Goal: Information Seeking & Learning: Learn about a topic

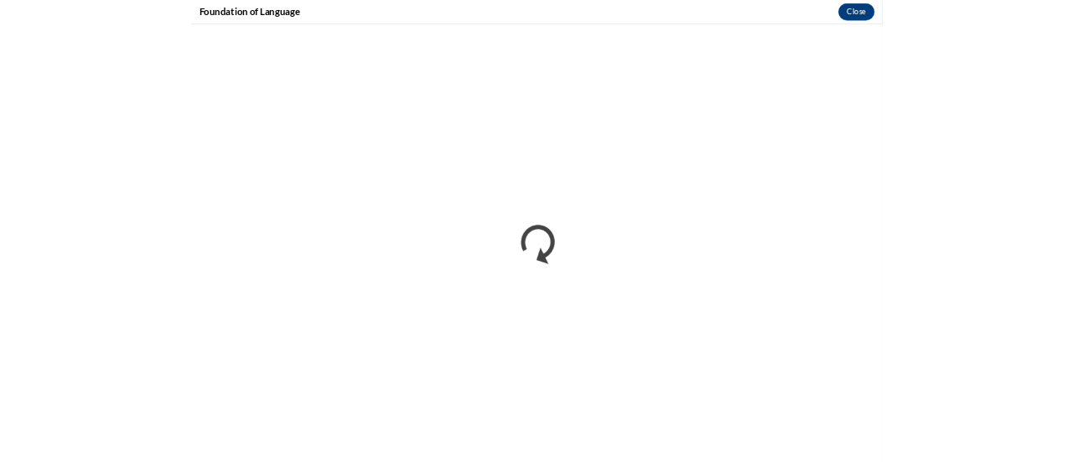
scroll to position [623, 0]
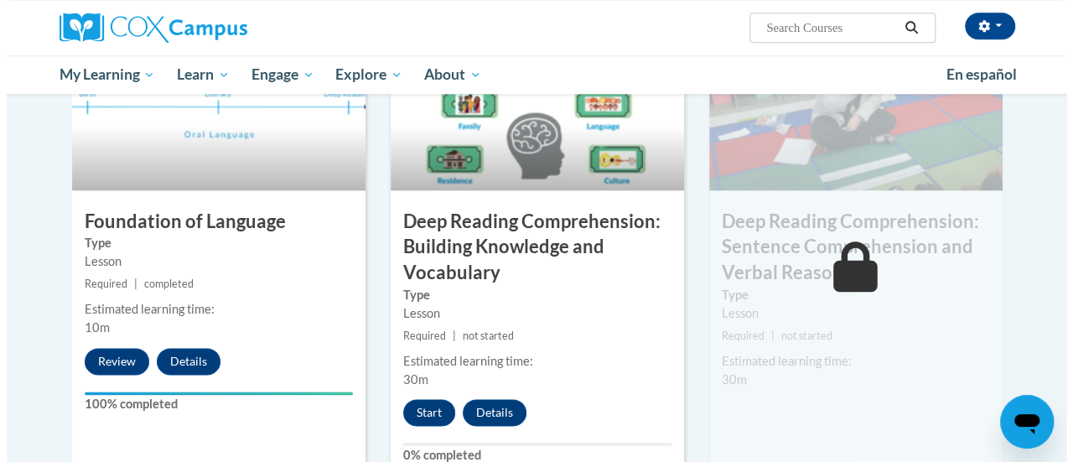
scroll to position [866, 0]
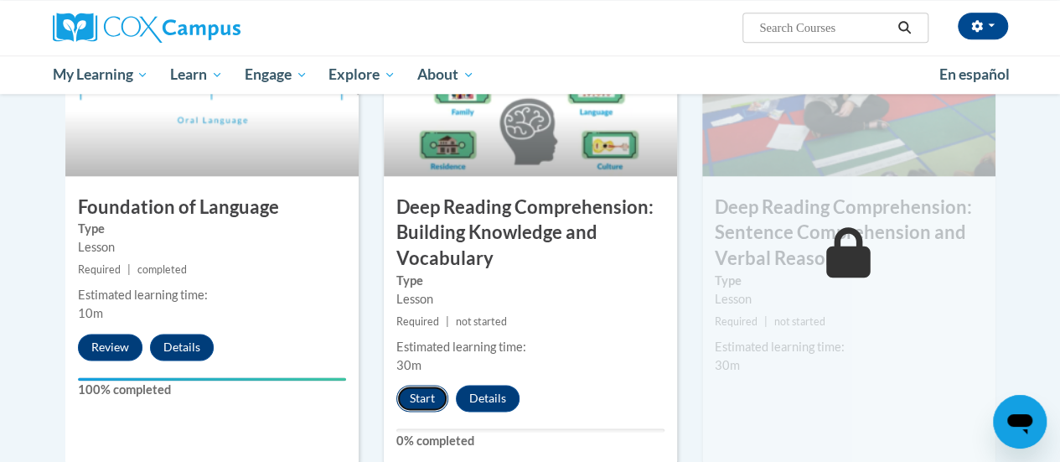
click at [417, 397] on button "Start" at bounding box center [422, 398] width 52 height 27
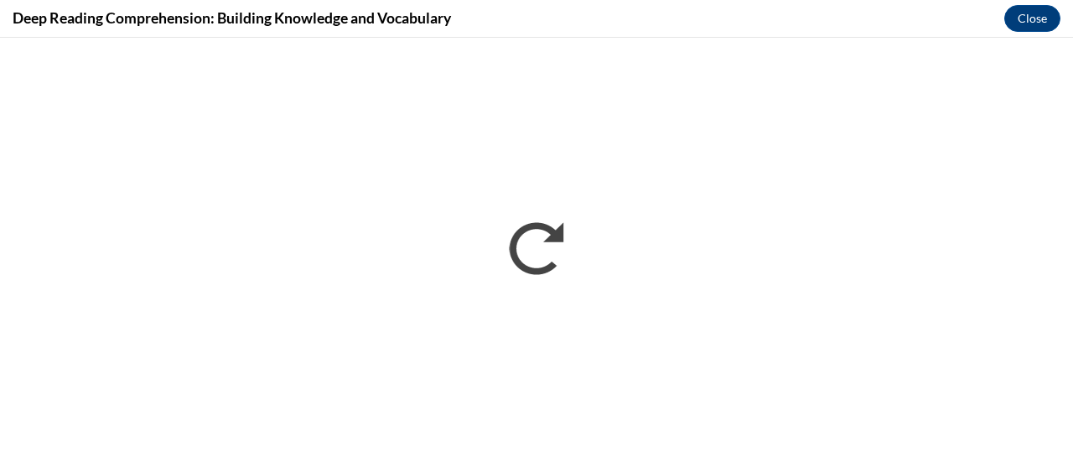
scroll to position [0, 0]
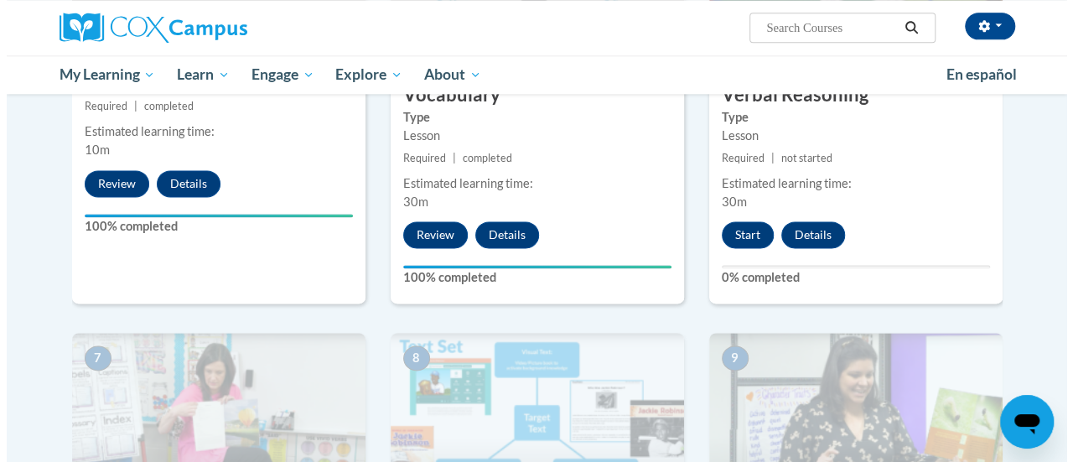
scroll to position [1021, 0]
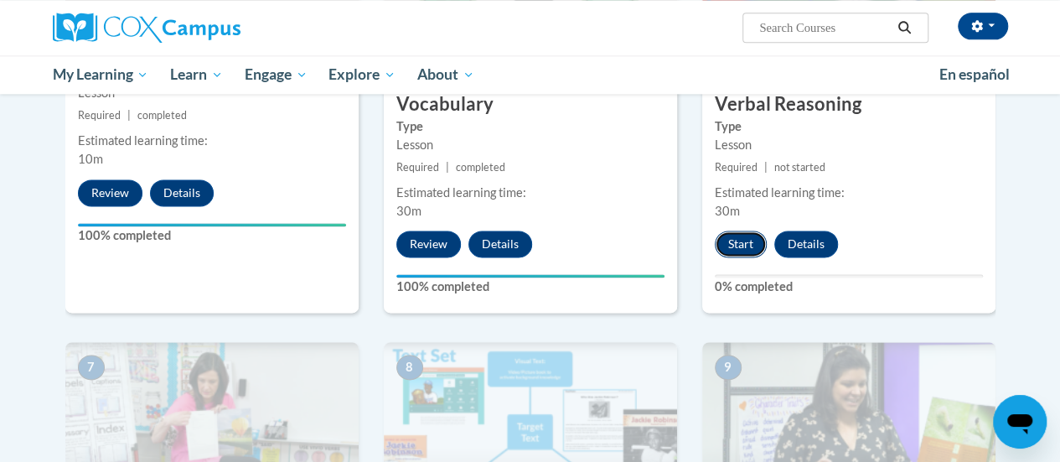
click at [751, 245] on button "Start" at bounding box center [741, 243] width 52 height 27
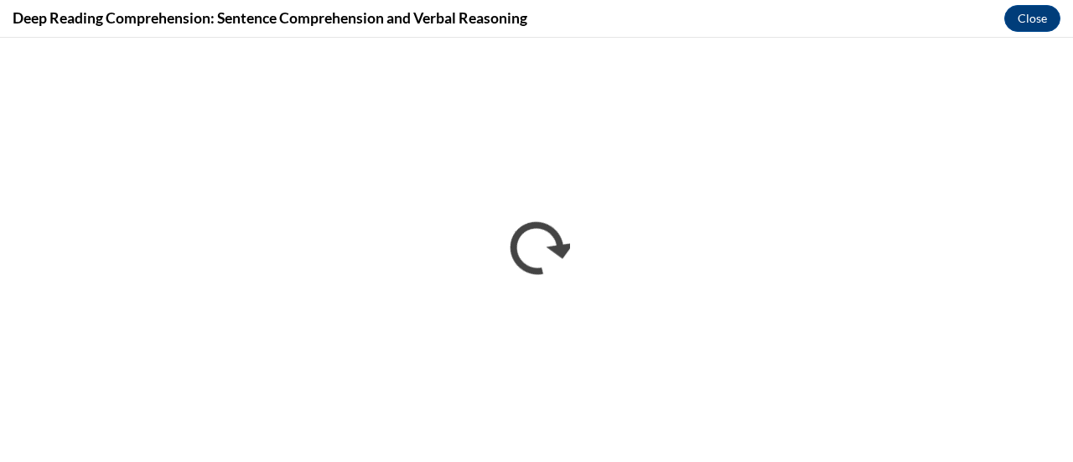
scroll to position [0, 0]
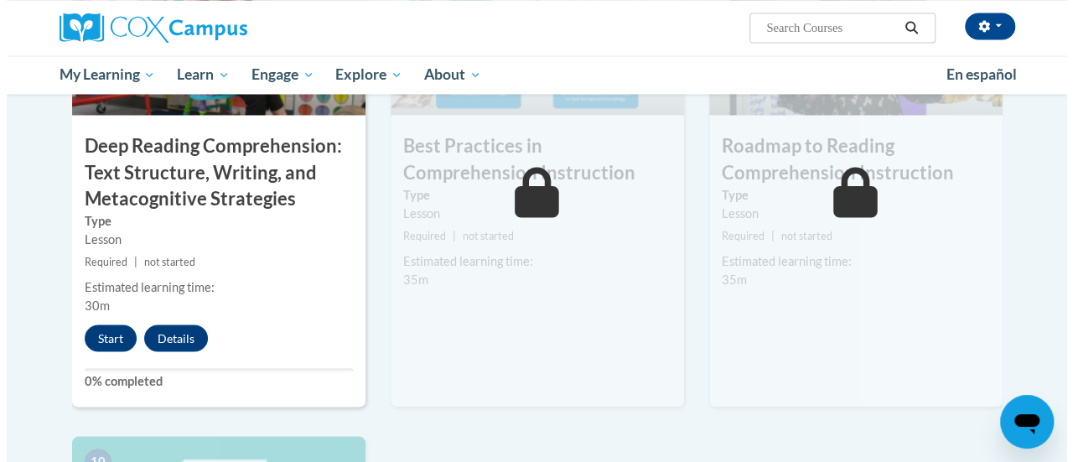
scroll to position [1426, 0]
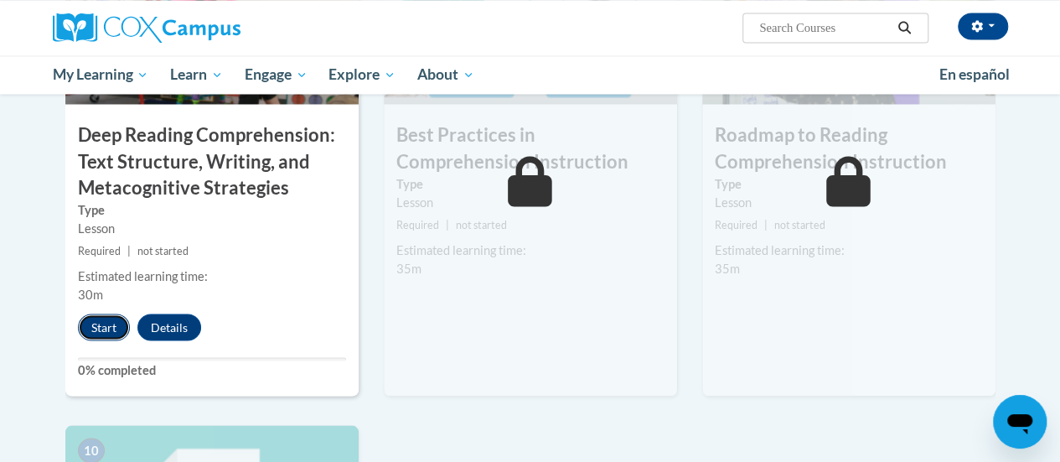
click at [106, 330] on button "Start" at bounding box center [104, 326] width 52 height 27
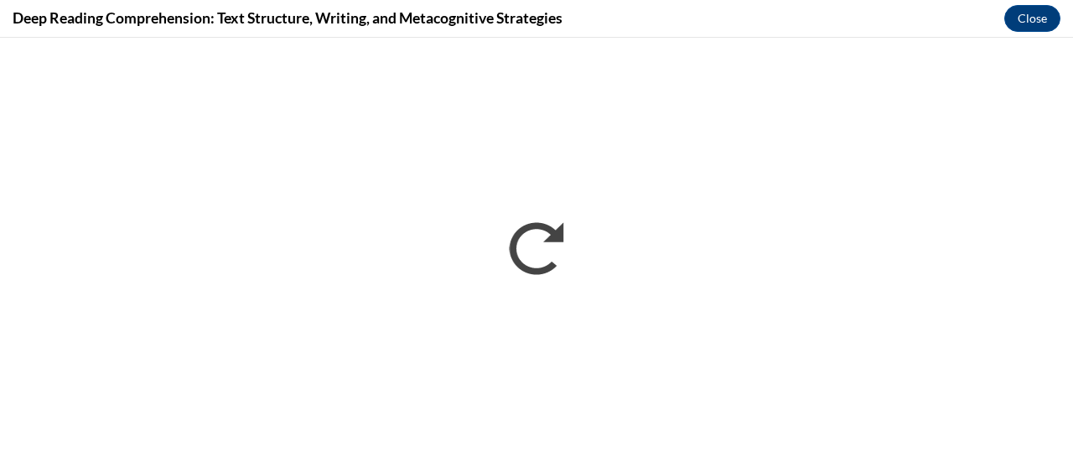
scroll to position [0, 0]
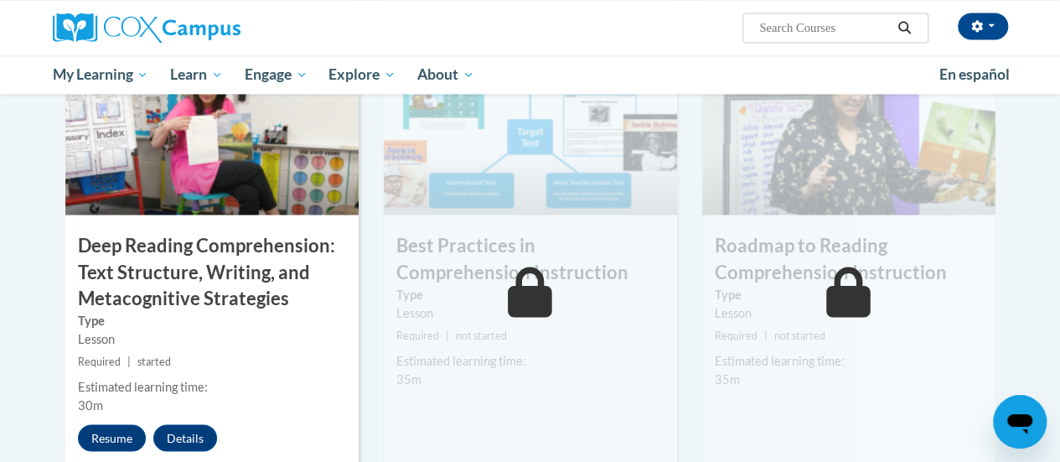
click at [526, 281] on icon at bounding box center [530, 291] width 44 height 50
click at [112, 436] on button "Resume" at bounding box center [112, 437] width 68 height 27
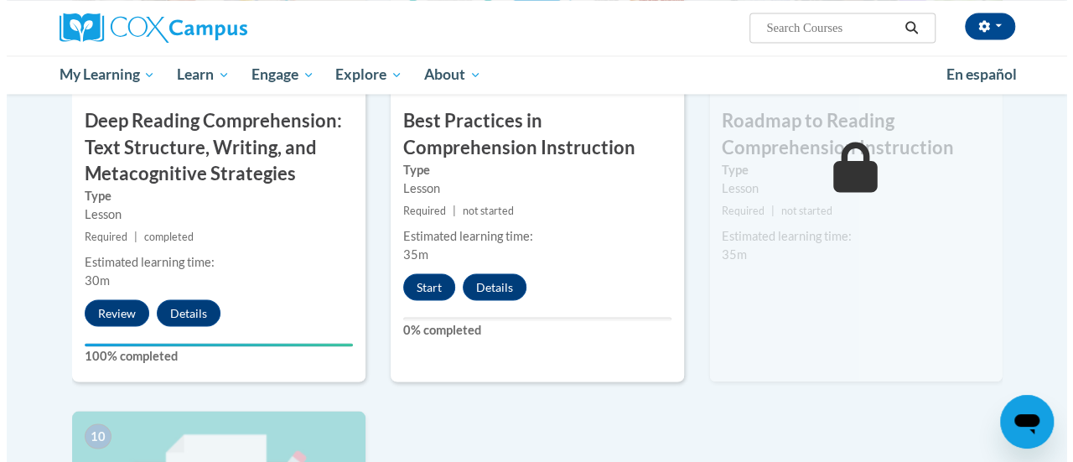
scroll to position [1468, 0]
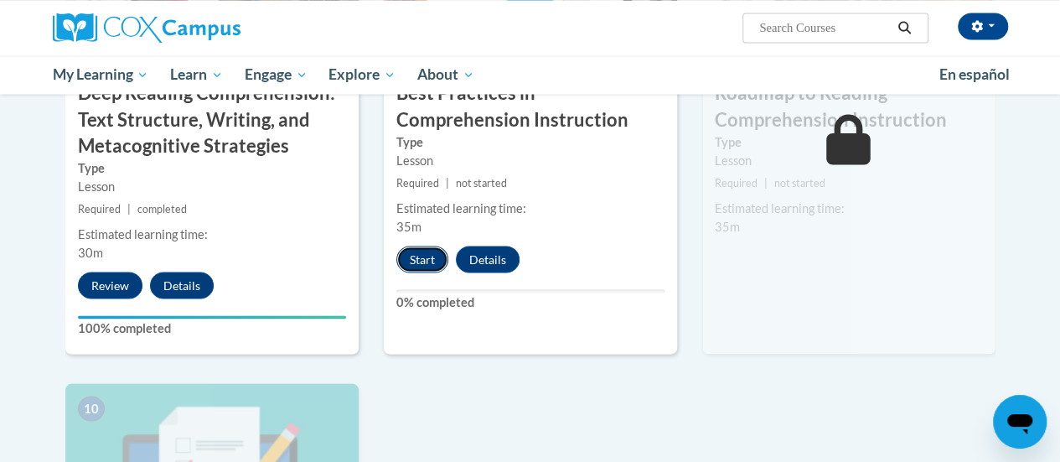
click at [411, 255] on button "Start" at bounding box center [422, 259] width 52 height 27
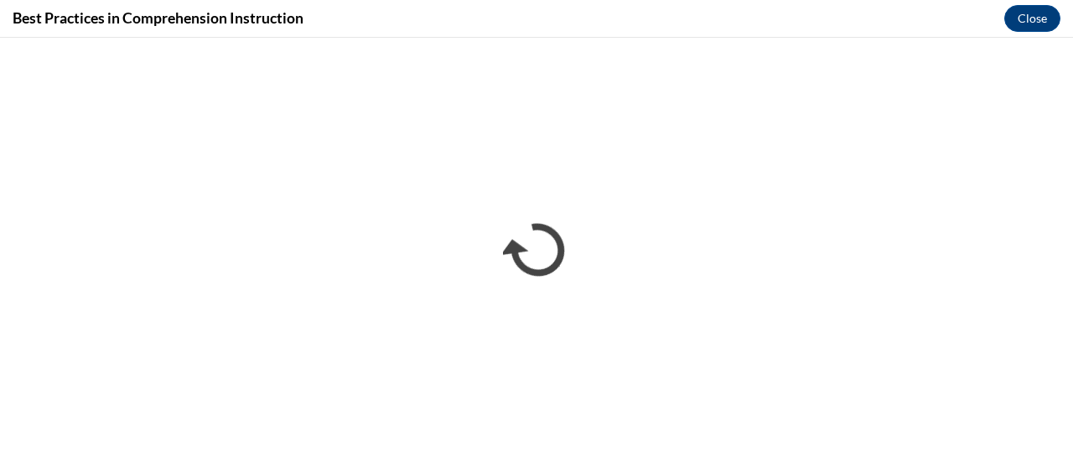
scroll to position [0, 0]
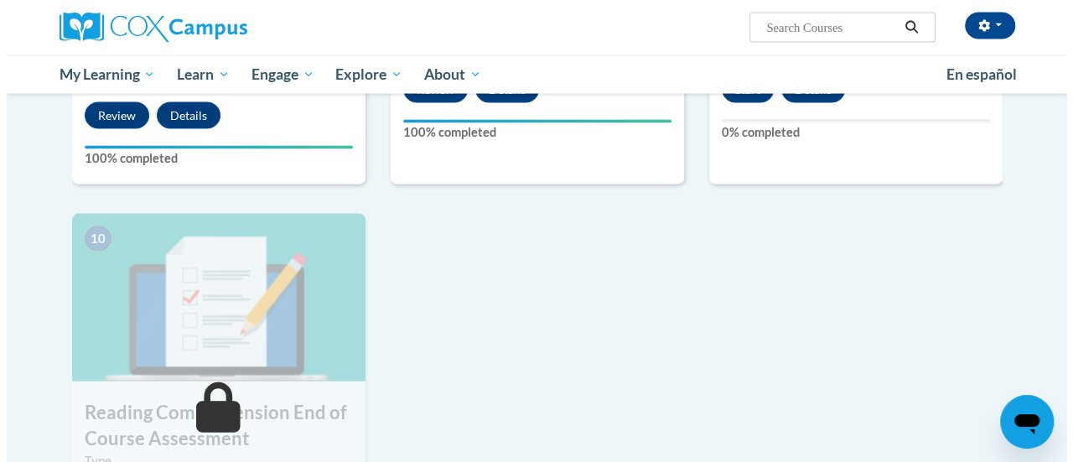
scroll to position [1579, 0]
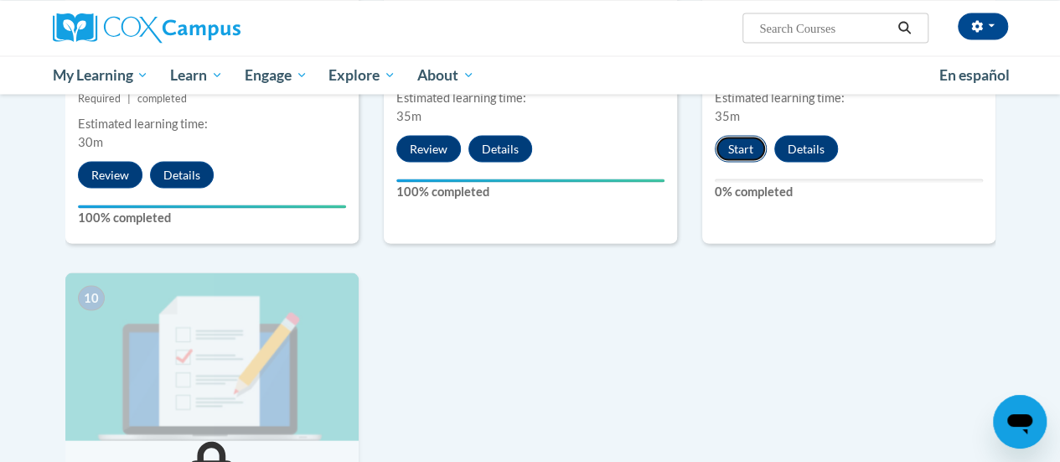
click at [743, 155] on button "Start" at bounding box center [741, 148] width 52 height 27
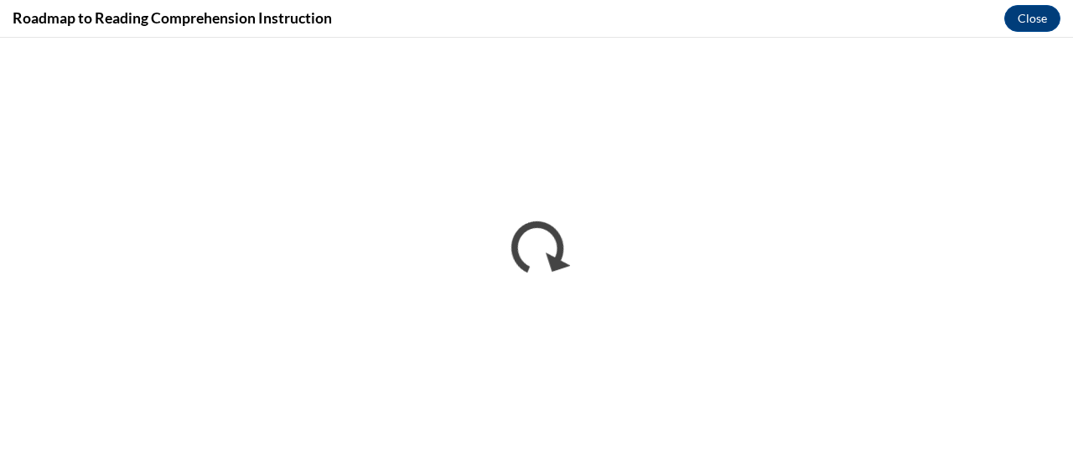
scroll to position [0, 0]
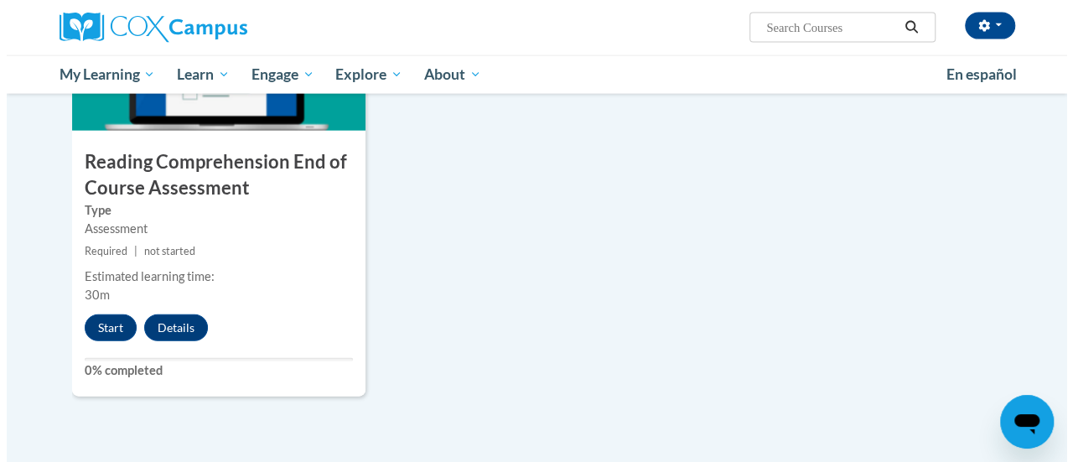
scroll to position [1870, 0]
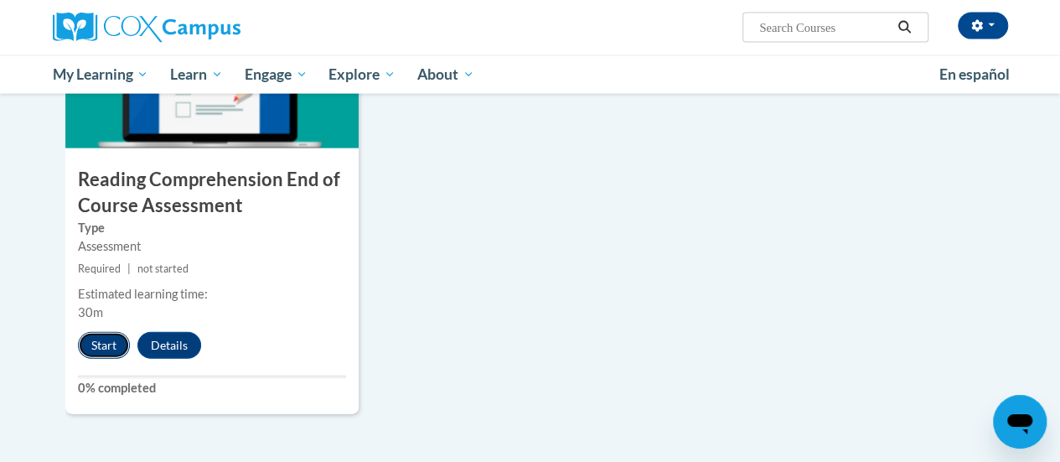
click at [107, 344] on button "Start" at bounding box center [104, 345] width 52 height 27
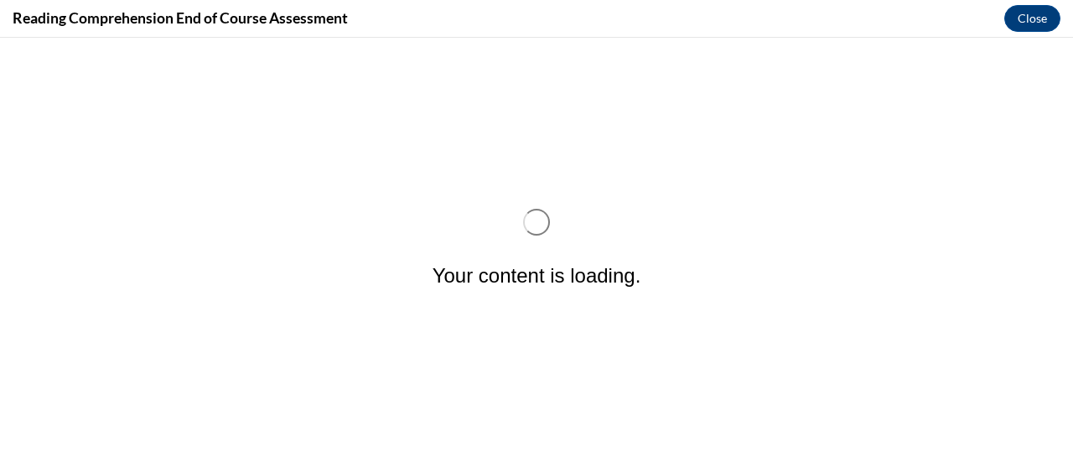
scroll to position [0, 0]
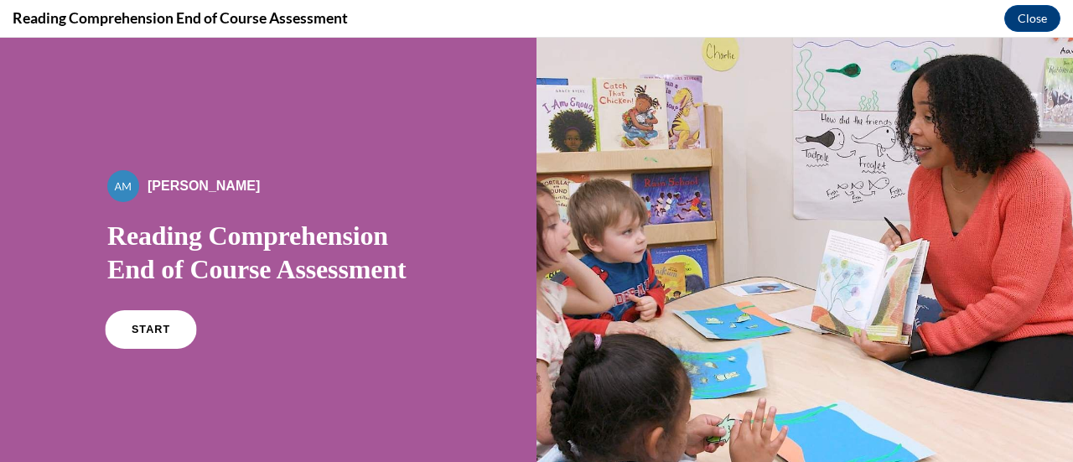
click at [127, 330] on link "START" at bounding box center [150, 329] width 91 height 39
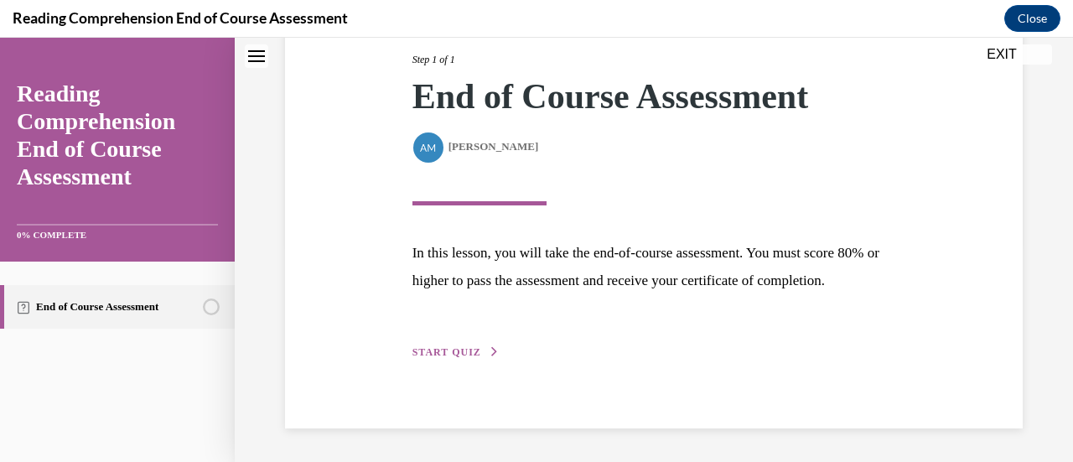
scroll to position [246, 0]
click at [478, 360] on div "Step 1 of 1 End of Course Assessment By Alexander Mackey Alexander Mackey In th…" at bounding box center [654, 187] width 509 height 348
click at [461, 348] on span "START QUIZ" at bounding box center [446, 352] width 69 height 12
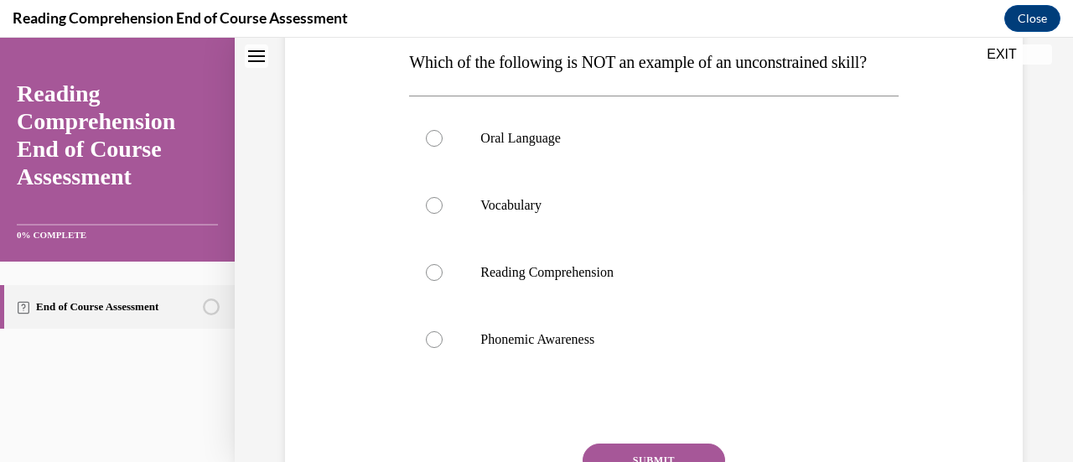
scroll to position [287, 0]
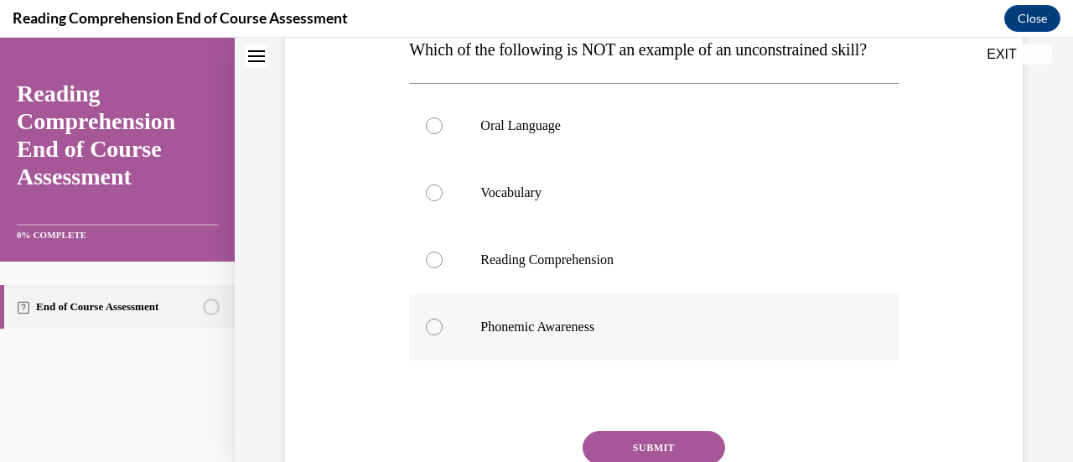
click at [698, 335] on p "Phonemic Awareness" at bounding box center [667, 326] width 375 height 17
click at [442, 335] on input "Phonemic Awareness" at bounding box center [434, 326] width 17 height 17
radio input "true"
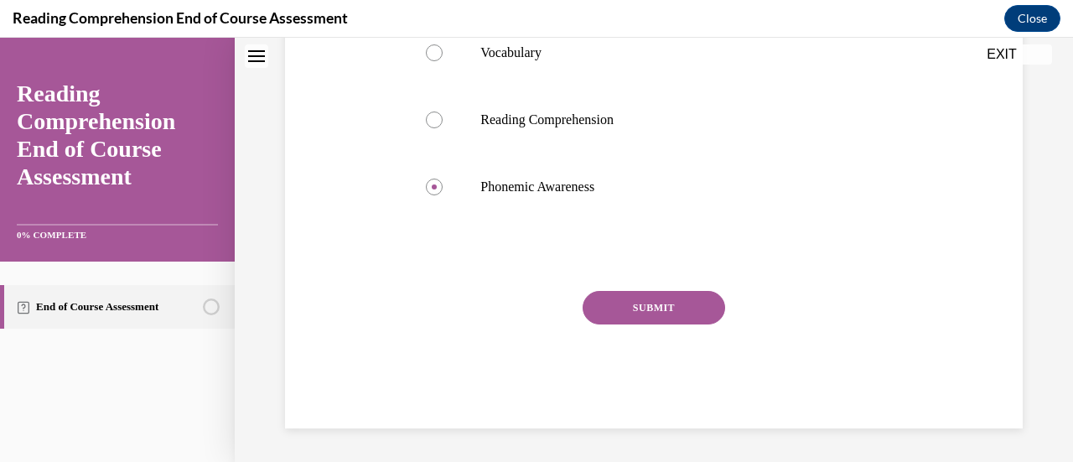
click at [692, 313] on button "SUBMIT" at bounding box center [653, 308] width 142 height 34
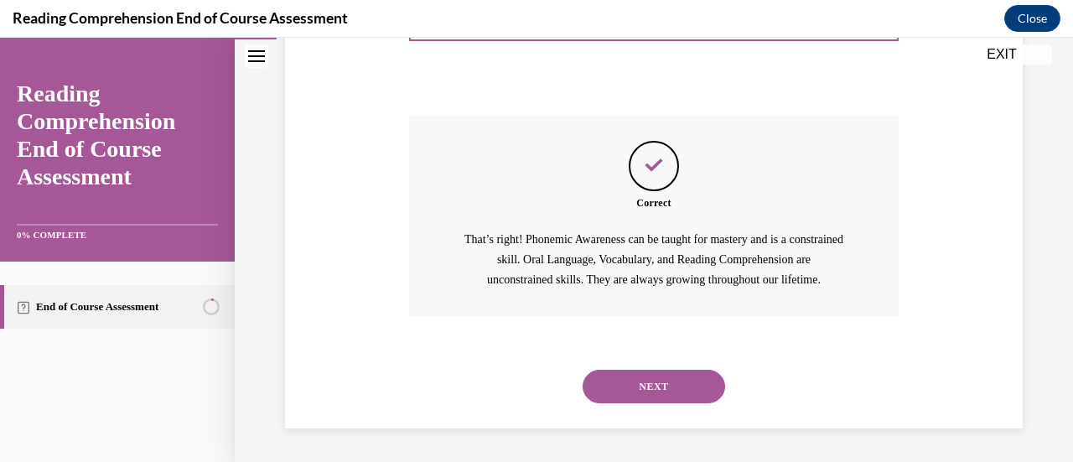
scroll to position [634, 0]
click at [670, 380] on button "NEXT" at bounding box center [653, 387] width 142 height 34
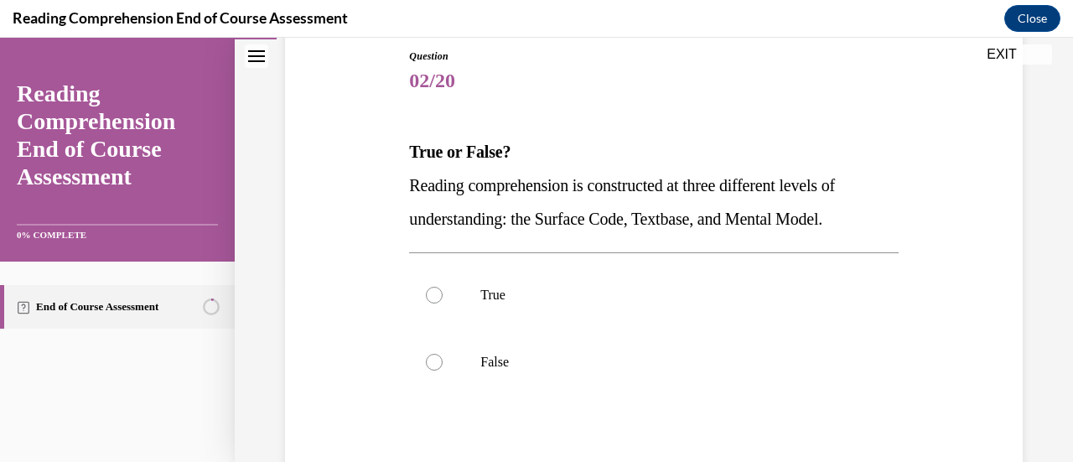
scroll to position [209, 0]
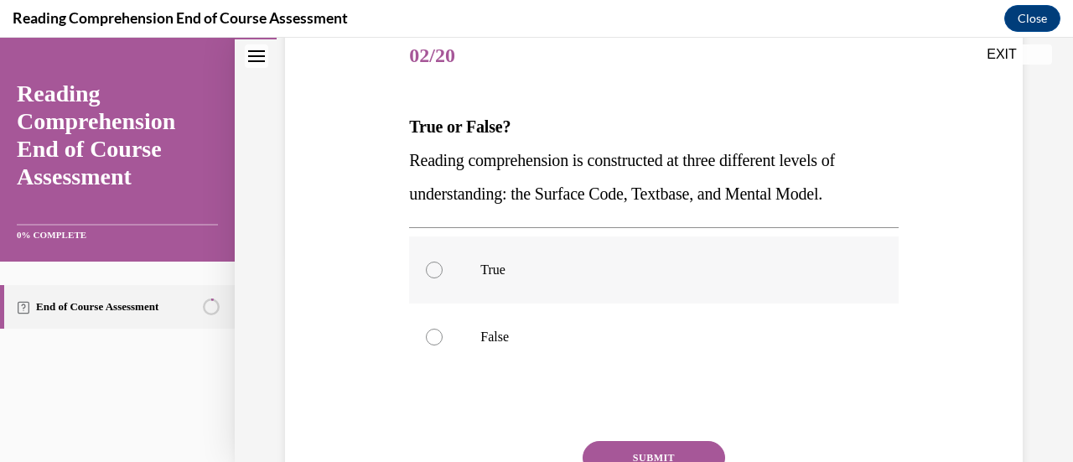
click at [521, 266] on p "True" at bounding box center [667, 269] width 375 height 17
click at [442, 266] on input "True" at bounding box center [434, 269] width 17 height 17
radio input "true"
click at [667, 453] on button "SUBMIT" at bounding box center [653, 458] width 142 height 34
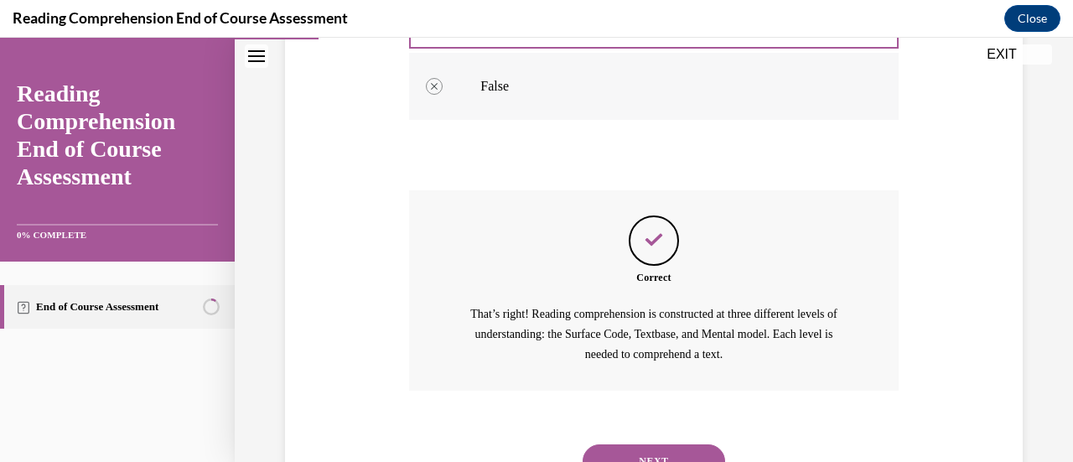
scroll to position [534, 0]
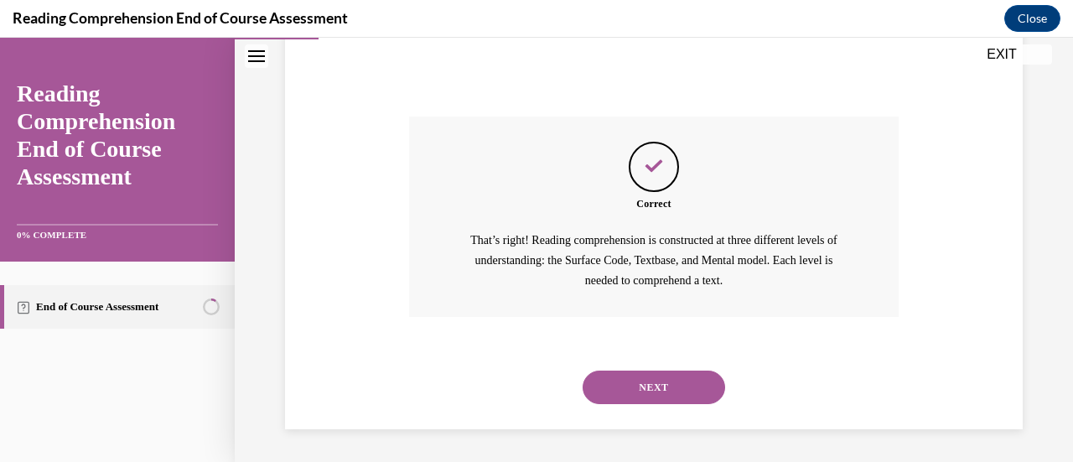
drag, startPoint x: 687, startPoint y: 379, endPoint x: 647, endPoint y: 385, distance: 40.6
click at [647, 385] on button "NEXT" at bounding box center [653, 387] width 142 height 34
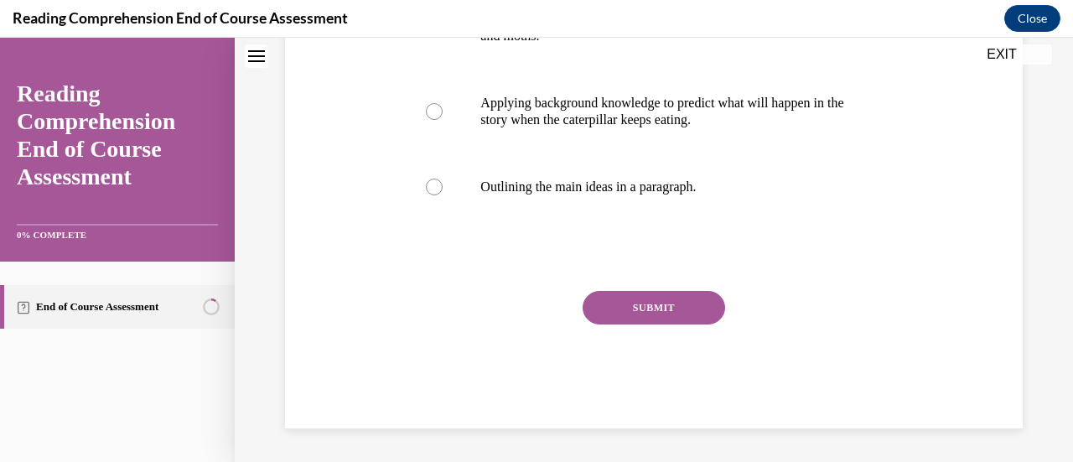
scroll to position [0, 0]
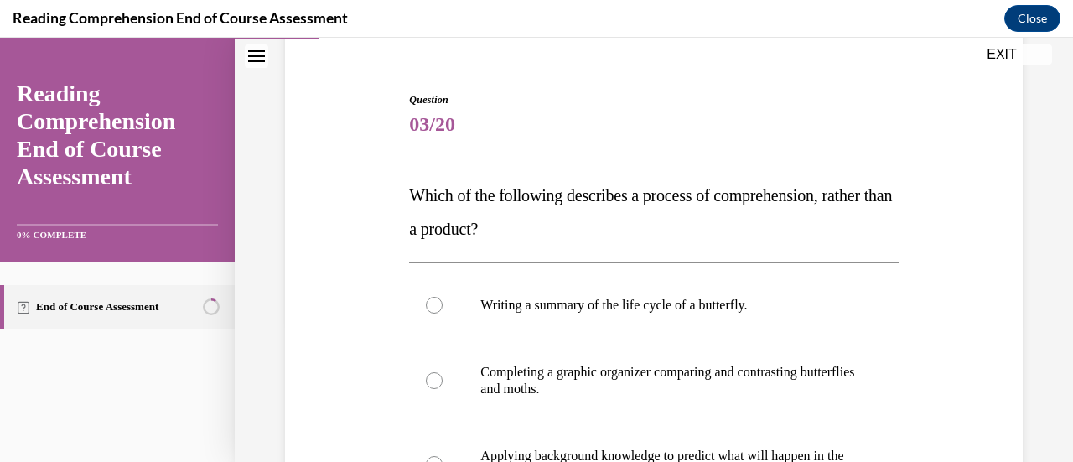
scroll to position [235, 0]
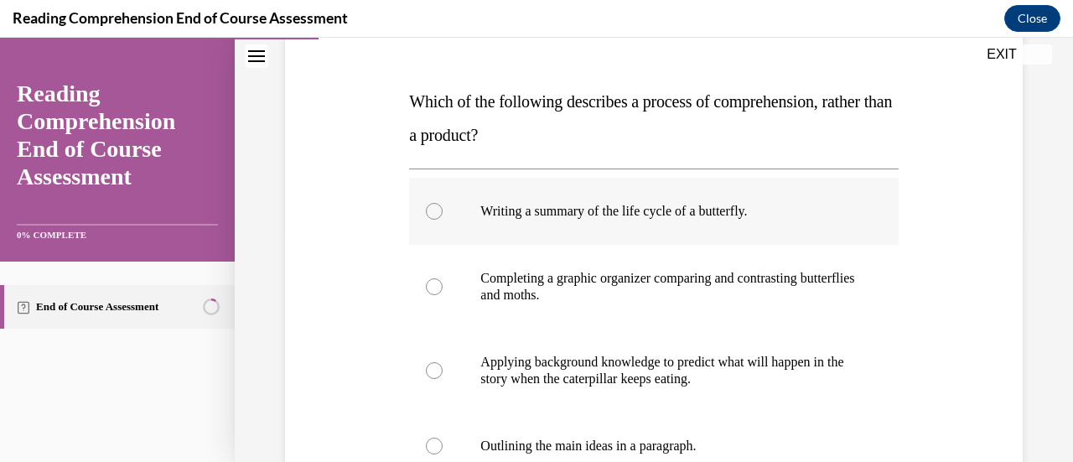
click at [660, 219] on p "Writing a summary of the life cycle of a butterfly." at bounding box center [667, 211] width 375 height 17
click at [442, 219] on input "Writing a summary of the life cycle of a butterfly." at bounding box center [434, 211] width 17 height 17
radio input "true"
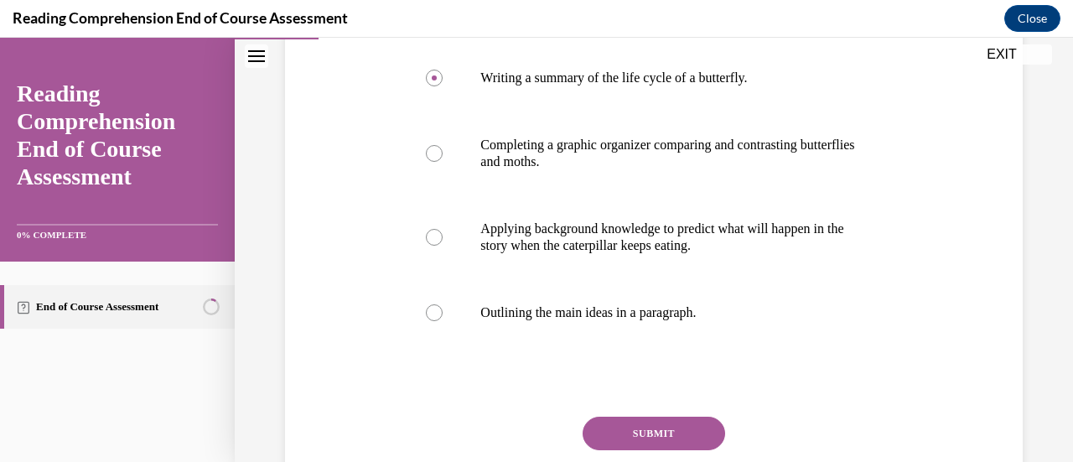
scroll to position [283, 0]
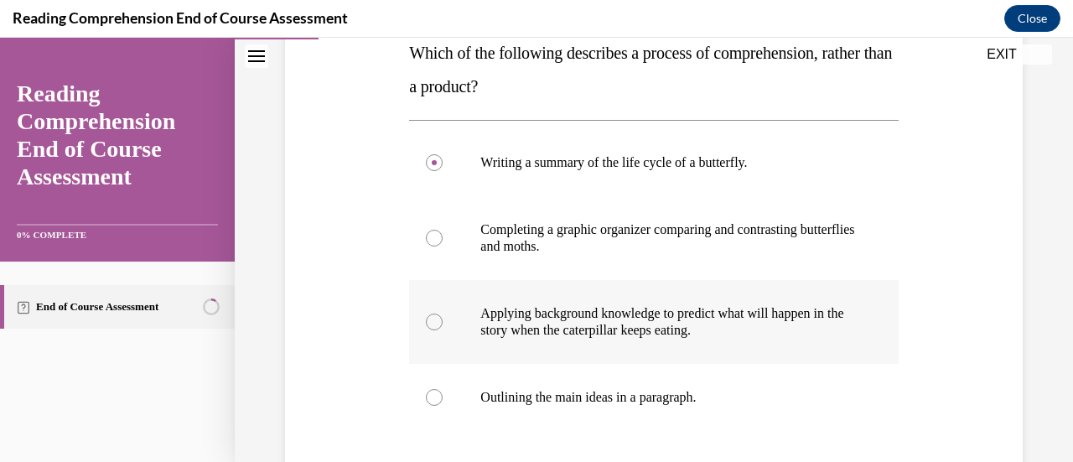
click at [770, 323] on p "Applying background knowledge to predict what will happen in the story when the…" at bounding box center [667, 322] width 375 height 34
click at [442, 323] on input "Applying background knowledge to predict what will happen in the story when the…" at bounding box center [434, 321] width 17 height 17
radio input "true"
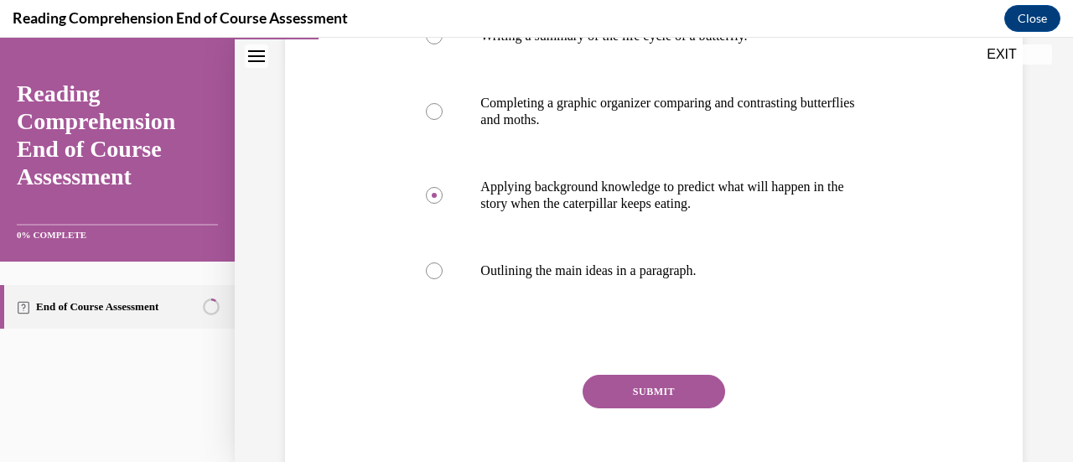
scroll to position [414, 0]
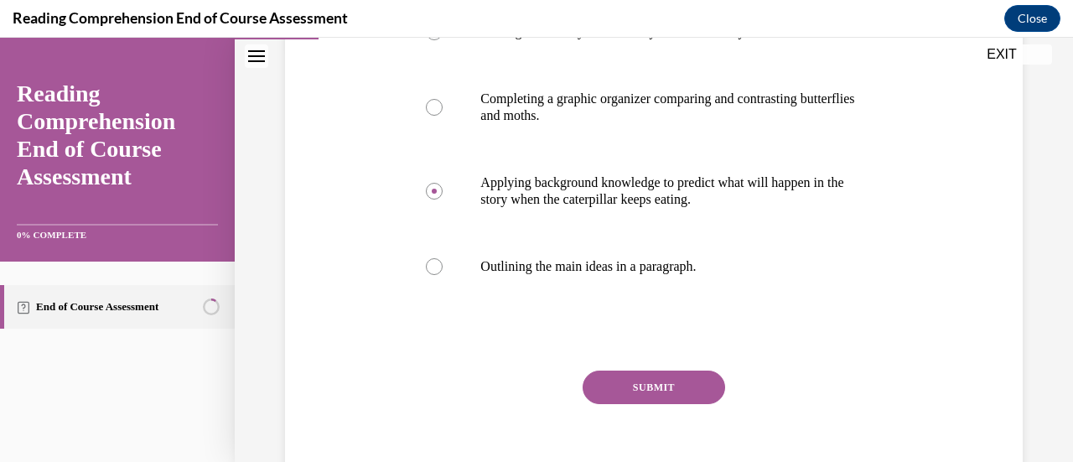
click at [618, 396] on button "SUBMIT" at bounding box center [653, 387] width 142 height 34
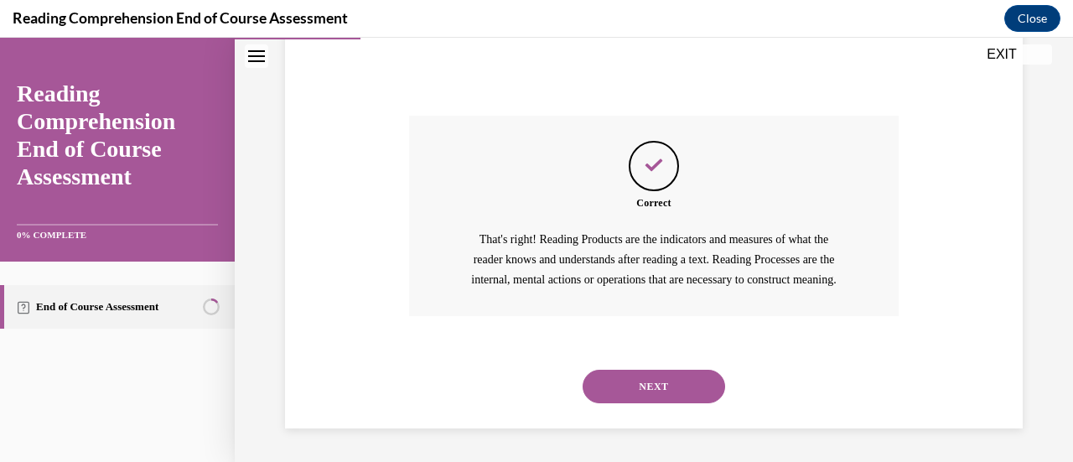
scroll to position [688, 0]
click at [636, 386] on button "NEXT" at bounding box center [653, 387] width 142 height 34
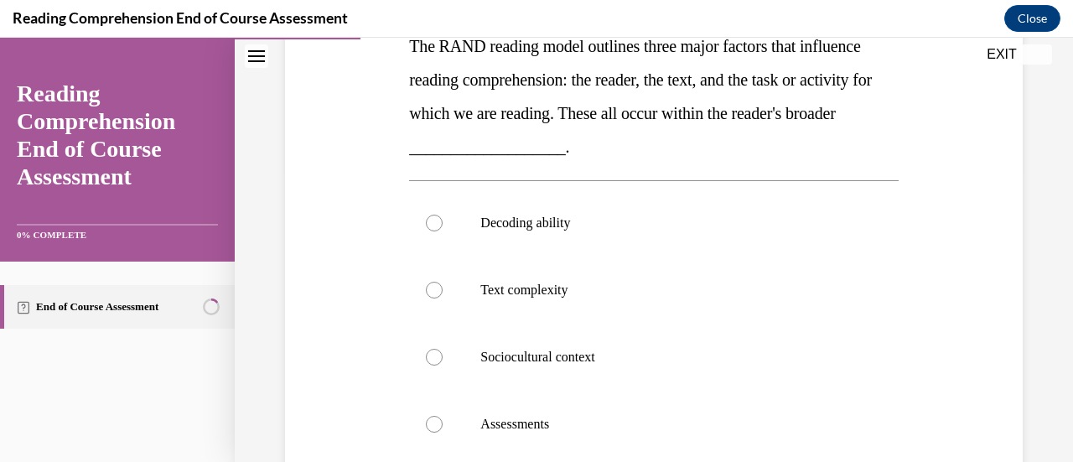
scroll to position [287, 0]
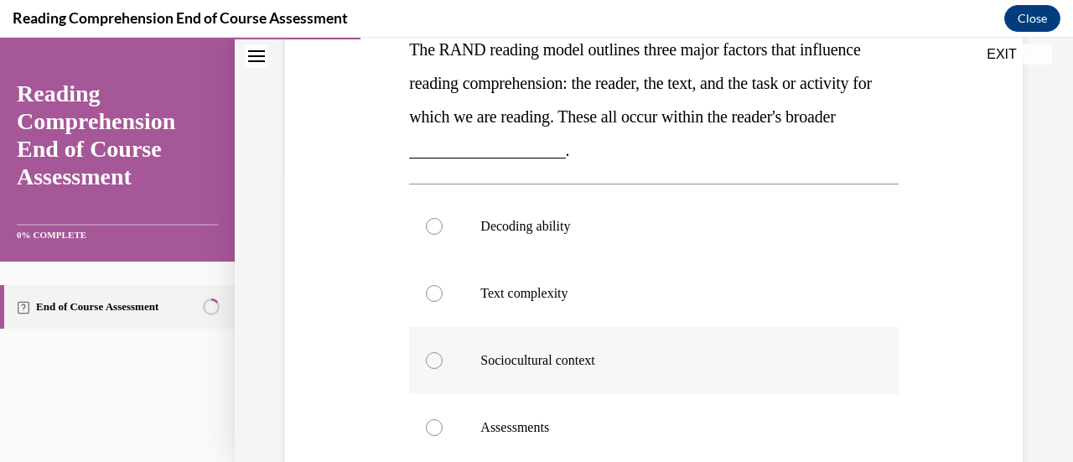
click at [627, 359] on p "Sociocultural context" at bounding box center [667, 360] width 375 height 17
click at [442, 359] on input "Sociocultural context" at bounding box center [434, 360] width 17 height 17
radio input "true"
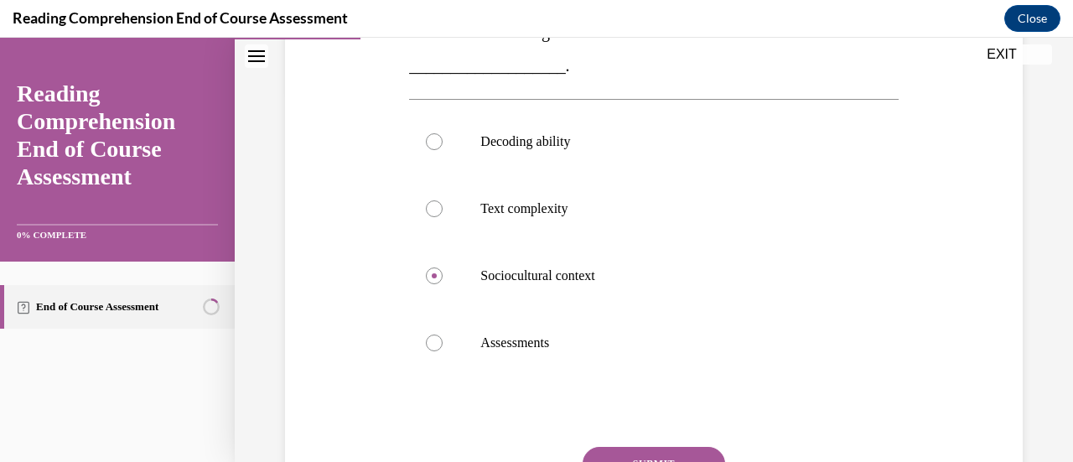
scroll to position [494, 0]
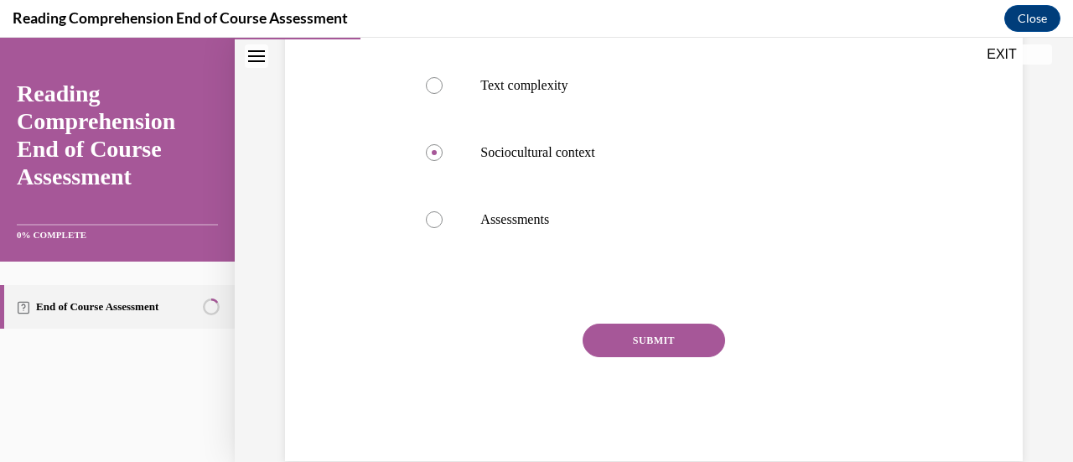
click at [642, 356] on div "SUBMIT" at bounding box center [653, 365] width 489 height 84
click at [644, 342] on button "SUBMIT" at bounding box center [653, 340] width 142 height 34
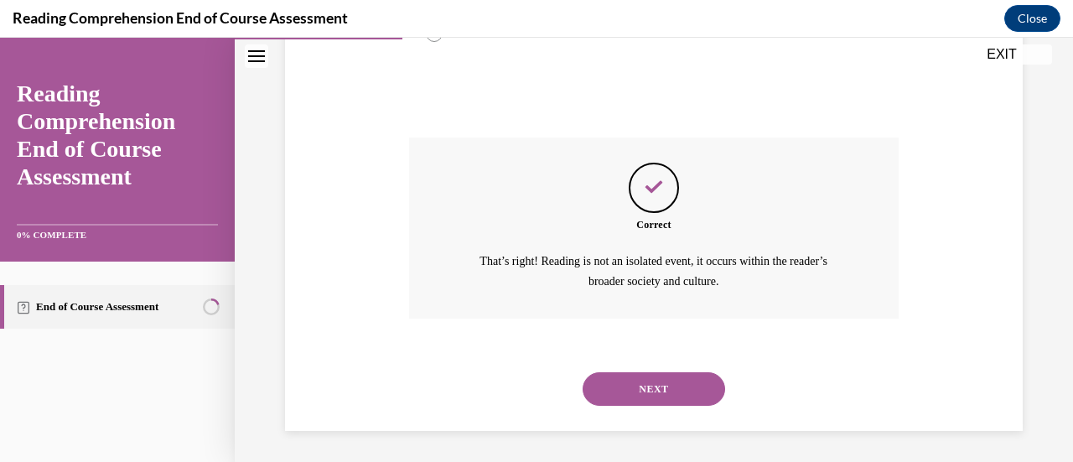
scroll to position [681, 0]
click at [657, 385] on button "NEXT" at bounding box center [653, 388] width 142 height 34
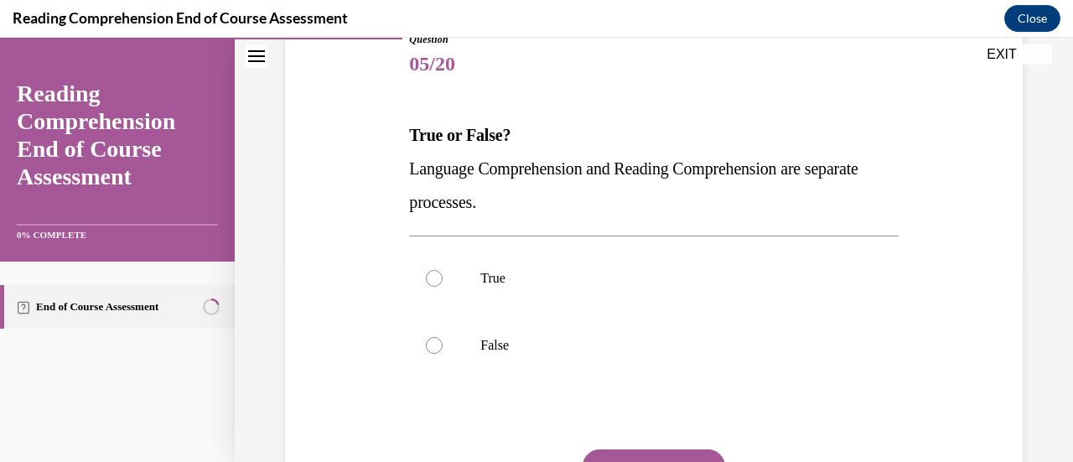
scroll to position [235, 0]
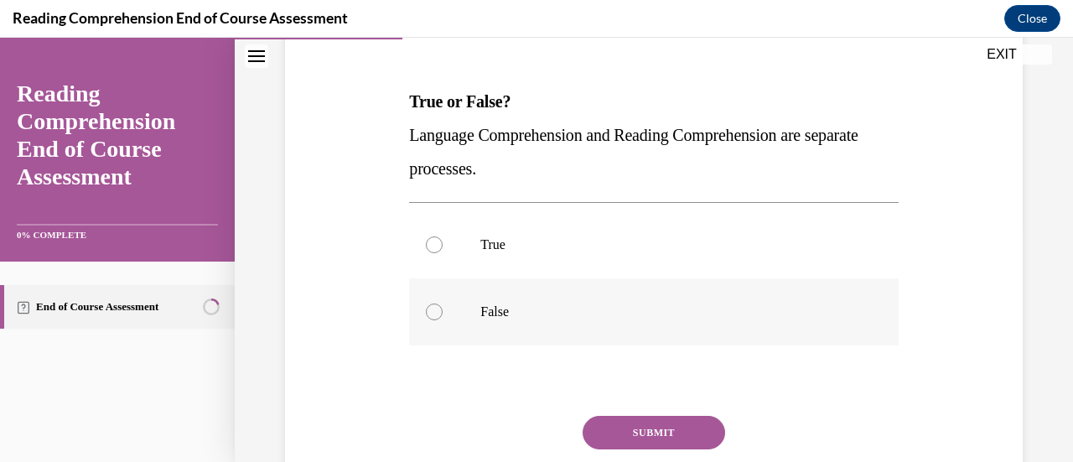
click at [520, 313] on p "False" at bounding box center [667, 311] width 375 height 17
click at [442, 313] on input "False" at bounding box center [434, 311] width 17 height 17
radio input "true"
click at [654, 433] on button "SUBMIT" at bounding box center [653, 433] width 142 height 34
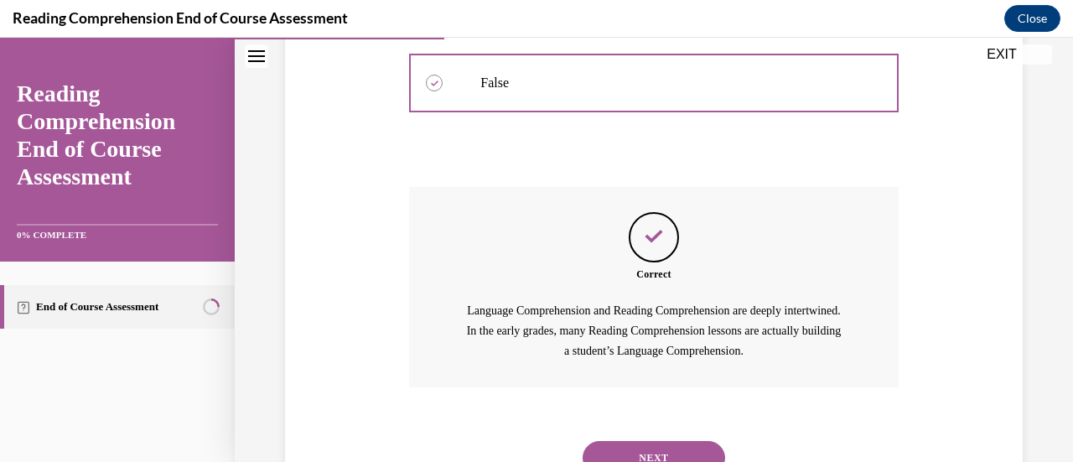
scroll to position [534, 0]
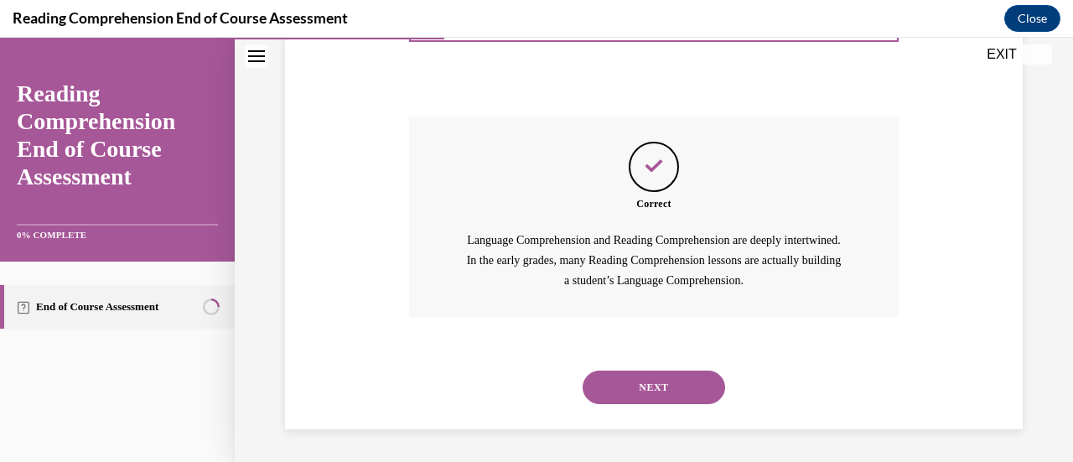
click at [659, 386] on button "NEXT" at bounding box center [653, 387] width 142 height 34
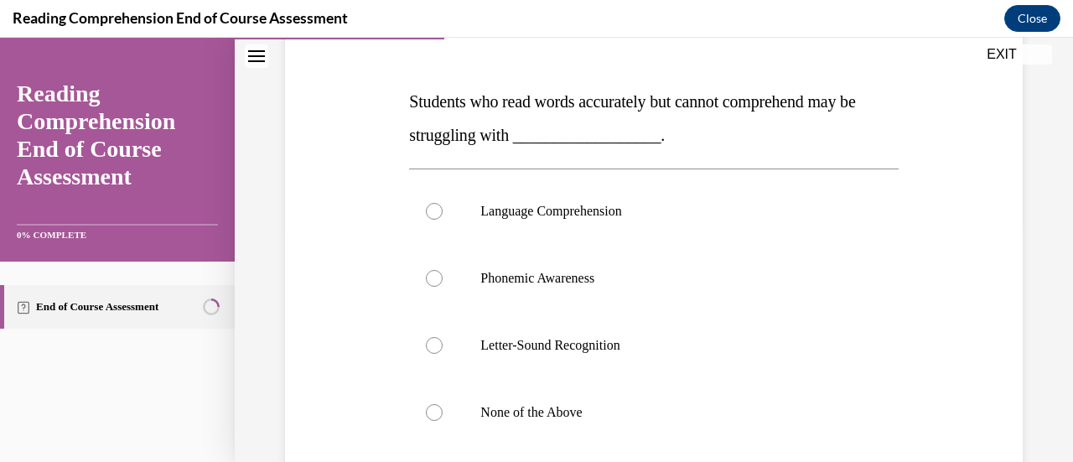
scroll to position [235, 0]
click at [561, 207] on p "Language Comprehension" at bounding box center [667, 211] width 375 height 17
click at [442, 207] on input "Language Comprehension" at bounding box center [434, 211] width 17 height 17
radio input "true"
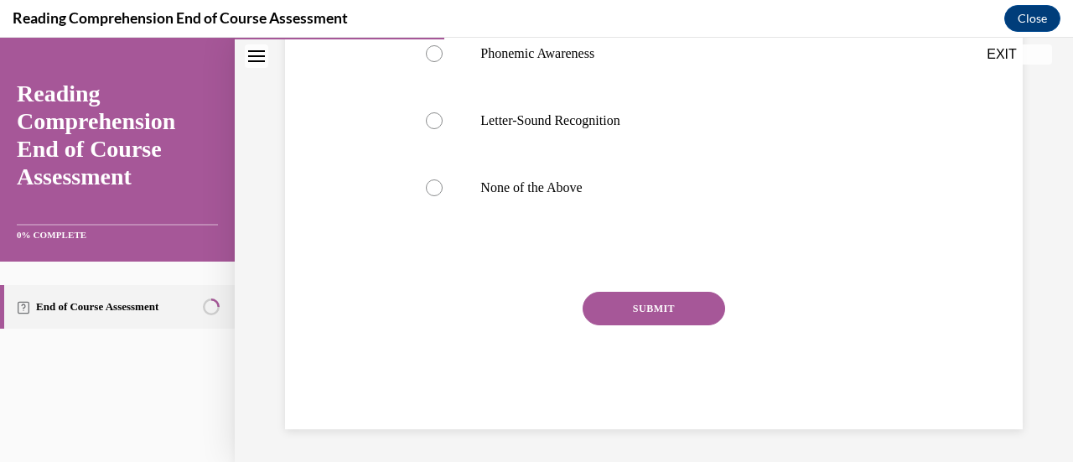
click at [637, 311] on button "SUBMIT" at bounding box center [653, 309] width 142 height 34
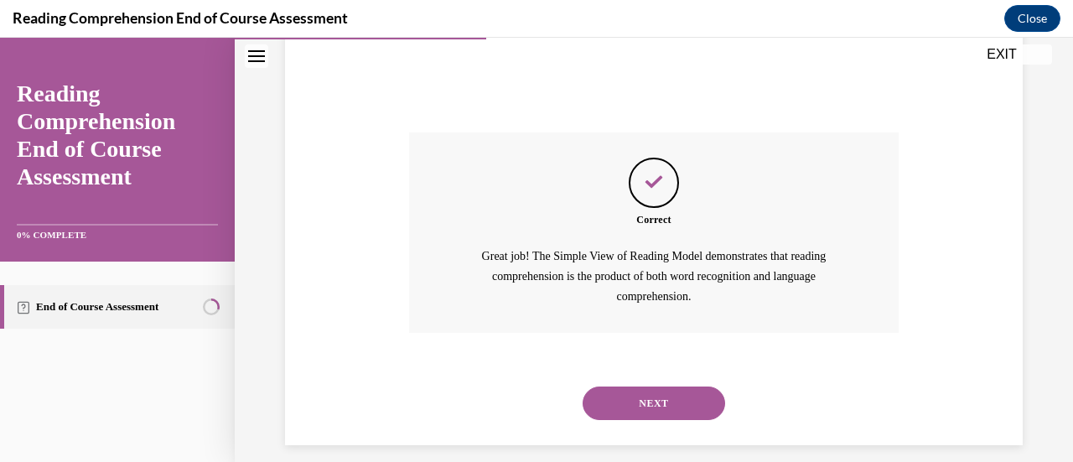
scroll to position [634, 0]
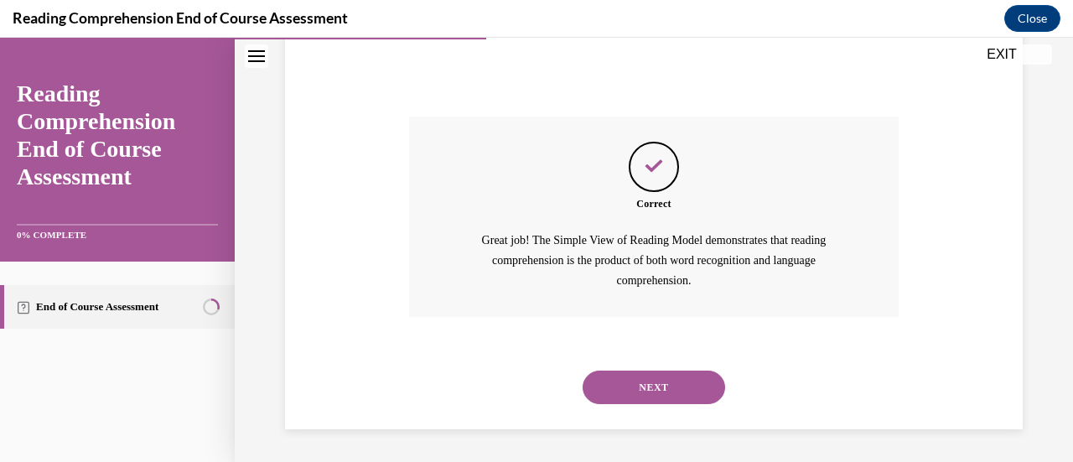
click at [645, 395] on button "NEXT" at bounding box center [653, 387] width 142 height 34
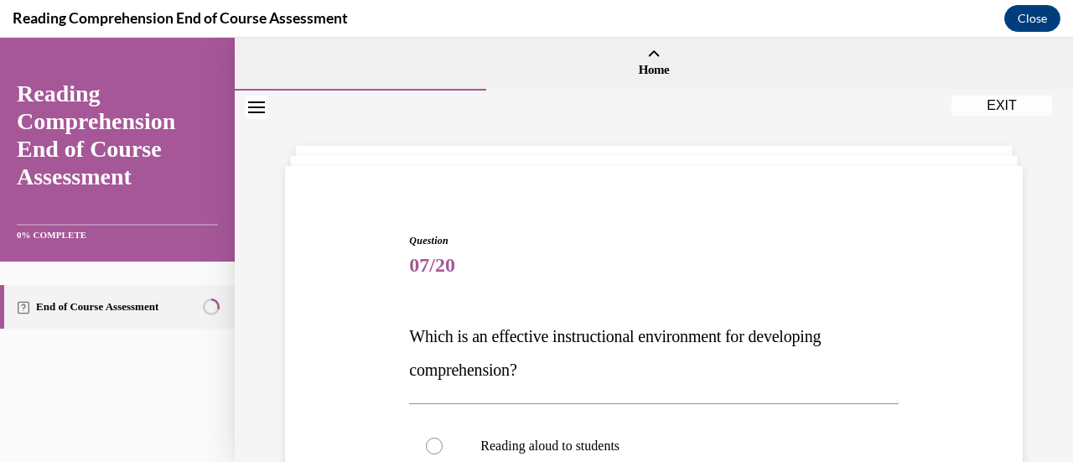
click at [714, 272] on span "07/20" at bounding box center [653, 265] width 489 height 34
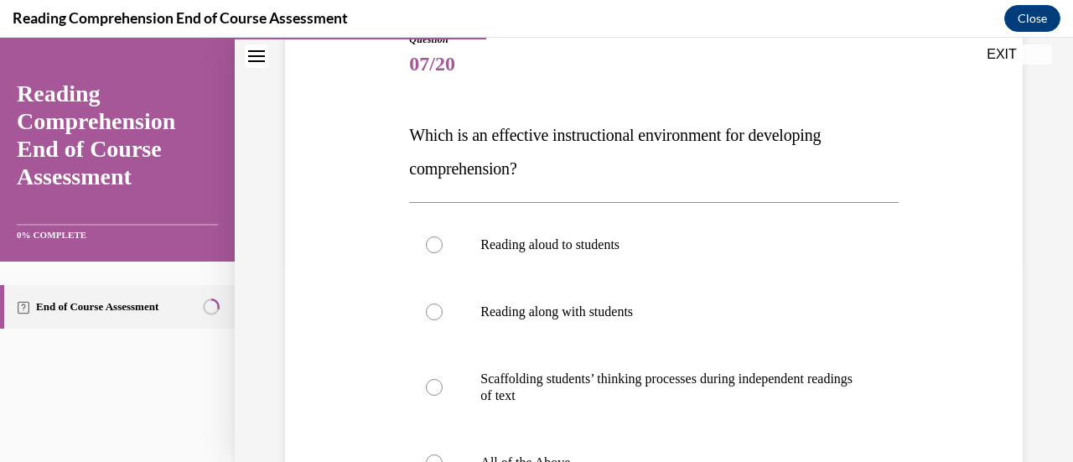
scroll to position [235, 0]
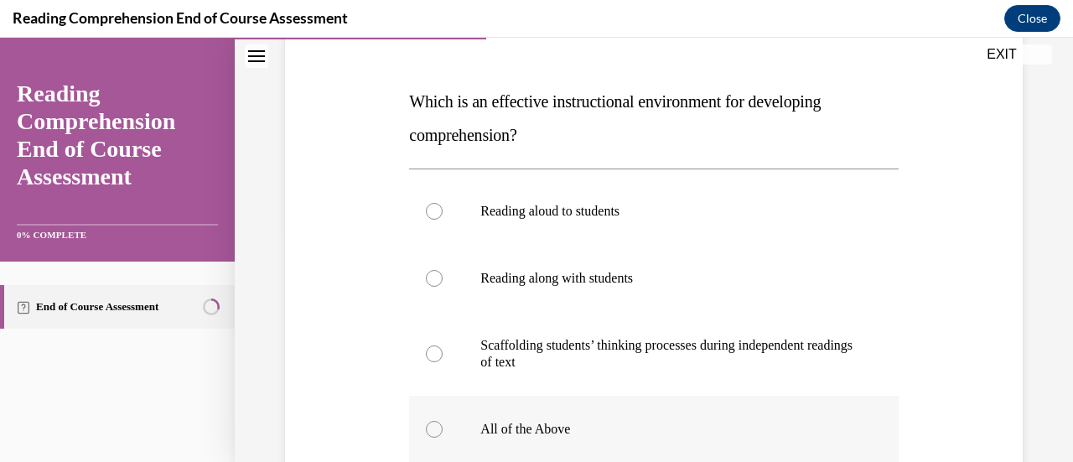
click at [525, 415] on label "All of the Above" at bounding box center [653, 429] width 489 height 67
click at [442, 421] on input "All of the Above" at bounding box center [434, 429] width 17 height 17
radio input "true"
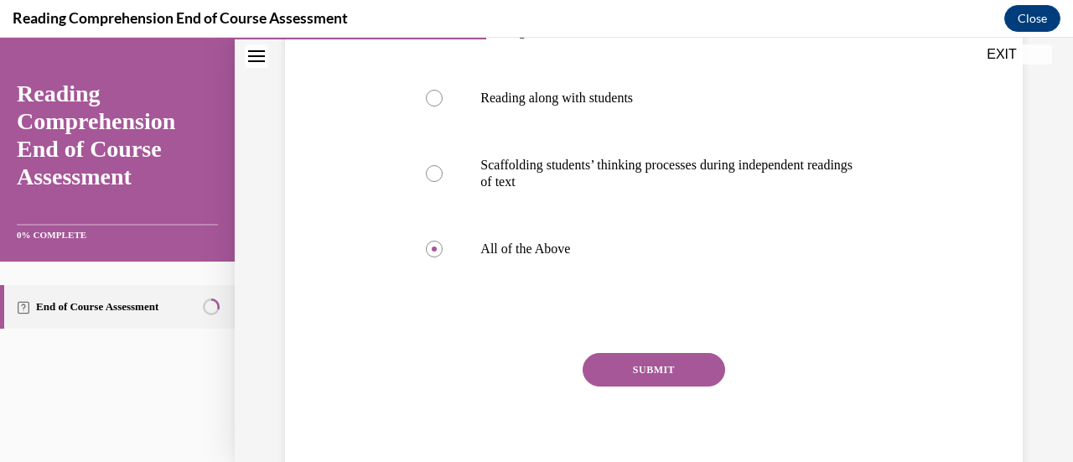
scroll to position [431, 0]
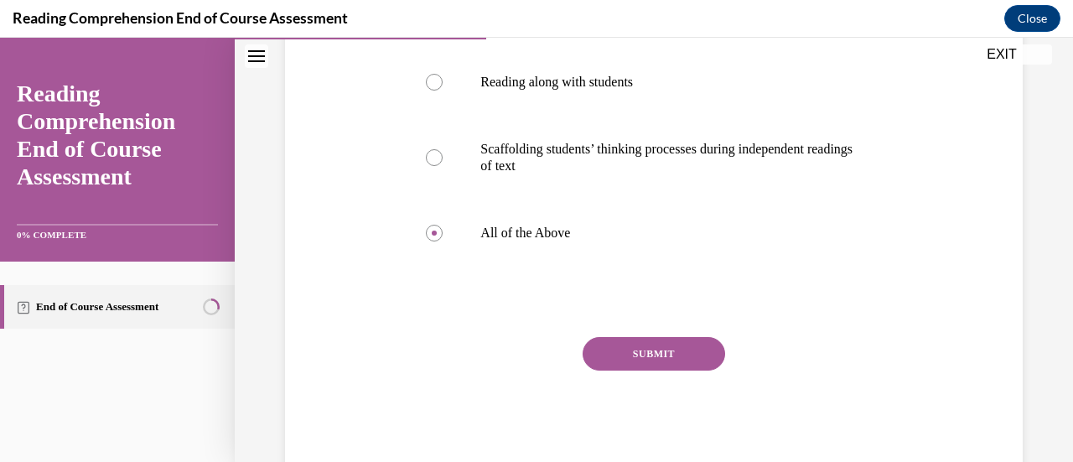
click at [620, 354] on button "SUBMIT" at bounding box center [653, 354] width 142 height 34
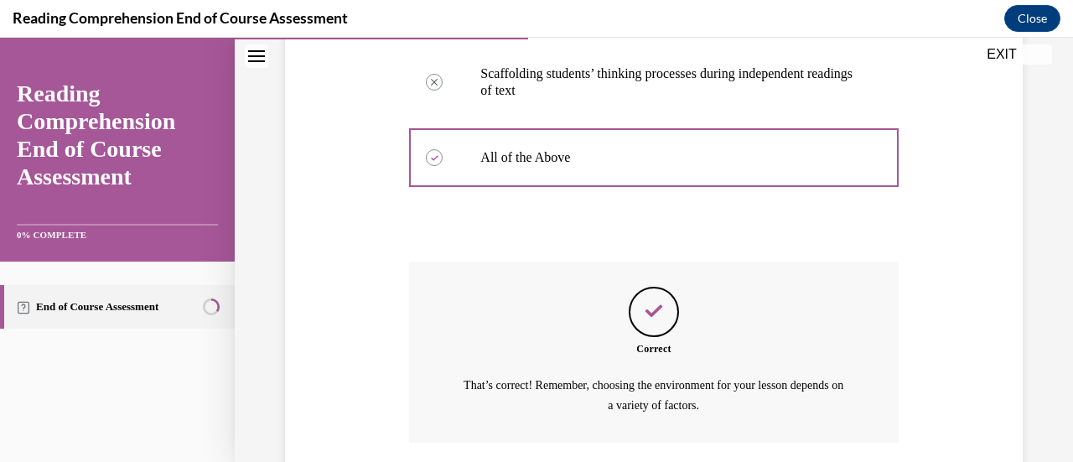
scroll to position [631, 0]
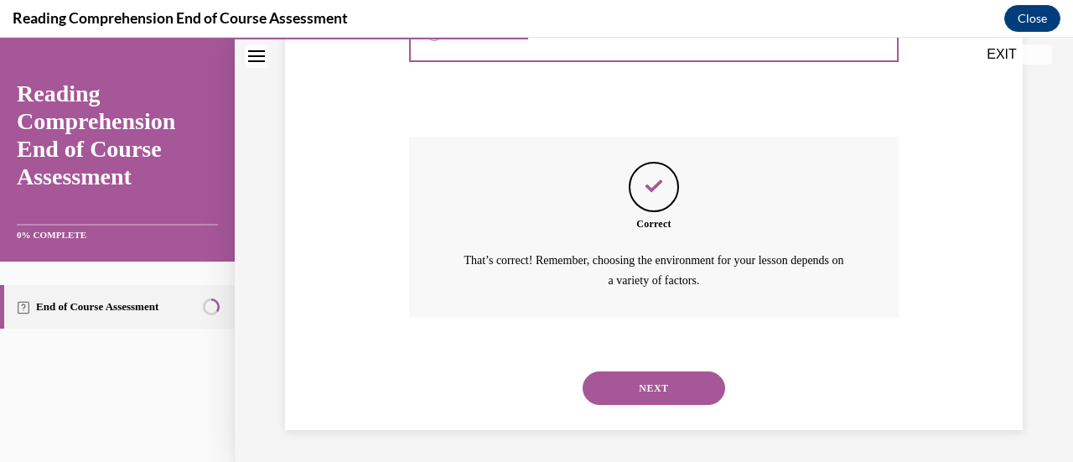
click at [659, 391] on button "NEXT" at bounding box center [653, 388] width 142 height 34
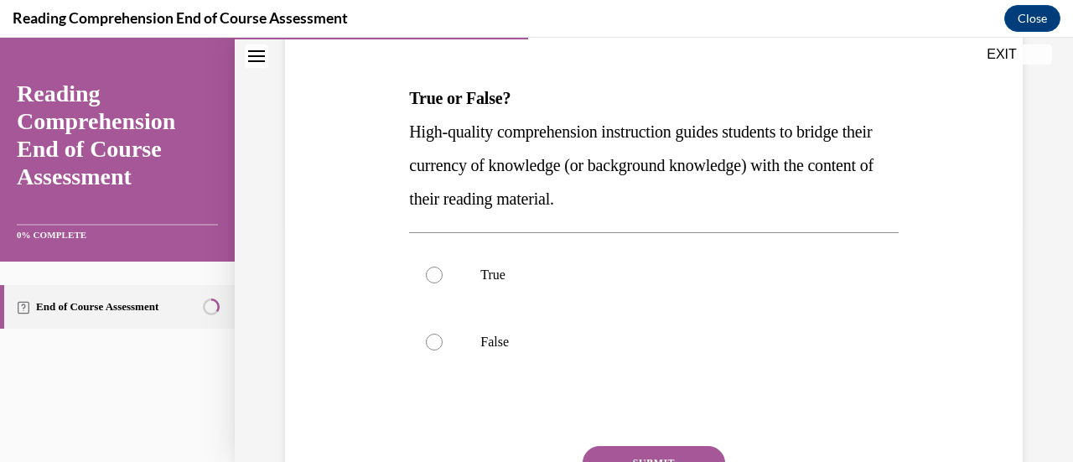
scroll to position [246, 0]
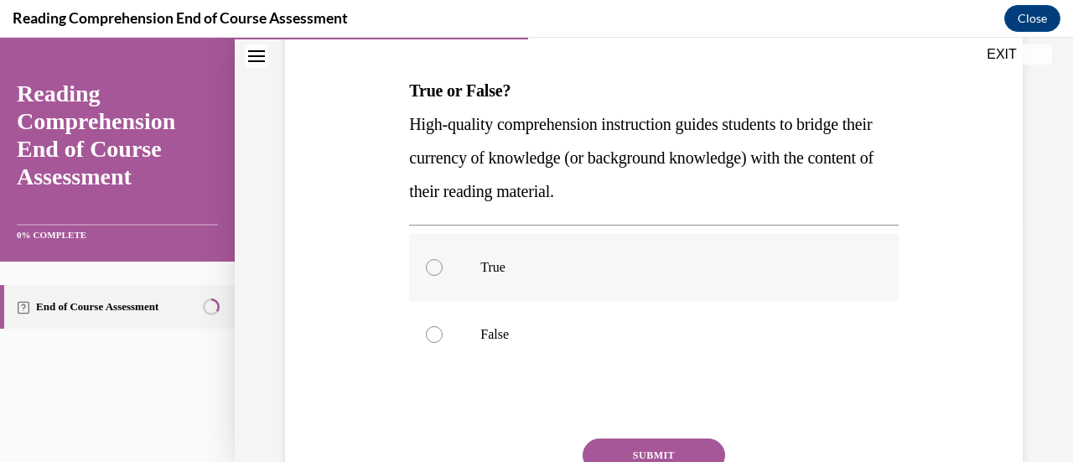
click at [513, 251] on label "True" at bounding box center [653, 267] width 489 height 67
click at [442, 259] on input "True" at bounding box center [434, 267] width 17 height 17
radio input "true"
click at [644, 447] on button "SUBMIT" at bounding box center [653, 455] width 142 height 34
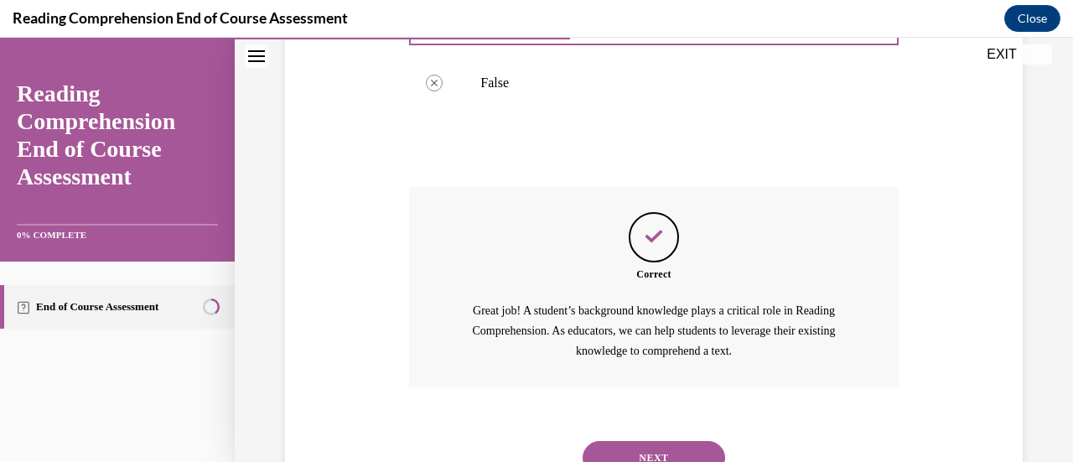
scroll to position [567, 0]
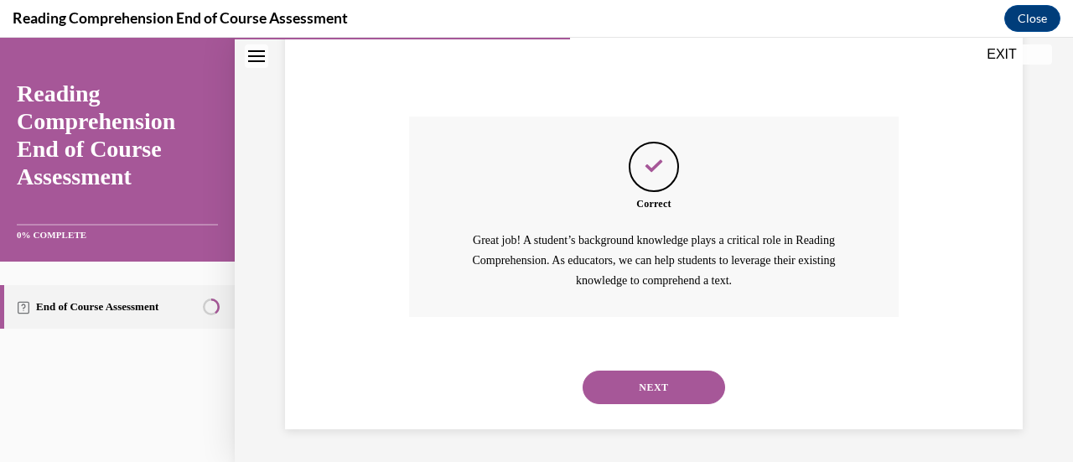
click at [666, 402] on button "NEXT" at bounding box center [653, 387] width 142 height 34
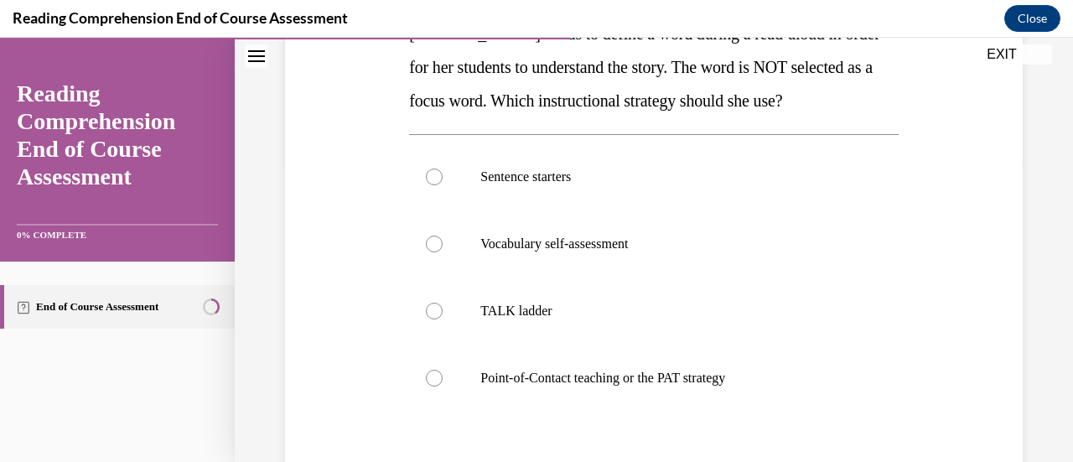
scroll to position [297, 0]
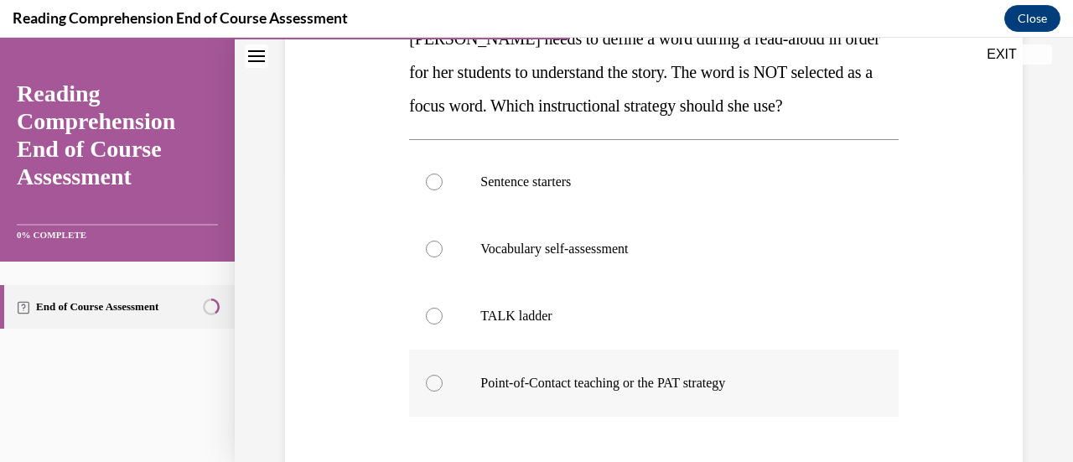
click at [729, 366] on label "Point-of-Contact teaching or the PAT strategy" at bounding box center [653, 382] width 489 height 67
click at [442, 375] on input "Point-of-Contact teaching or the PAT strategy" at bounding box center [434, 383] width 17 height 17
radio input "true"
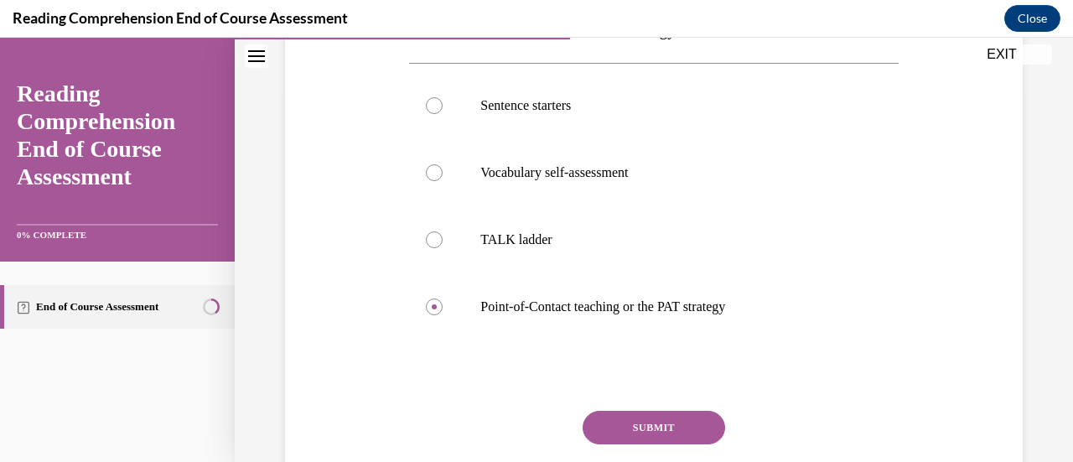
scroll to position [367, 0]
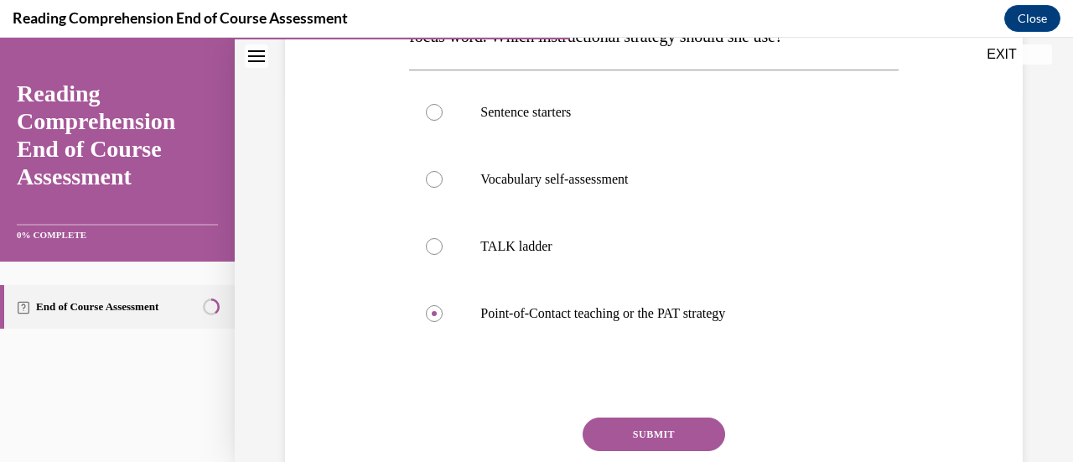
click at [685, 428] on button "SUBMIT" at bounding box center [653, 434] width 142 height 34
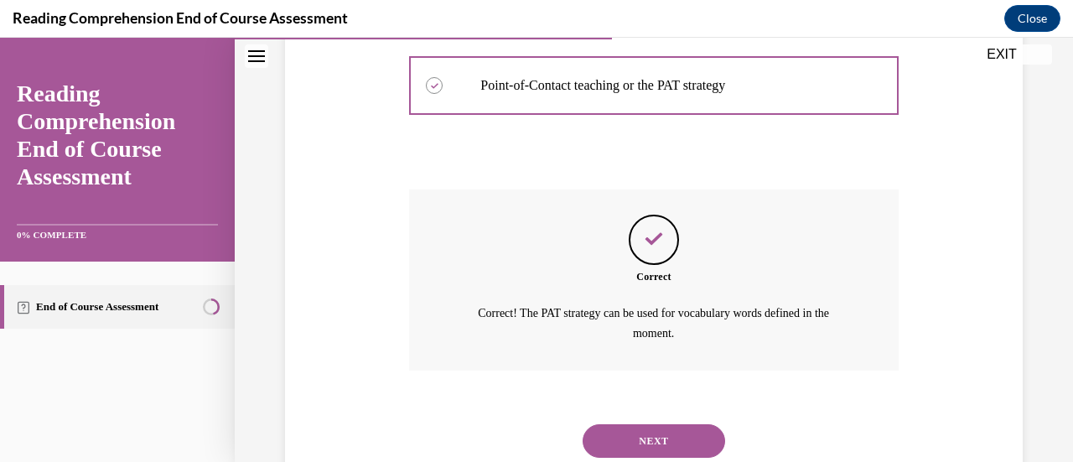
scroll to position [648, 0]
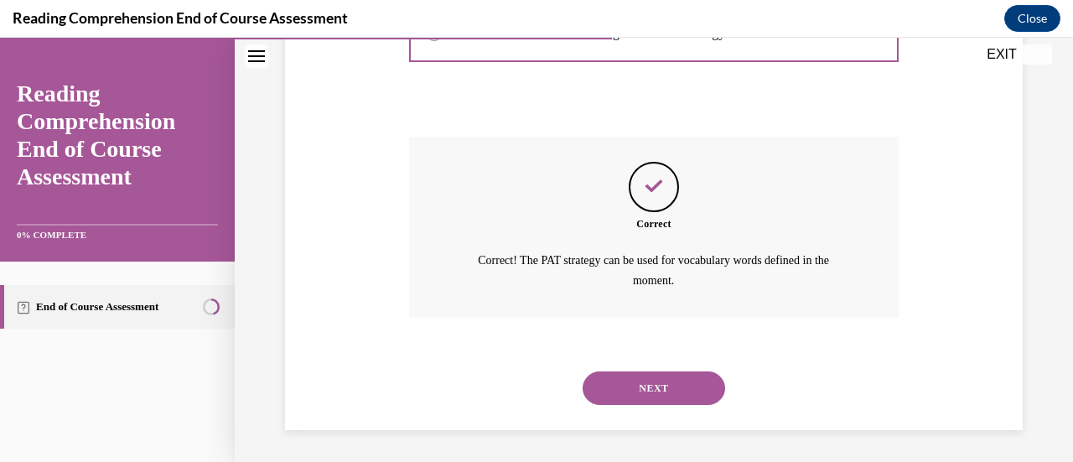
click at [655, 401] on button "NEXT" at bounding box center [653, 388] width 142 height 34
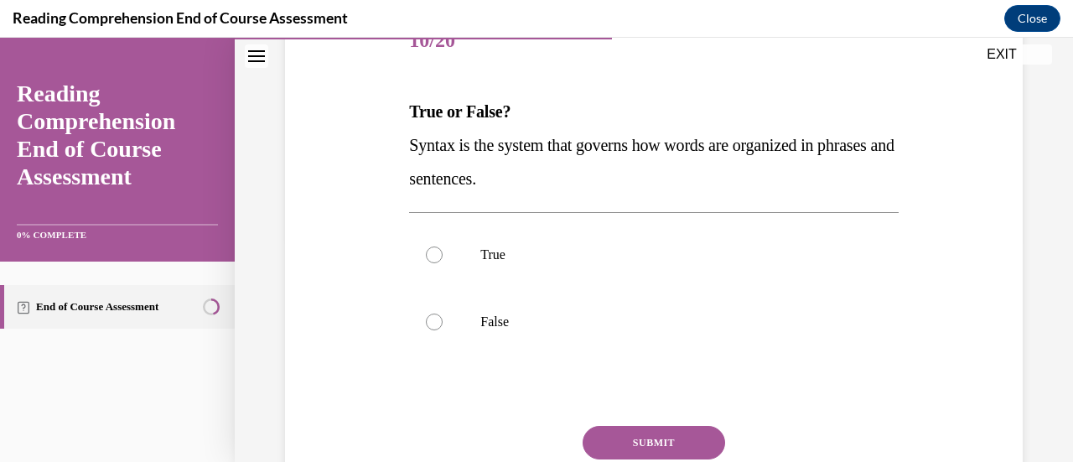
scroll to position [223, 0]
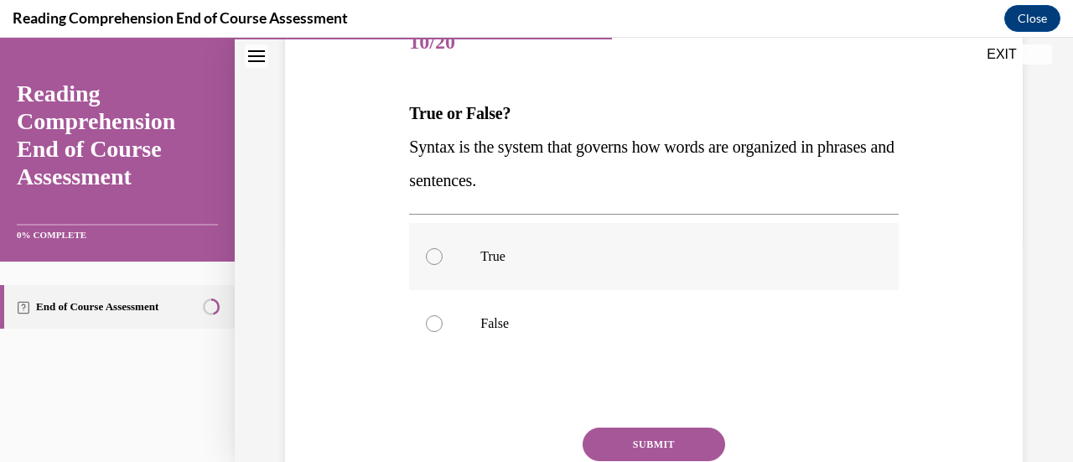
click at [483, 237] on label "True" at bounding box center [653, 256] width 489 height 67
click at [442, 248] on input "True" at bounding box center [434, 256] width 17 height 17
radio input "true"
click at [639, 438] on button "SUBMIT" at bounding box center [653, 444] width 142 height 34
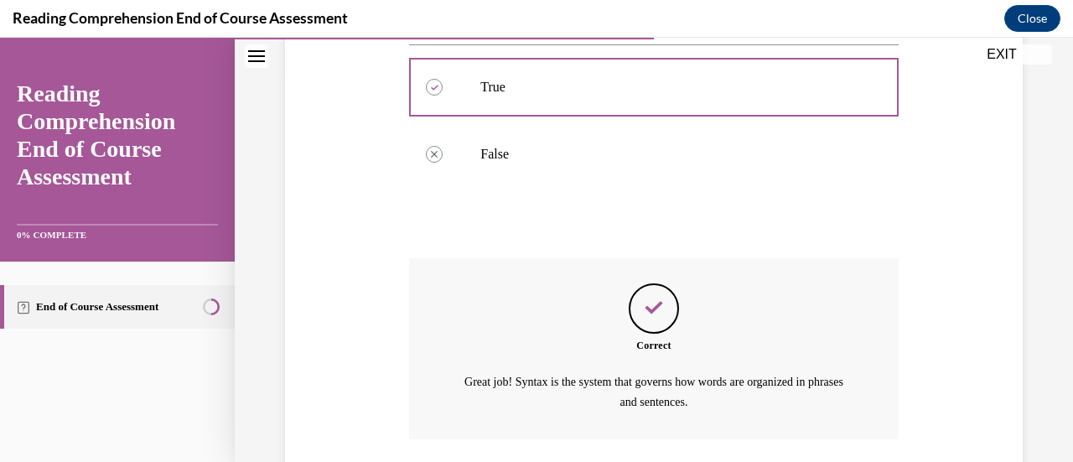
scroll to position [514, 0]
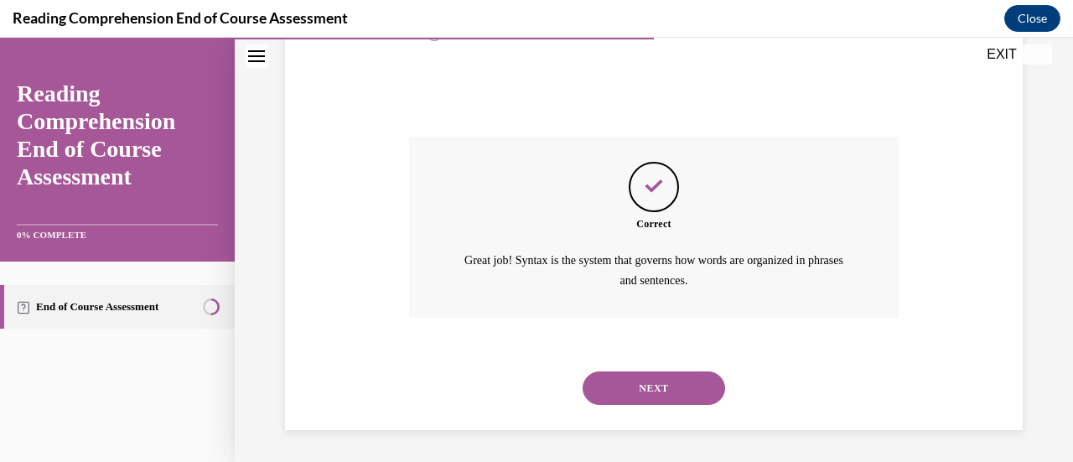
click at [686, 396] on button "NEXT" at bounding box center [653, 388] width 142 height 34
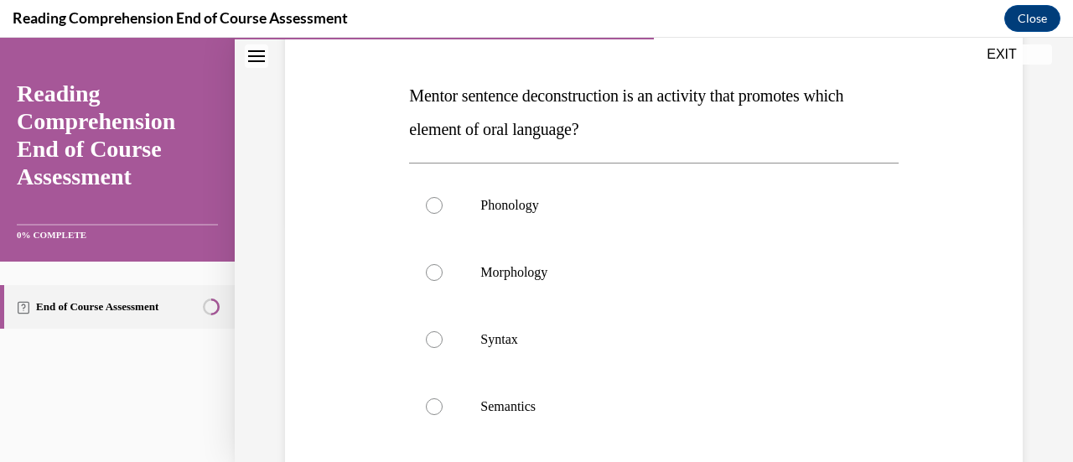
scroll to position [236, 0]
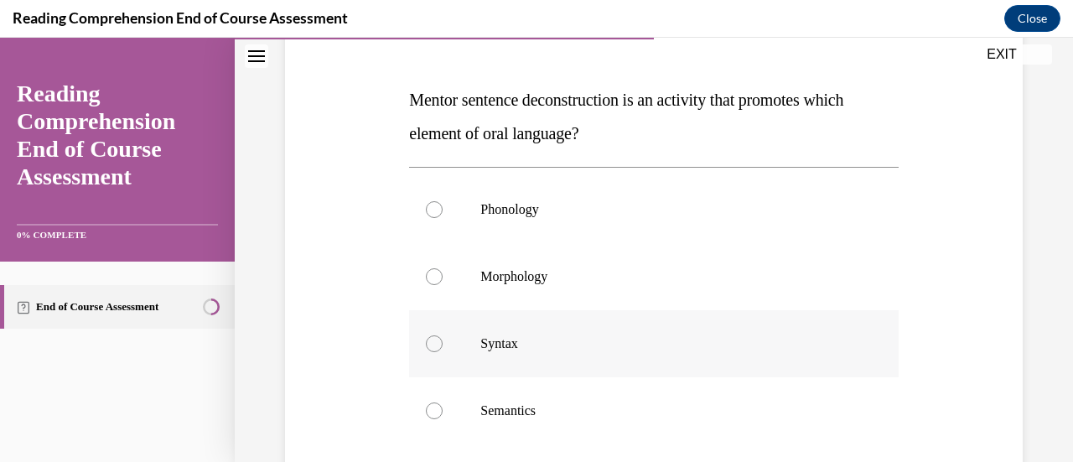
click at [449, 359] on label "Syntax" at bounding box center [653, 343] width 489 height 67
click at [442, 352] on input "Syntax" at bounding box center [434, 343] width 17 height 17
radio input "true"
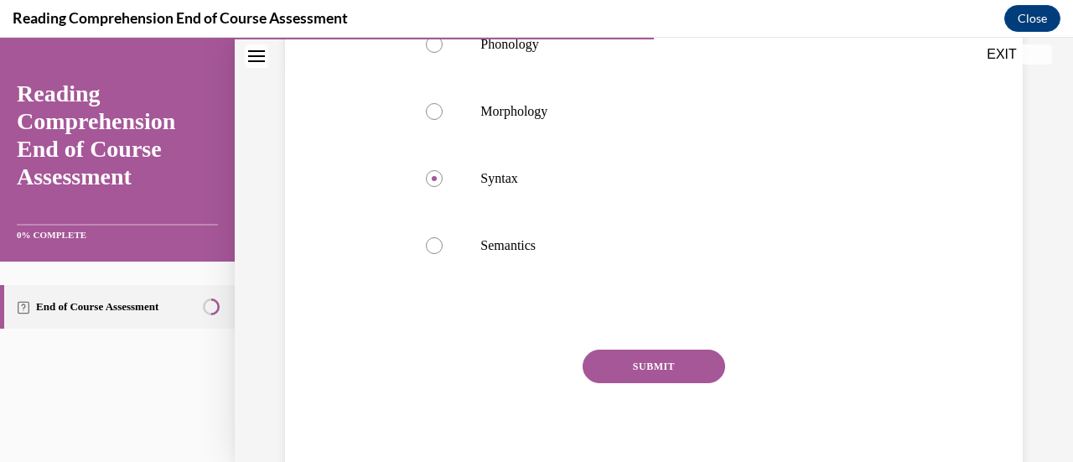
click at [679, 355] on button "SUBMIT" at bounding box center [653, 366] width 142 height 34
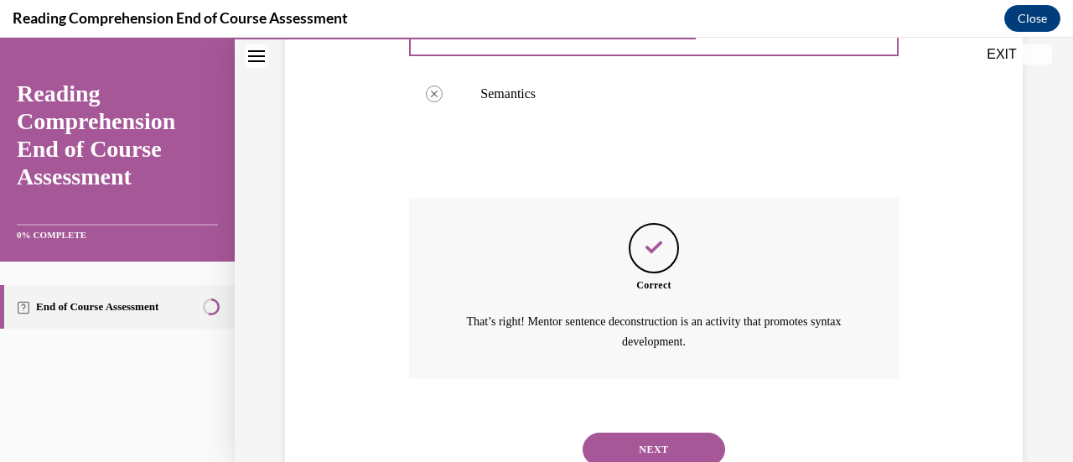
scroll to position [614, 0]
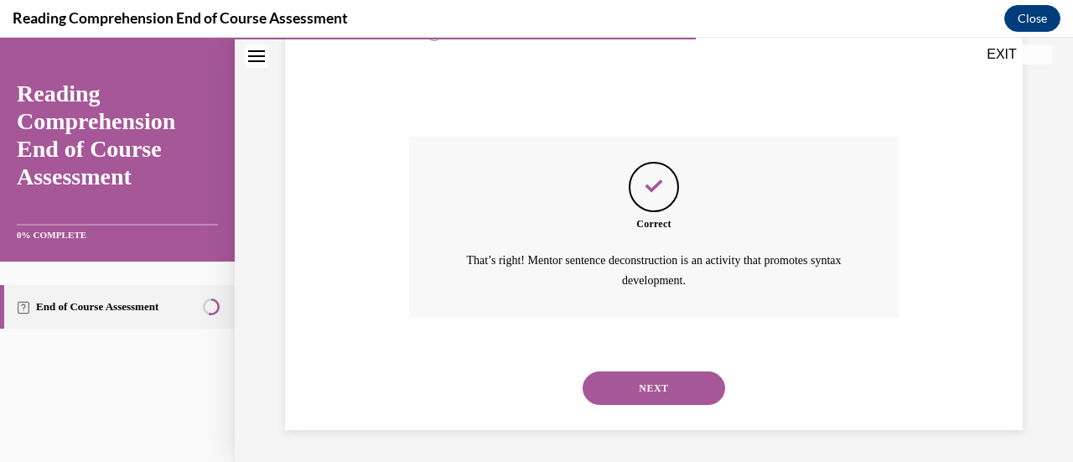
click at [684, 386] on button "NEXT" at bounding box center [653, 388] width 142 height 34
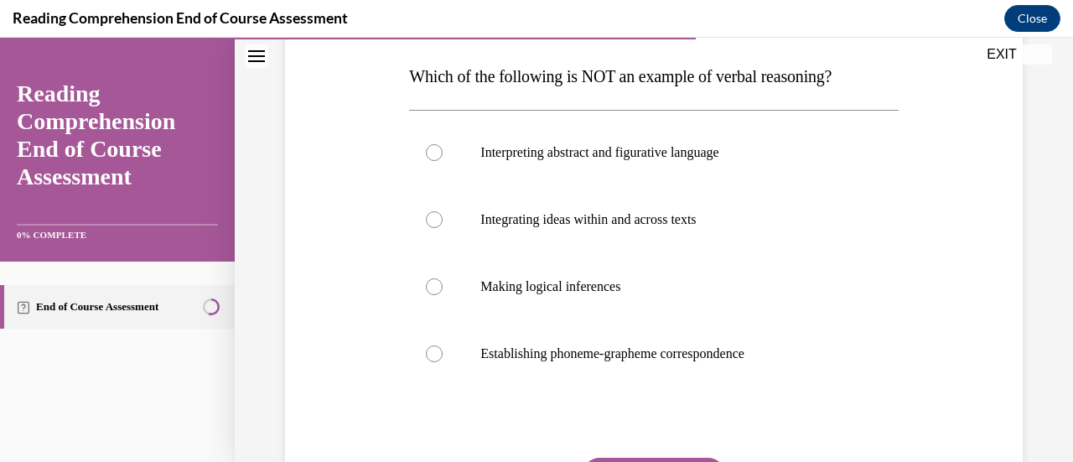
scroll to position [256, 0]
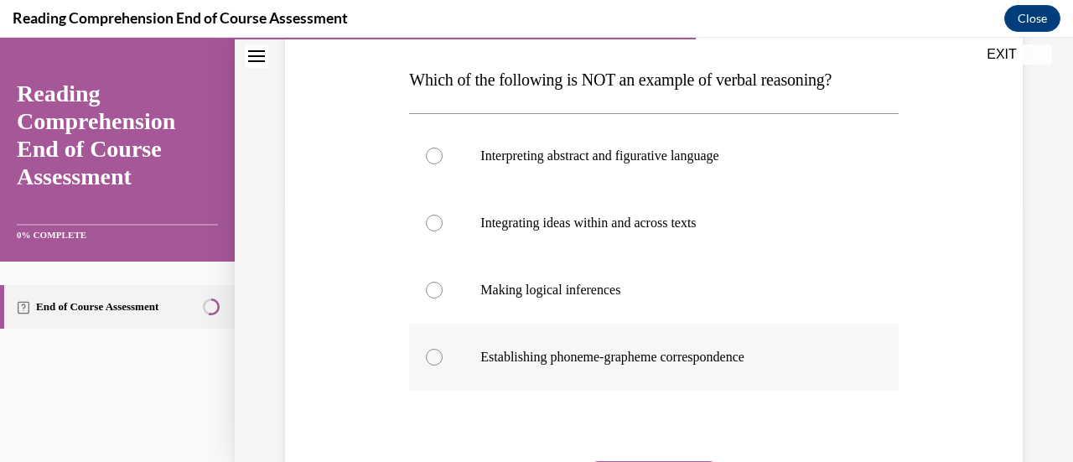
click at [727, 371] on label "Establishing phoneme-grapheme correspondence" at bounding box center [653, 356] width 489 height 67
click at [442, 365] on input "Establishing phoneme-grapheme correspondence" at bounding box center [434, 357] width 17 height 17
radio input "true"
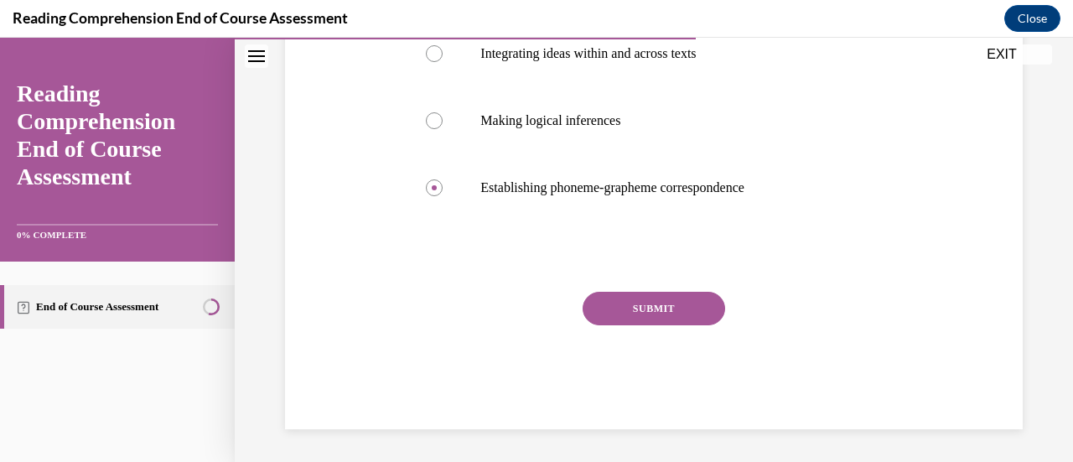
click at [708, 304] on button "SUBMIT" at bounding box center [653, 309] width 142 height 34
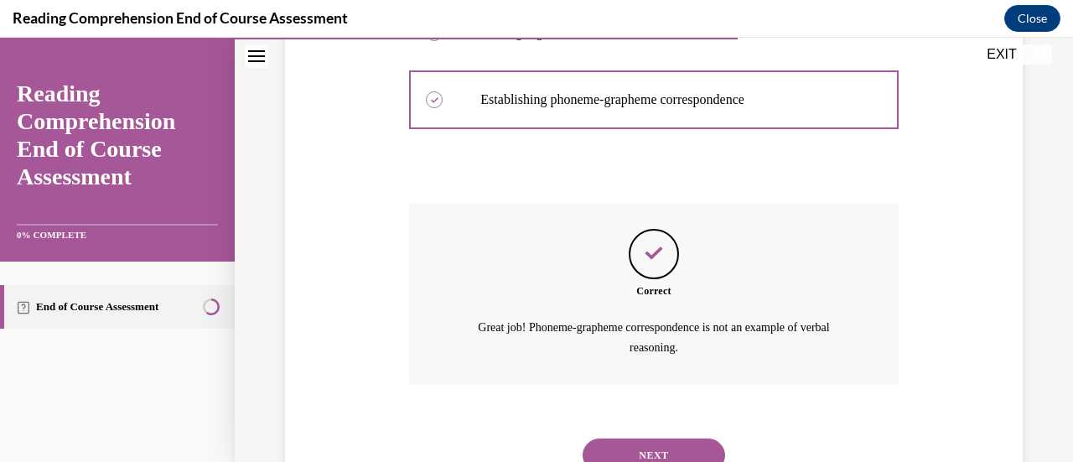
scroll to position [581, 0]
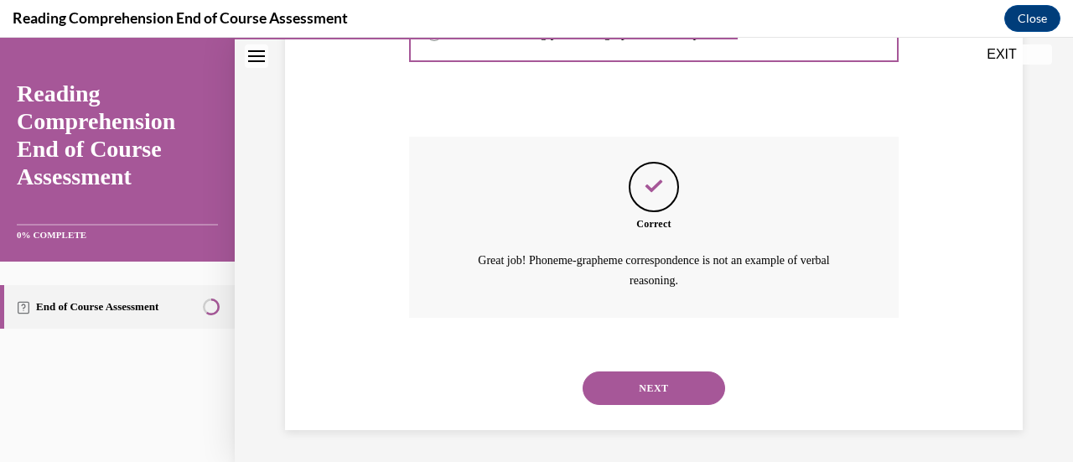
click at [670, 386] on button "NEXT" at bounding box center [653, 388] width 142 height 34
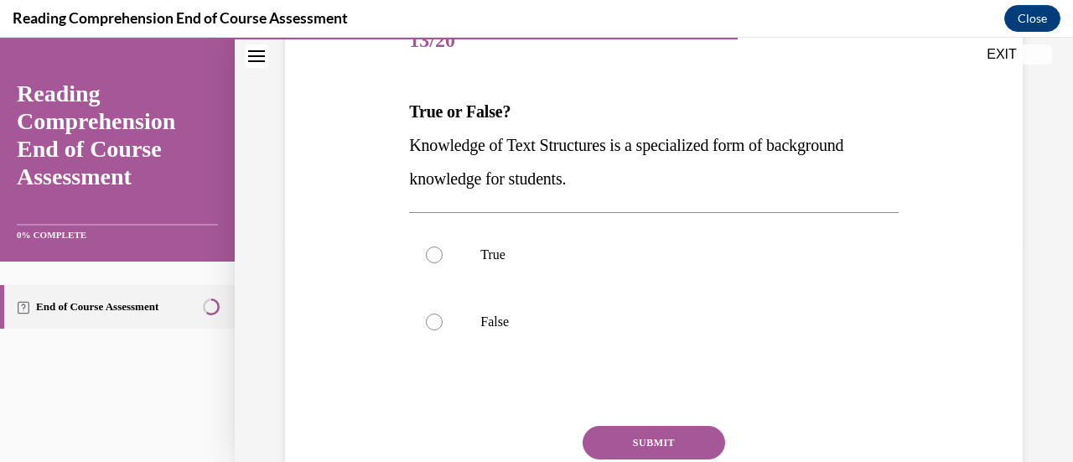
scroll to position [225, 0]
click at [494, 252] on p "True" at bounding box center [667, 254] width 375 height 17
click at [442, 252] on input "True" at bounding box center [434, 254] width 17 height 17
radio input "true"
click at [637, 431] on button "SUBMIT" at bounding box center [653, 442] width 142 height 34
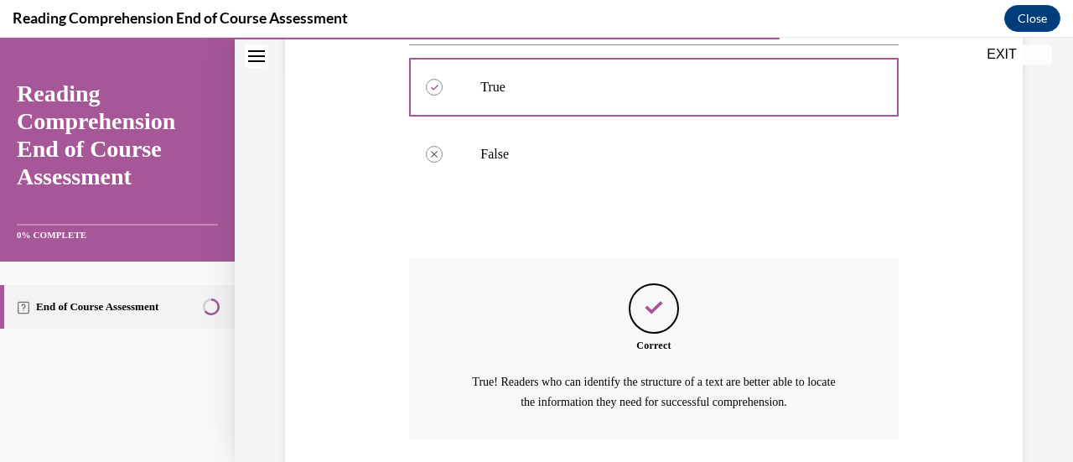
scroll to position [514, 0]
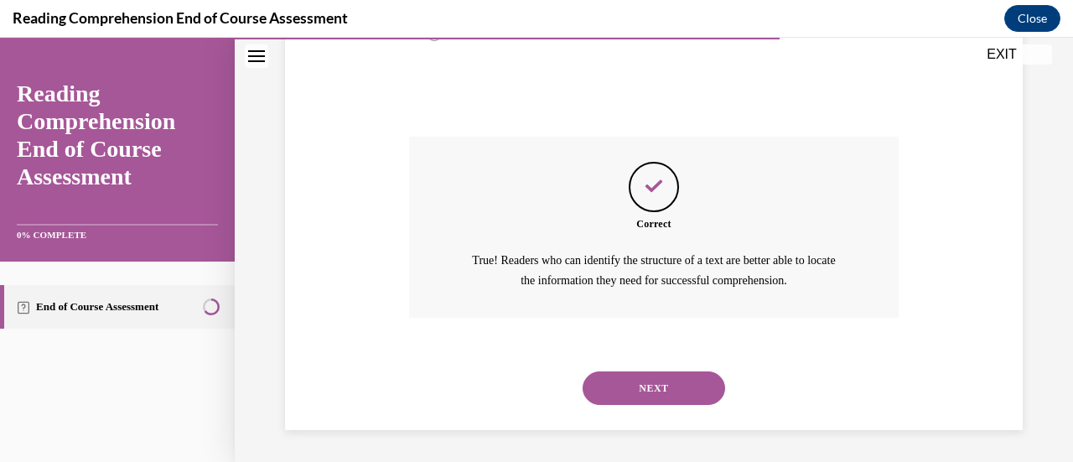
click at [637, 431] on div "Question 13/20 True or False? Knowledge of Text Structures is a specialized for…" at bounding box center [654, 20] width 838 height 887
click at [639, 389] on button "NEXT" at bounding box center [653, 388] width 142 height 34
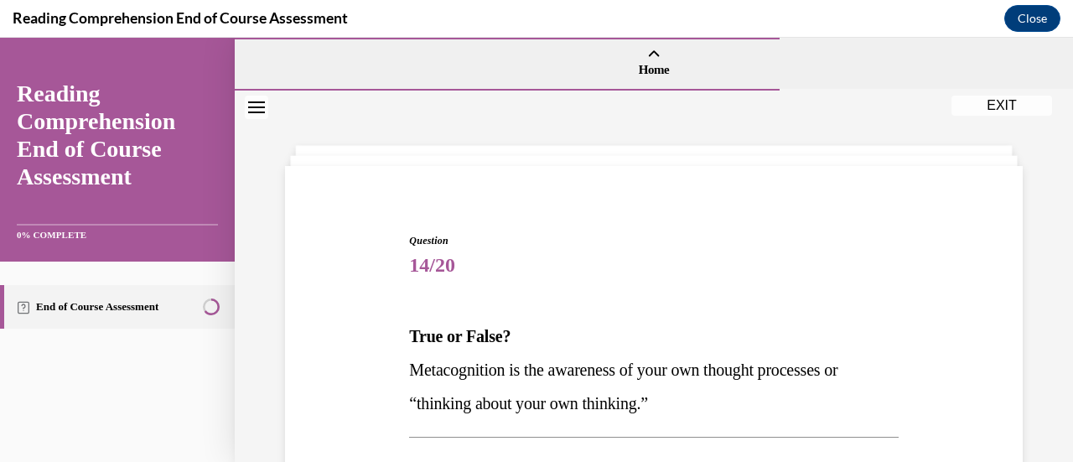
scroll to position [177, 0]
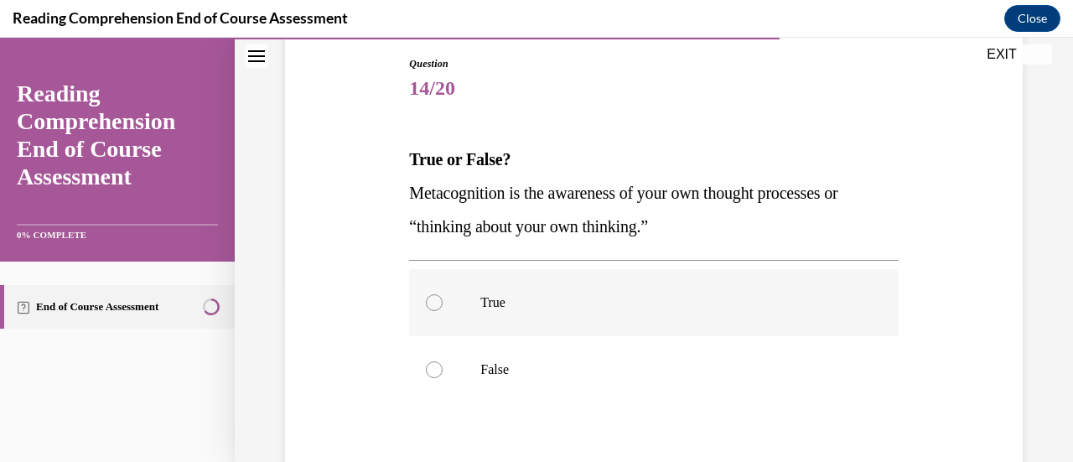
click at [504, 301] on p "True" at bounding box center [667, 302] width 375 height 17
click at [442, 301] on input "True" at bounding box center [434, 302] width 17 height 17
radio input "true"
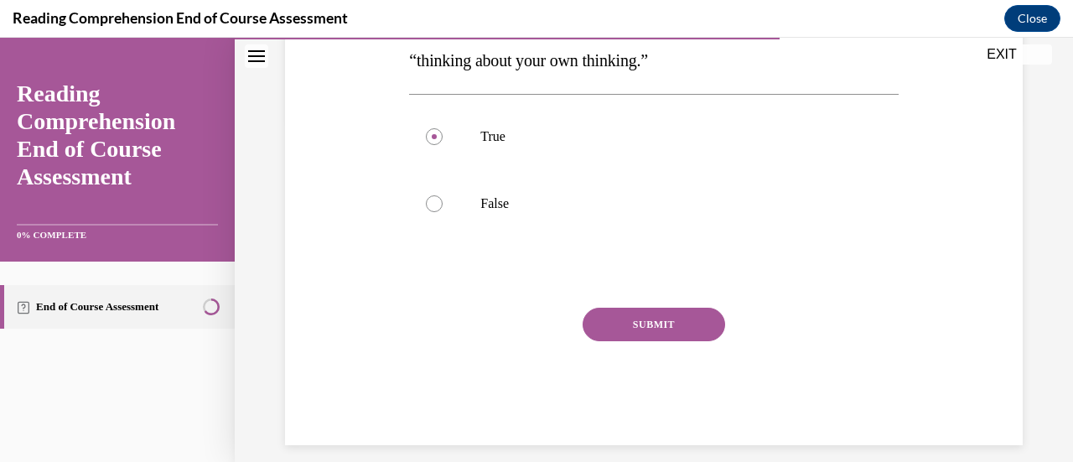
click at [696, 327] on button "SUBMIT" at bounding box center [653, 325] width 142 height 34
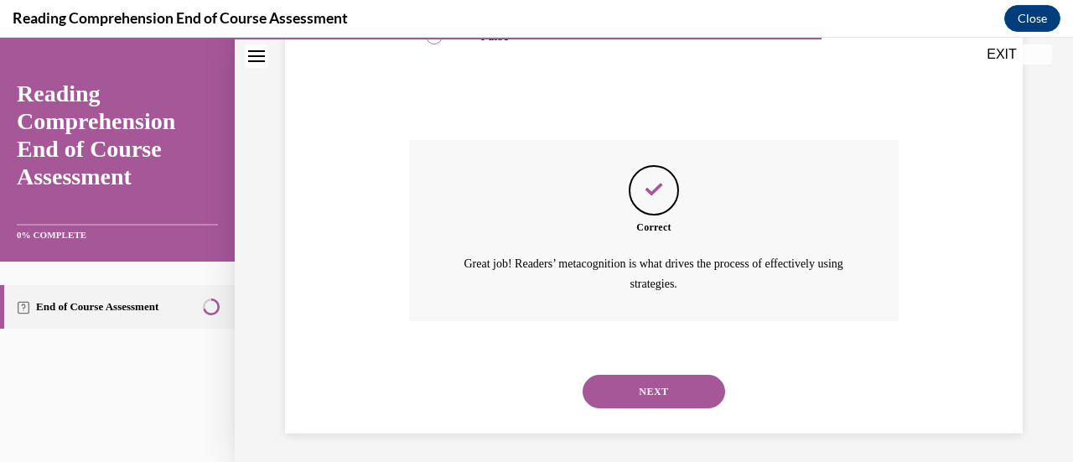
scroll to position [514, 0]
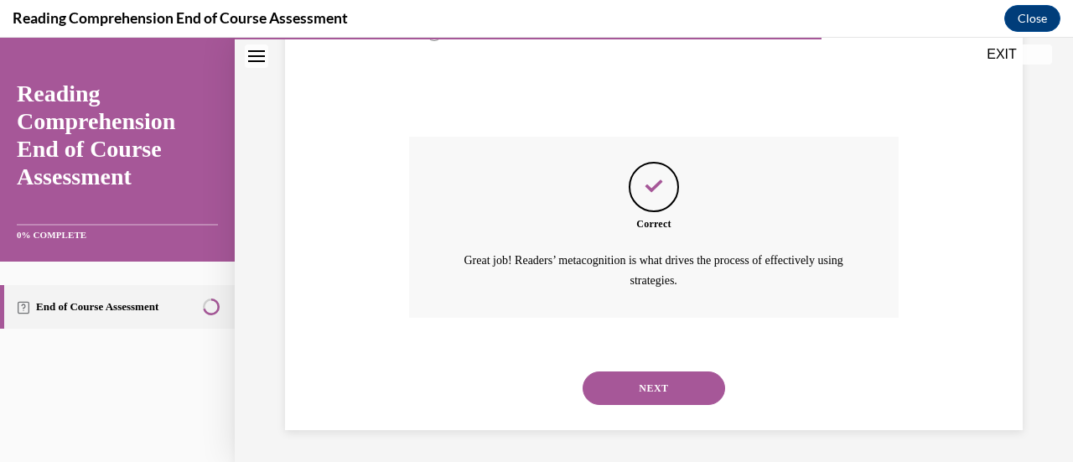
click at [669, 384] on button "NEXT" at bounding box center [653, 388] width 142 height 34
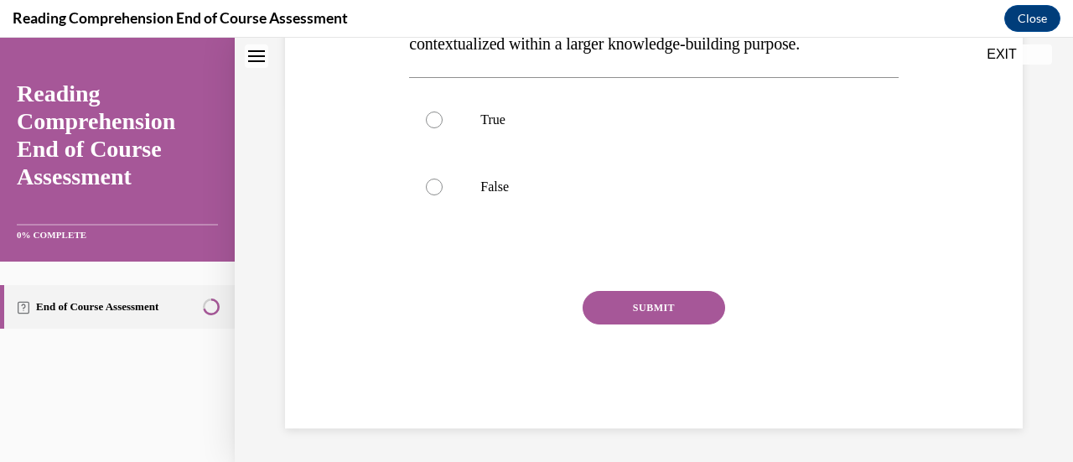
scroll to position [0, 0]
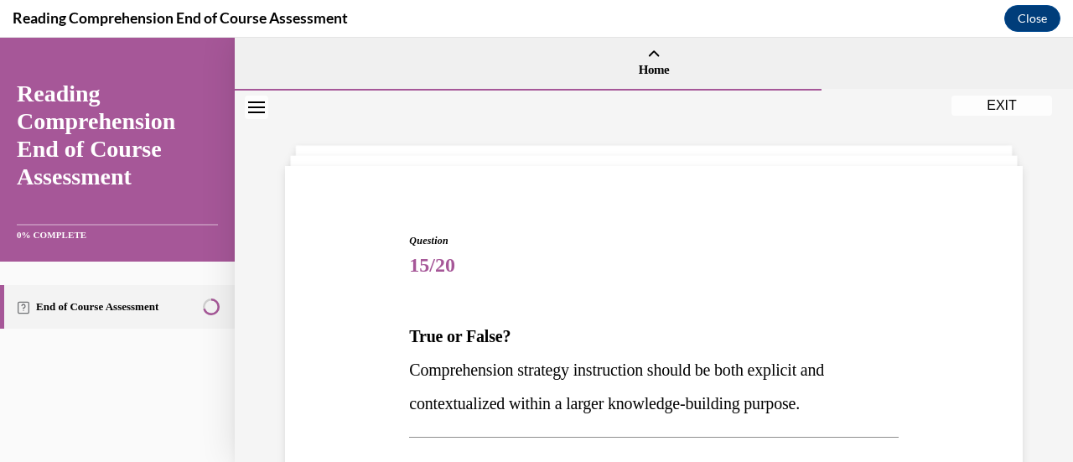
click at [607, 240] on h1 "Question 15/20" at bounding box center [653, 257] width 489 height 49
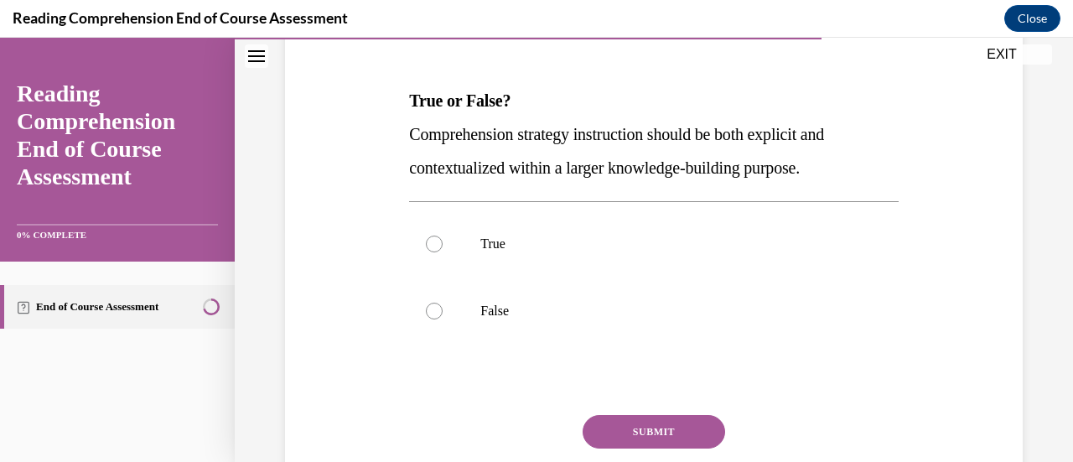
scroll to position [235, 0]
click at [491, 229] on label "True" at bounding box center [653, 244] width 489 height 67
click at [442, 236] on input "True" at bounding box center [434, 244] width 17 height 17
radio input "true"
click at [645, 432] on button "SUBMIT" at bounding box center [653, 433] width 142 height 34
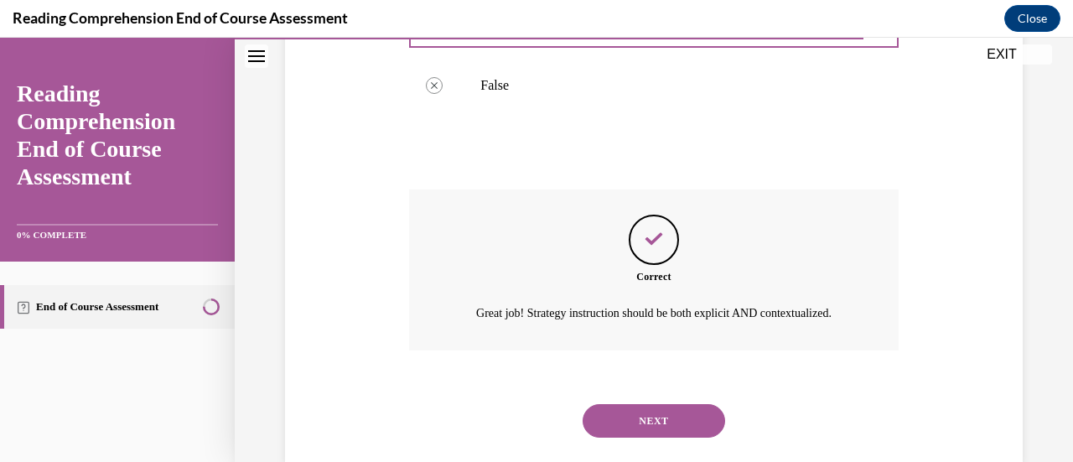
scroll to position [514, 0]
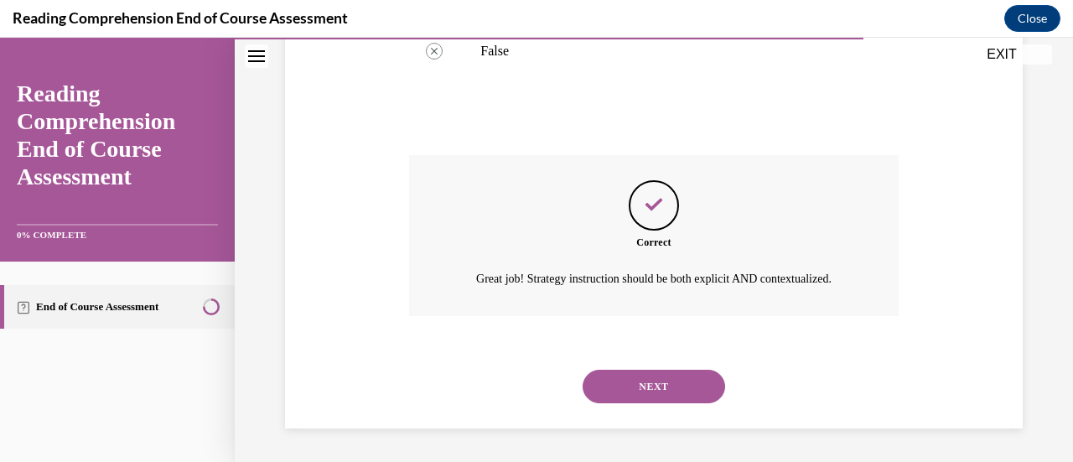
click at [657, 396] on button "NEXT" at bounding box center [653, 387] width 142 height 34
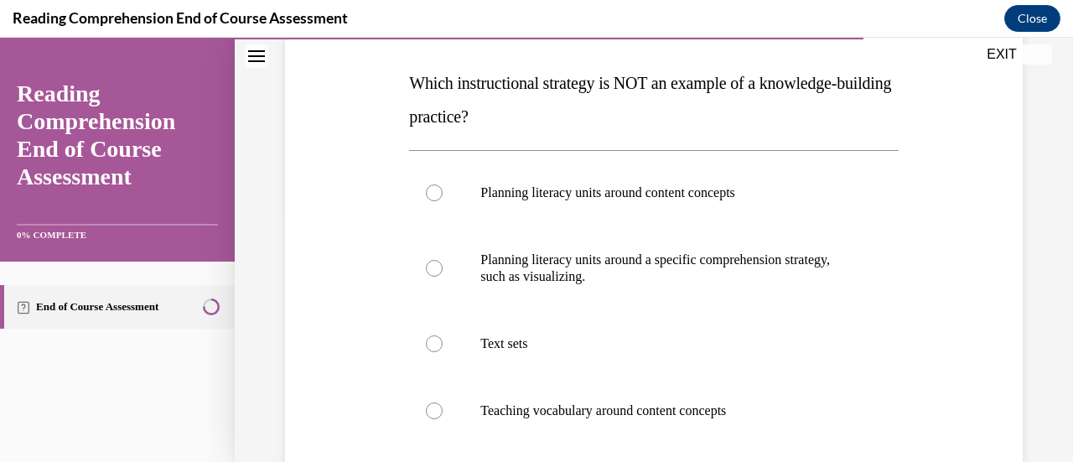
scroll to position [260, 0]
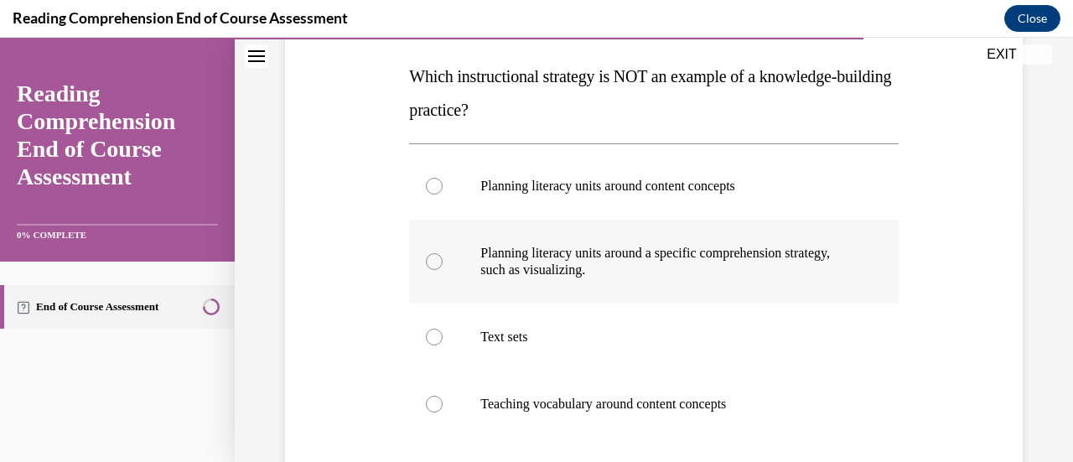
click at [677, 269] on p "Planning literacy units around a specific comprehension strategy, such as visua…" at bounding box center [667, 262] width 375 height 34
click at [442, 269] on input "Planning literacy units around a specific comprehension strategy, such as visua…" at bounding box center [434, 261] width 17 height 17
radio input "true"
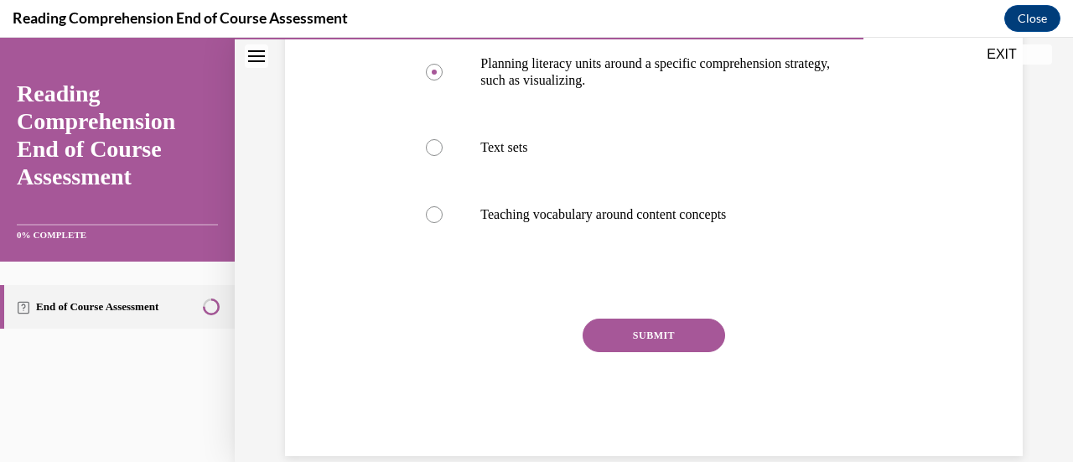
click at [658, 324] on button "SUBMIT" at bounding box center [653, 335] width 142 height 34
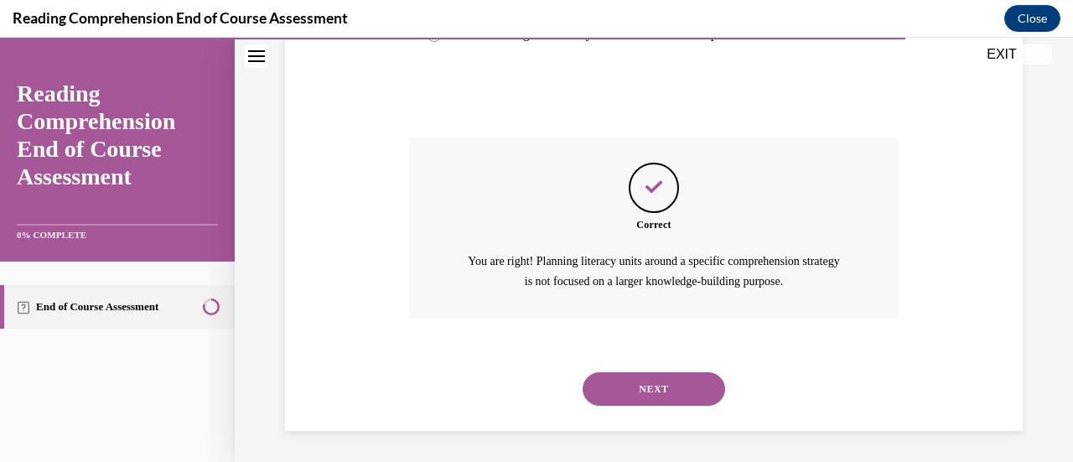
scroll to position [631, 0]
click at [659, 378] on button "NEXT" at bounding box center [653, 388] width 142 height 34
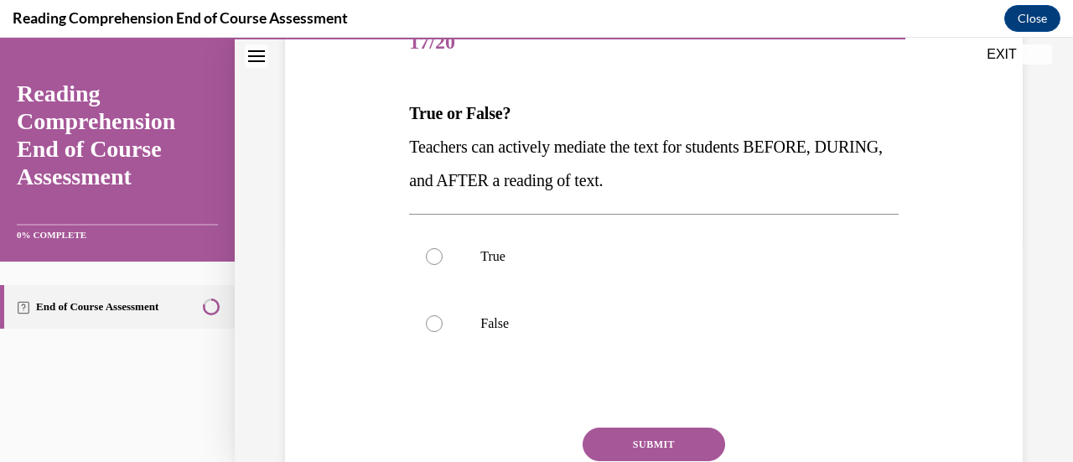
scroll to position [221, 0]
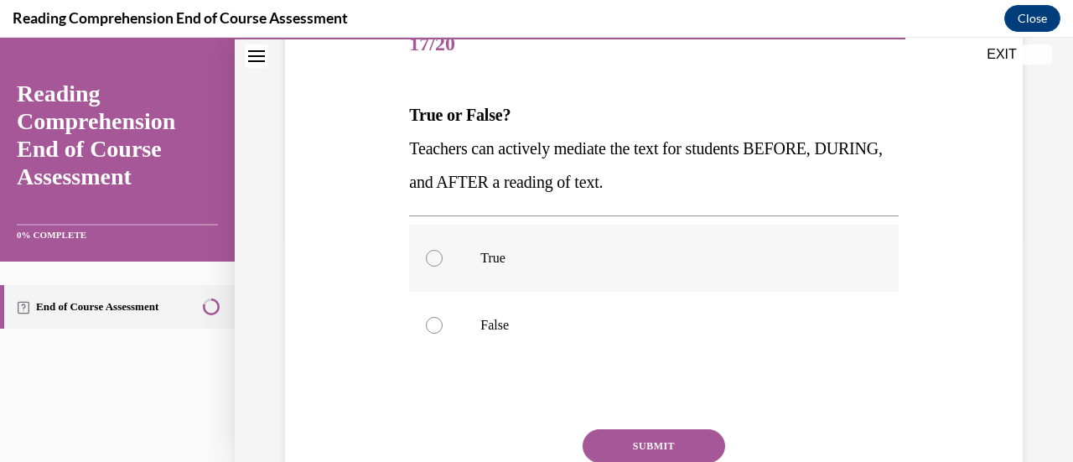
click at [473, 246] on label "True" at bounding box center [653, 258] width 489 height 67
click at [442, 250] on input "True" at bounding box center [434, 258] width 17 height 17
radio input "true"
click at [684, 442] on button "SUBMIT" at bounding box center [653, 446] width 142 height 34
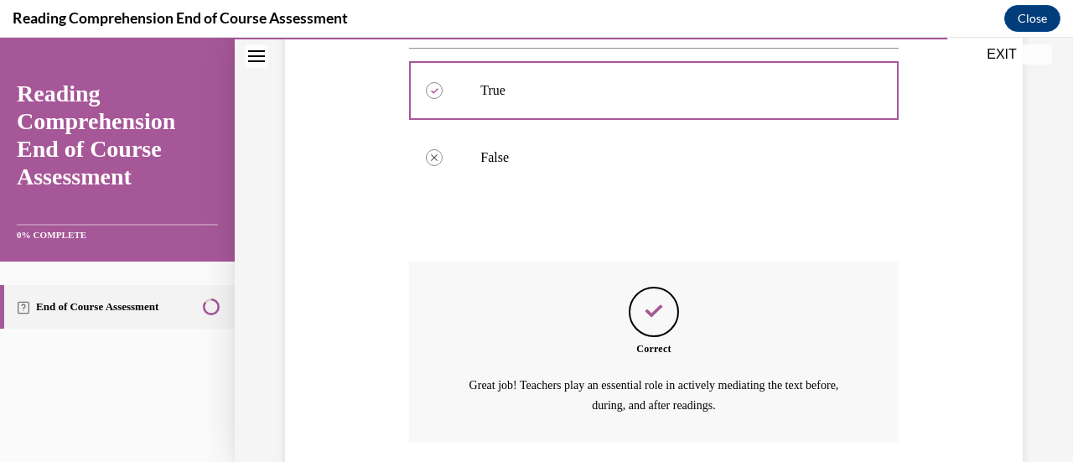
scroll to position [514, 0]
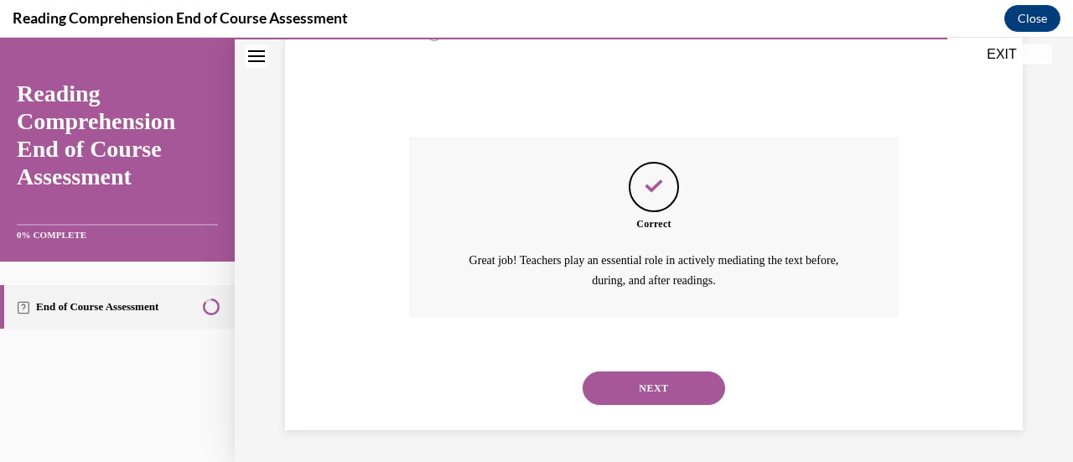
click at [679, 385] on button "NEXT" at bounding box center [653, 388] width 142 height 34
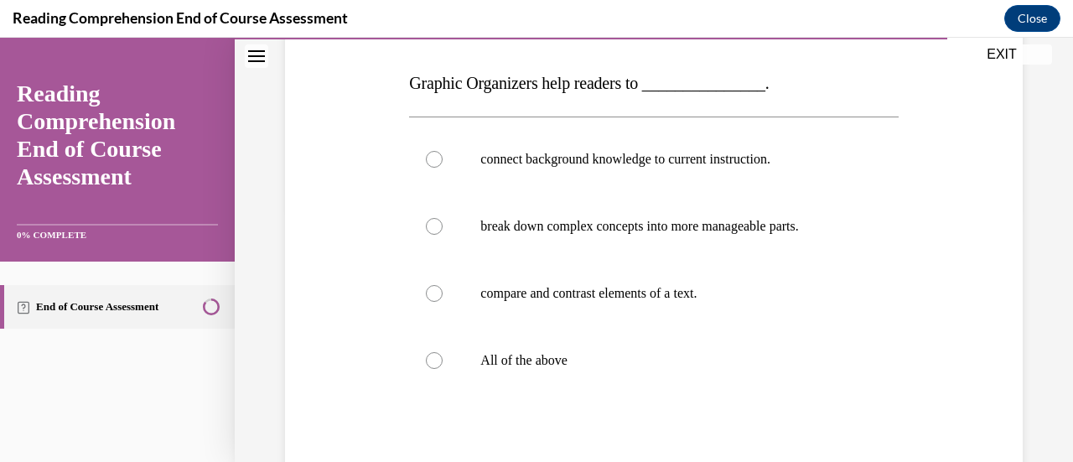
scroll to position [263, 0]
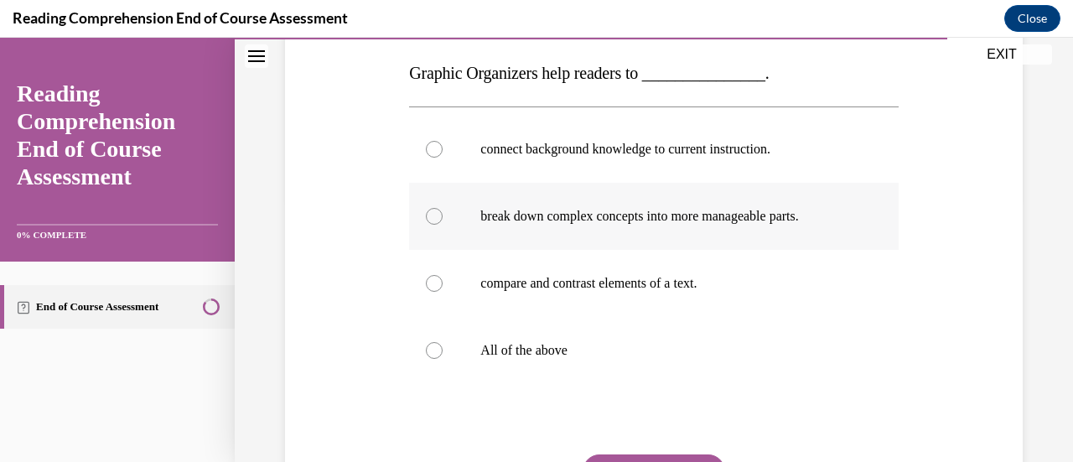
click at [815, 199] on label "break down complex concepts into more manageable parts." at bounding box center [653, 216] width 489 height 67
click at [442, 208] on input "break down complex concepts into more manageable parts." at bounding box center [434, 216] width 17 height 17
radio input "true"
click at [545, 336] on label "All of the above" at bounding box center [653, 350] width 489 height 67
click at [442, 342] on input "All of the above" at bounding box center [434, 350] width 17 height 17
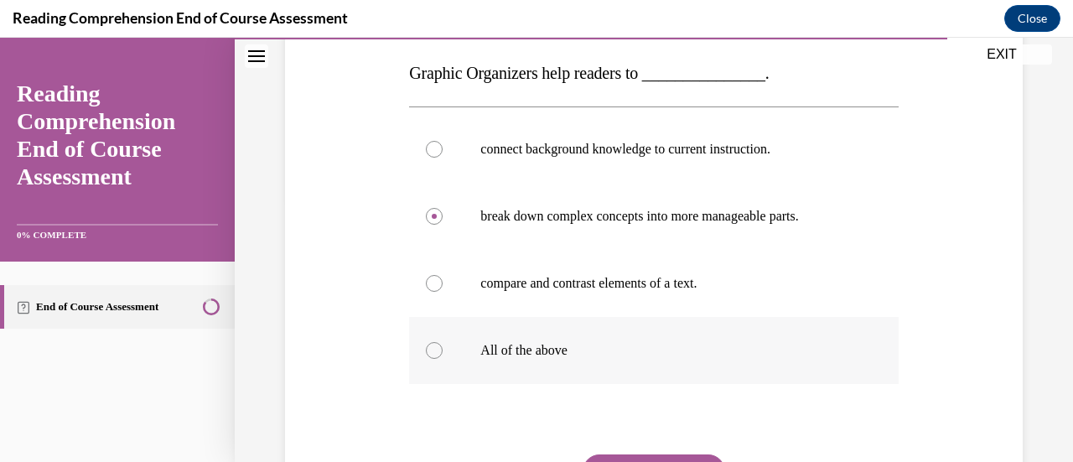
radio input "true"
click at [675, 460] on button "SUBMIT" at bounding box center [653, 471] width 142 height 34
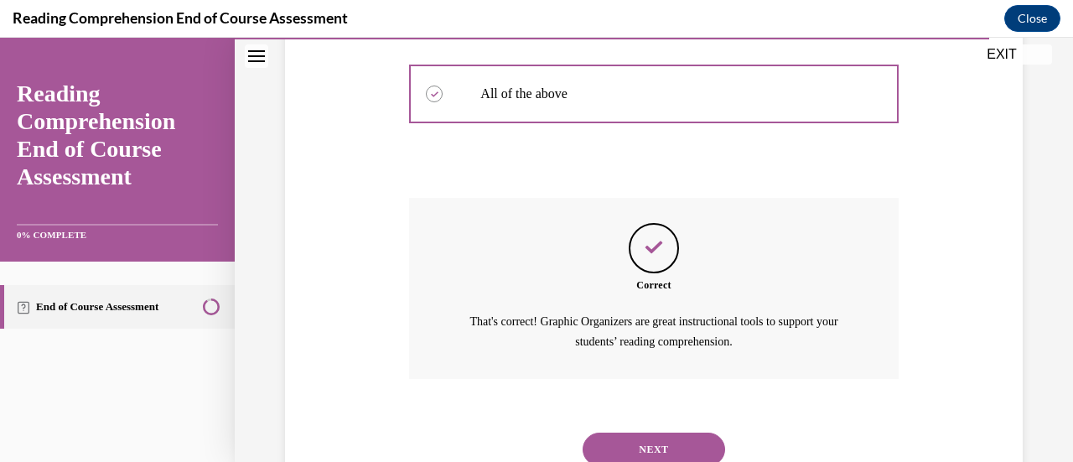
scroll to position [581, 0]
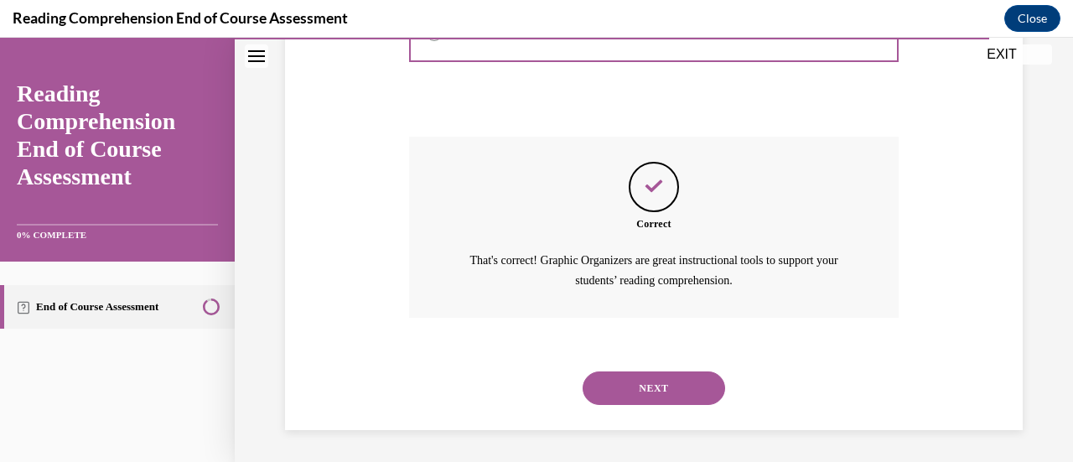
click at [657, 386] on button "NEXT" at bounding box center [653, 388] width 142 height 34
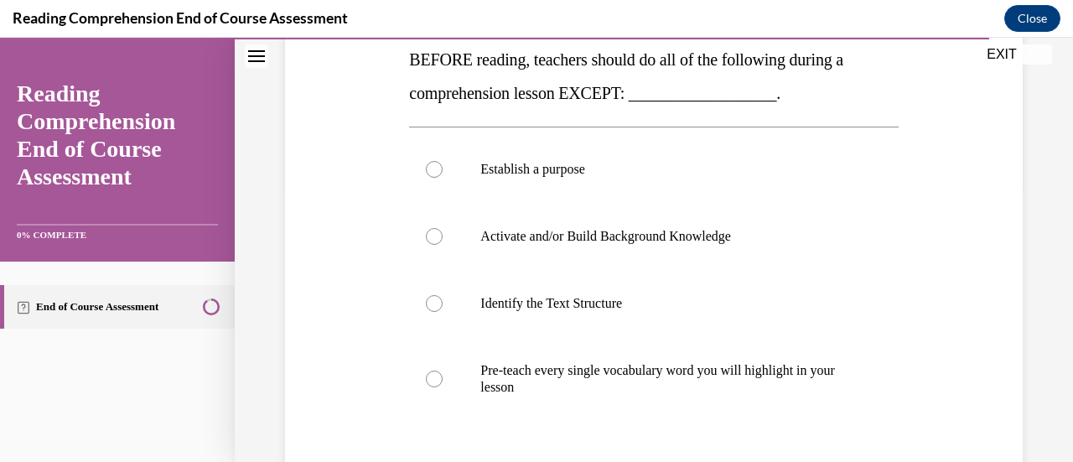
scroll to position [277, 0]
click at [742, 400] on label "Pre-teach every single vocabulary word you will highlight in your lesson" at bounding box center [653, 378] width 489 height 84
click at [442, 386] on input "Pre-teach every single vocabulary word you will highlight in your lesson" at bounding box center [434, 378] width 17 height 17
radio input "true"
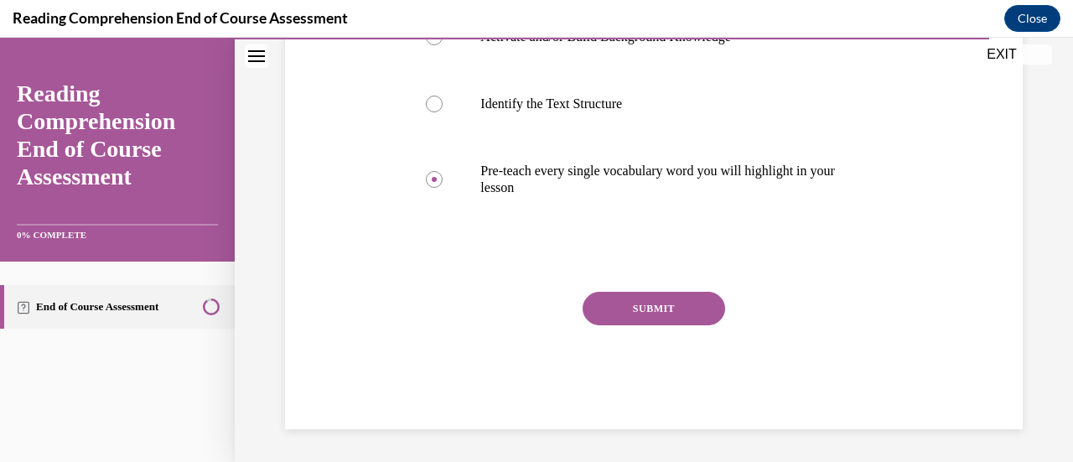
click at [648, 326] on div "SUBMIT" at bounding box center [653, 334] width 489 height 84
click at [647, 306] on button "SUBMIT" at bounding box center [653, 309] width 142 height 34
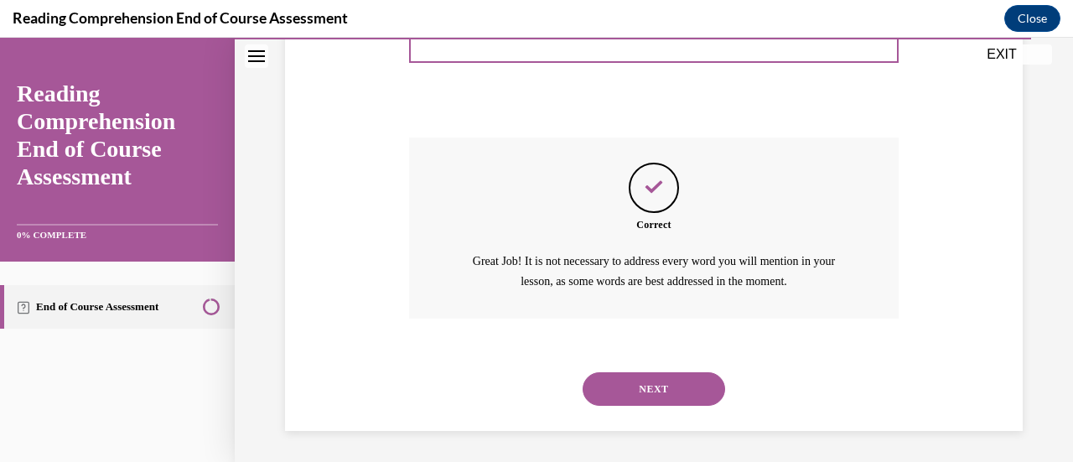
scroll to position [631, 0]
click at [644, 384] on button "NEXT" at bounding box center [653, 388] width 142 height 34
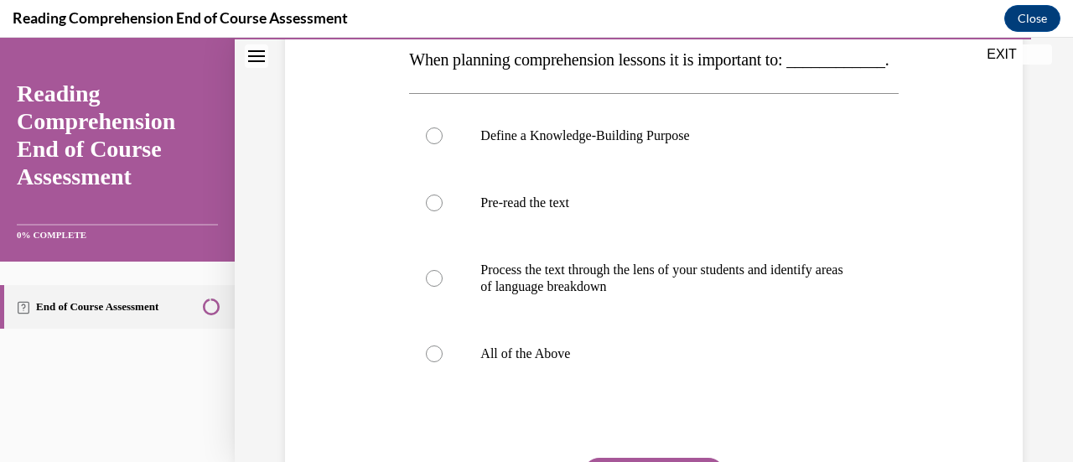
scroll to position [270, 0]
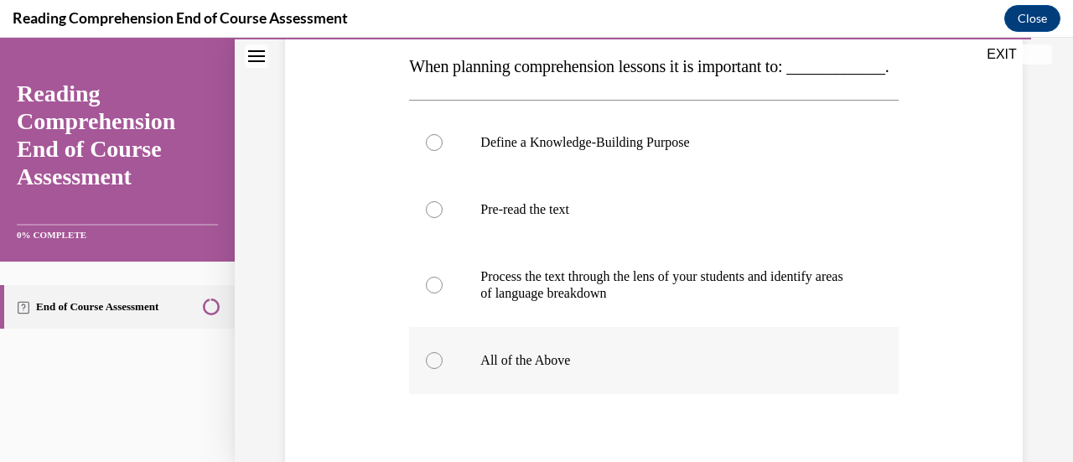
click at [546, 394] on label "All of the Above" at bounding box center [653, 360] width 489 height 67
click at [442, 369] on input "All of the Above" at bounding box center [434, 360] width 17 height 17
radio input "true"
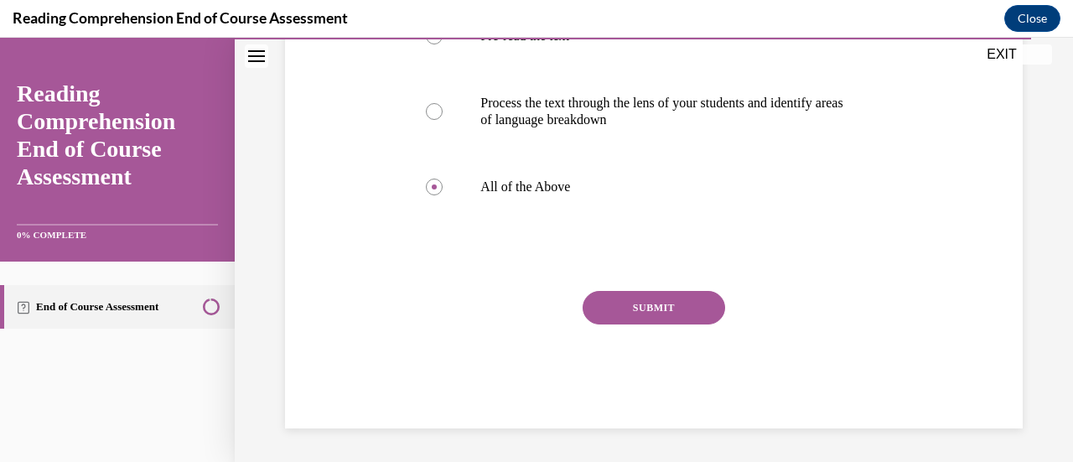
click at [687, 318] on button "SUBMIT" at bounding box center [653, 308] width 142 height 34
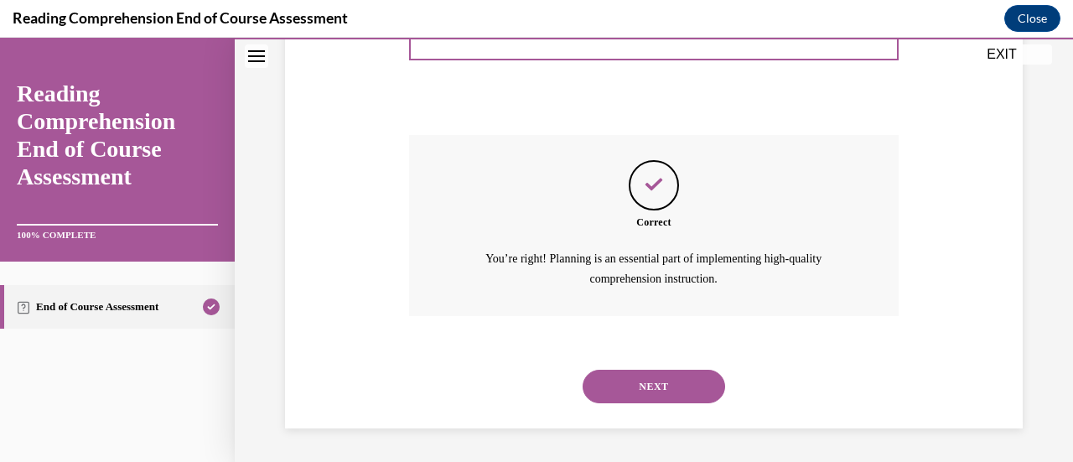
click at [672, 395] on button "NEXT" at bounding box center [653, 387] width 142 height 34
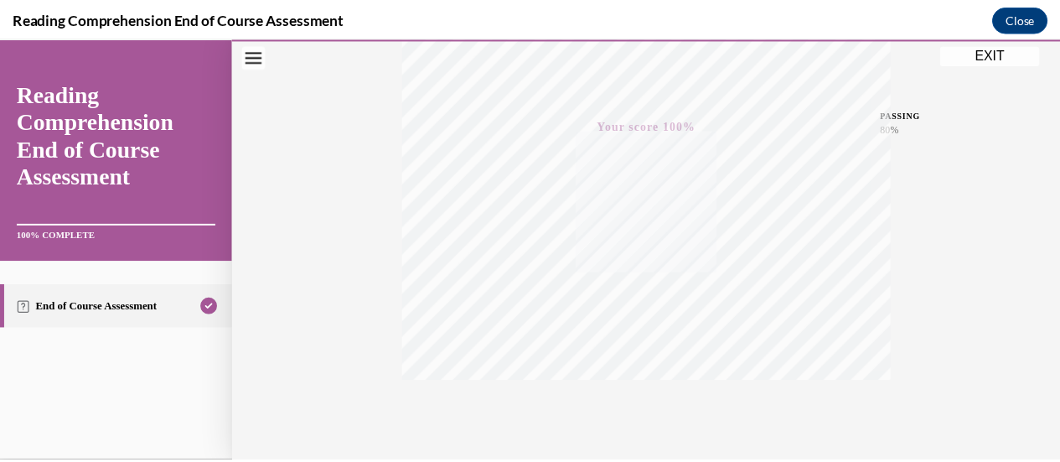
scroll to position [434, 0]
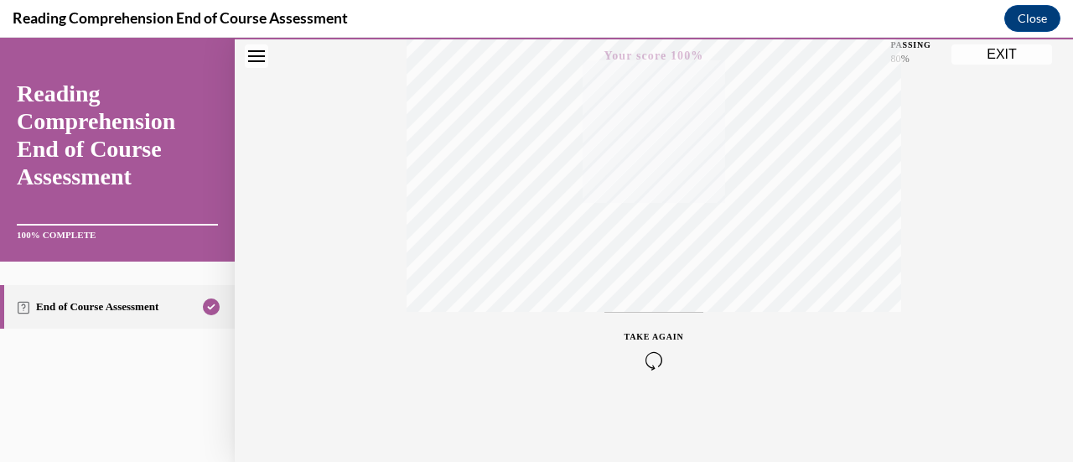
click at [996, 58] on button "EXIT" at bounding box center [1001, 54] width 101 height 20
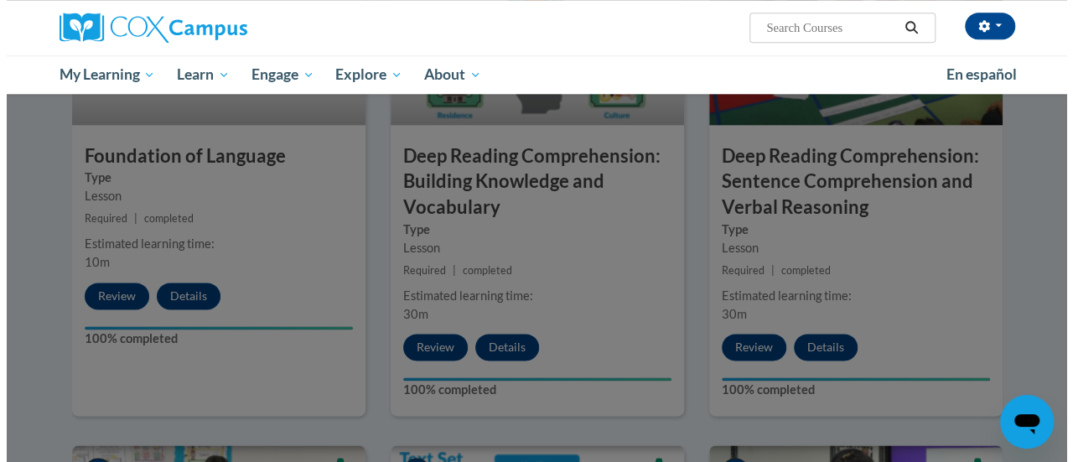
scroll to position [468, 0]
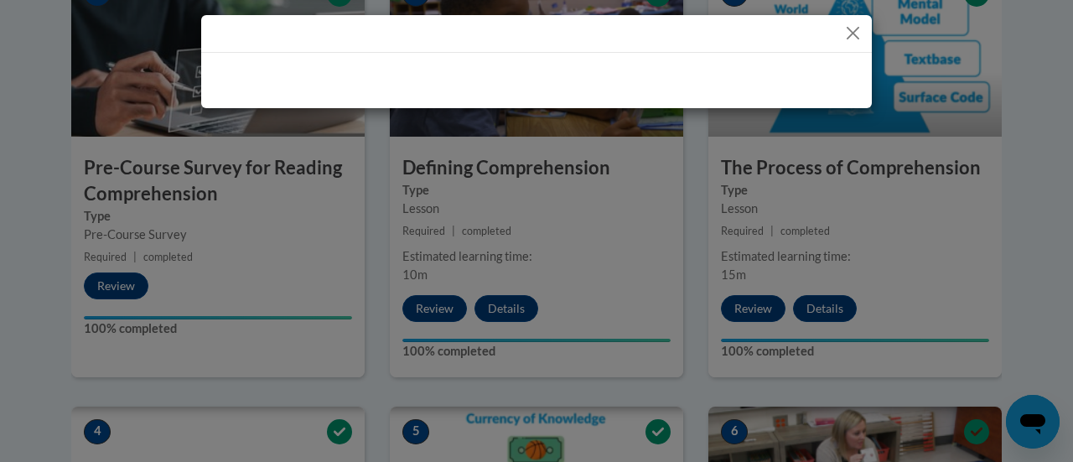
drag, startPoint x: 1060, startPoint y: 329, endPoint x: 1072, endPoint y: 46, distance: 283.5
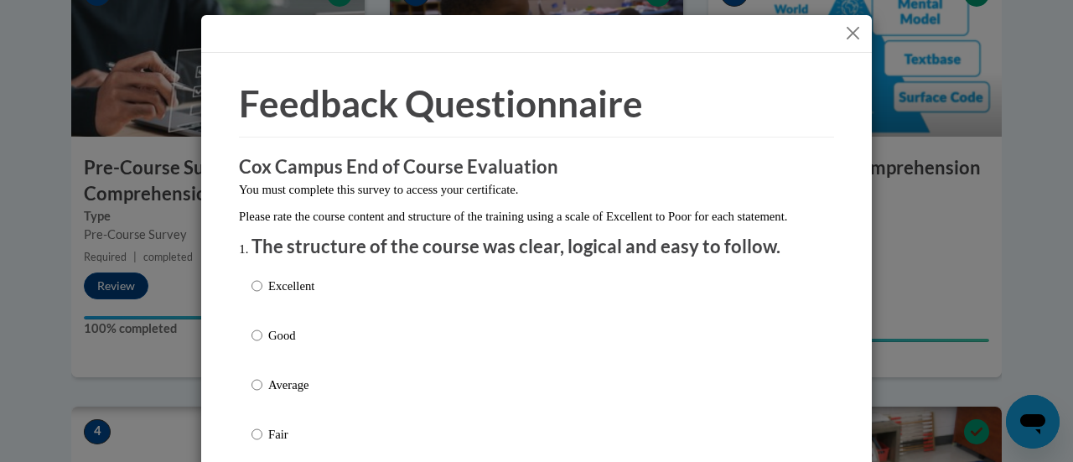
click at [615, 163] on h3 "Cox Campus End of Course Evaluation" at bounding box center [536, 167] width 595 height 26
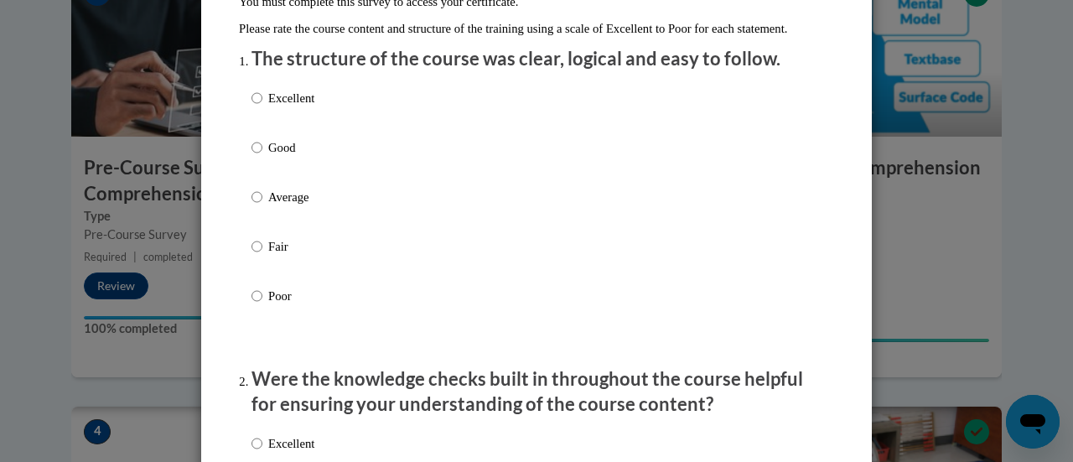
scroll to position [201, 0]
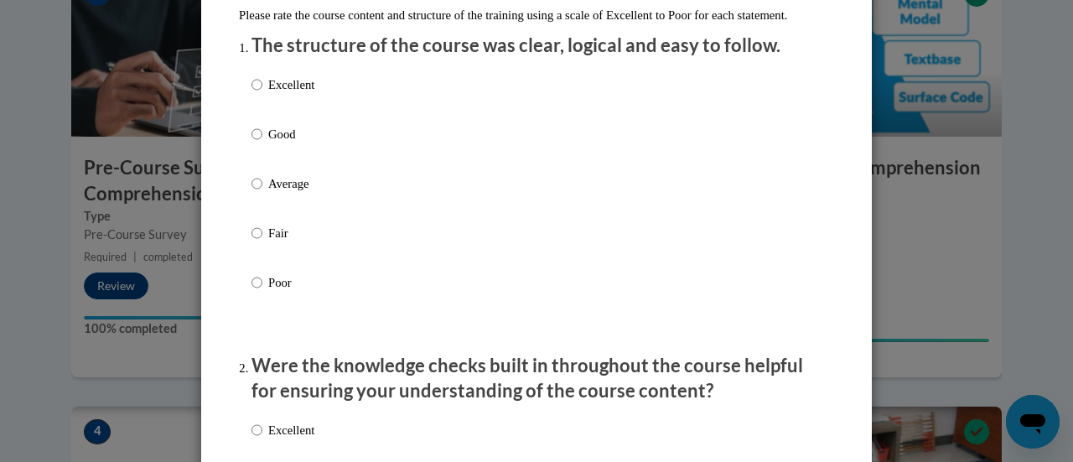
click at [277, 94] on p "Excellent" at bounding box center [291, 84] width 46 height 18
click at [262, 94] on input "Excellent" at bounding box center [256, 84] width 11 height 18
radio input "true"
click at [664, 403] on p "Were the knowledge checks built in throughout the course helpful for ensuring y…" at bounding box center [536, 379] width 570 height 52
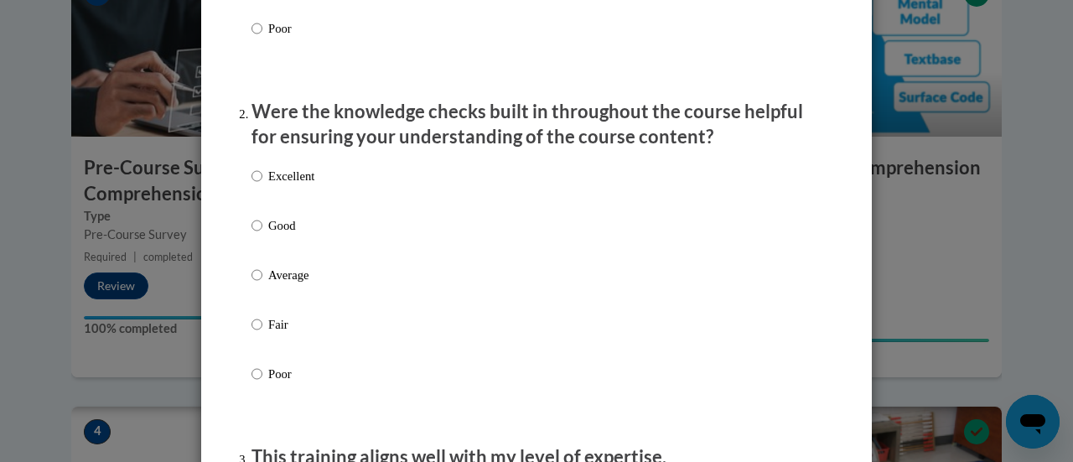
scroll to position [536, 0]
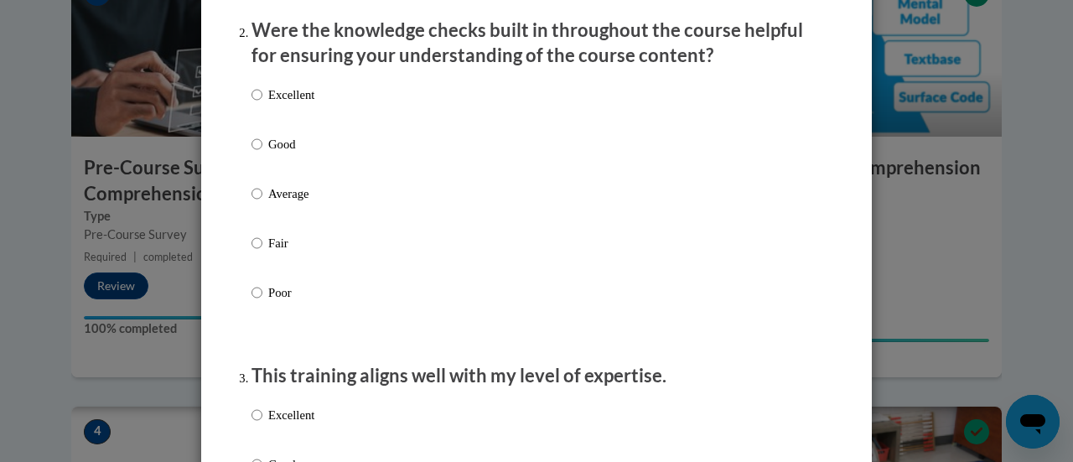
click at [285, 122] on label "Excellent" at bounding box center [282, 107] width 63 height 45
click at [262, 104] on input "Excellent" at bounding box center [256, 94] width 11 height 18
radio input "true"
click at [640, 266] on div "Excellent Good Average Fair Poor" at bounding box center [536, 213] width 570 height 273
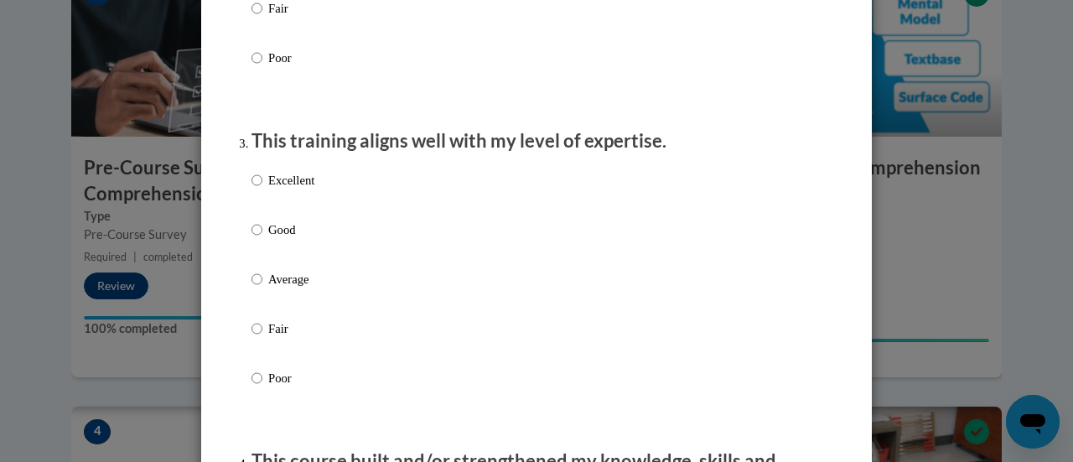
scroll to position [871, 0]
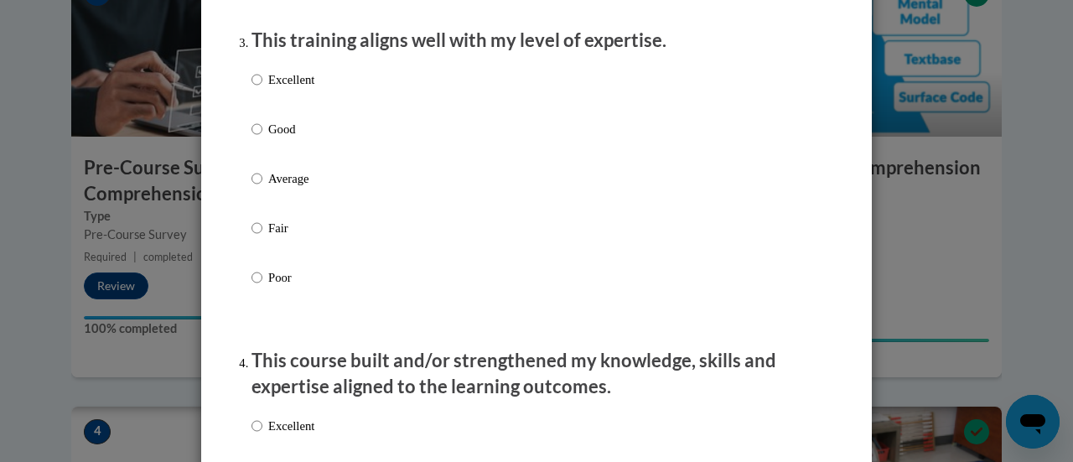
click at [290, 89] on p "Excellent" at bounding box center [291, 79] width 46 height 18
click at [262, 89] on input "Excellent" at bounding box center [256, 79] width 11 height 18
radio input "true"
click at [593, 386] on p "This course built and/or strengthened my knowledge, skills and expertise aligne…" at bounding box center [536, 374] width 570 height 52
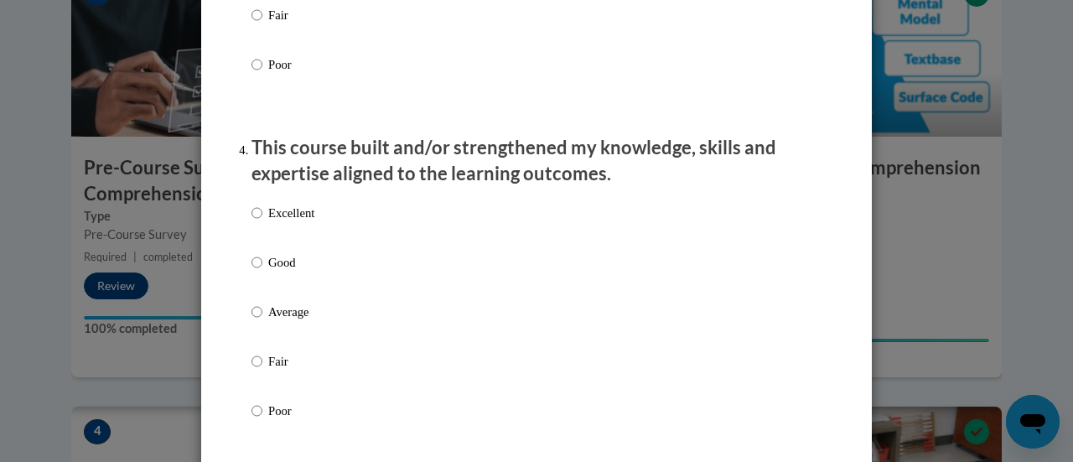
scroll to position [1207, 0]
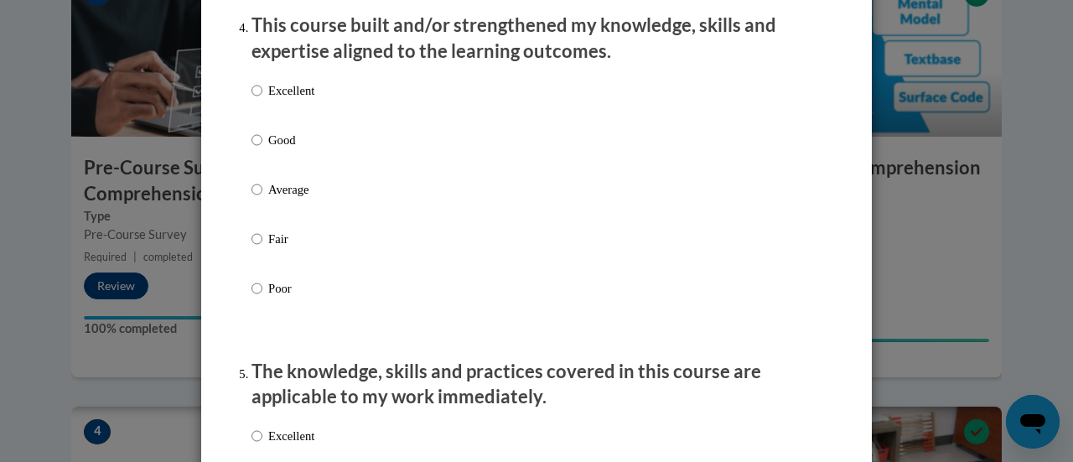
click at [283, 117] on label "Excellent" at bounding box center [282, 103] width 63 height 45
click at [262, 100] on input "Excellent" at bounding box center [256, 90] width 11 height 18
radio input "true"
click at [461, 384] on p "The knowledge, skills and practices covered in this course are applicable to my…" at bounding box center [536, 385] width 570 height 52
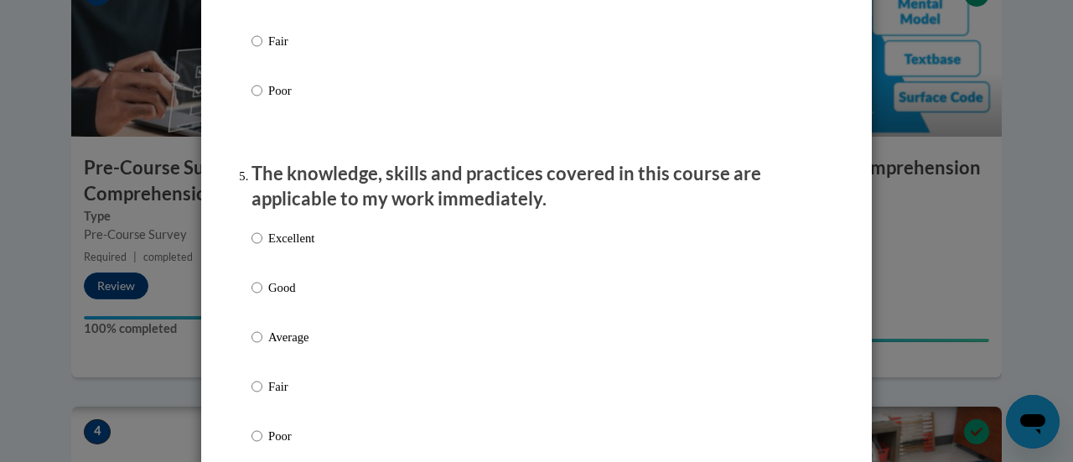
scroll to position [1642, 0]
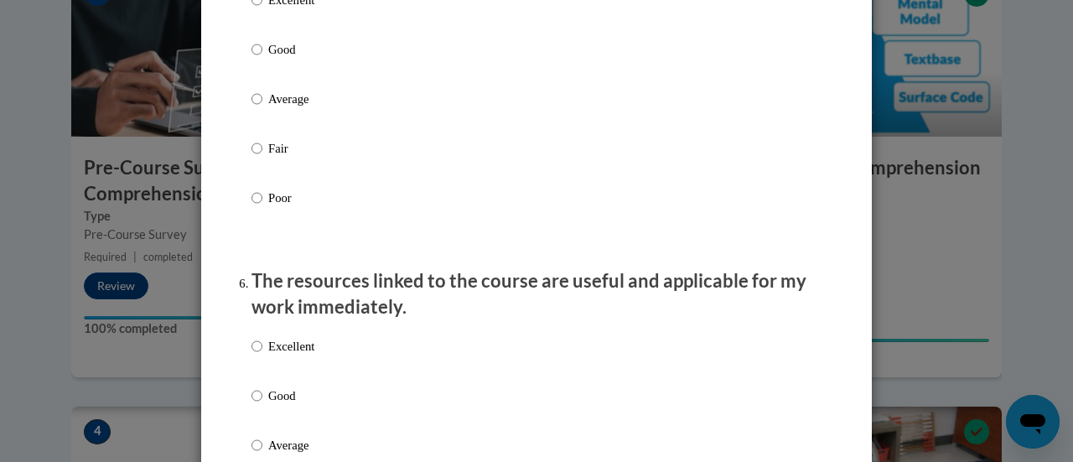
click at [272, 9] on p "Excellent" at bounding box center [291, 0] width 46 height 18
click at [262, 9] on input "Excellent" at bounding box center [256, 0] width 11 height 18
radio input "true"
click at [381, 308] on p "The resources linked to the course are useful and applicable for my work immedi…" at bounding box center [536, 294] width 570 height 52
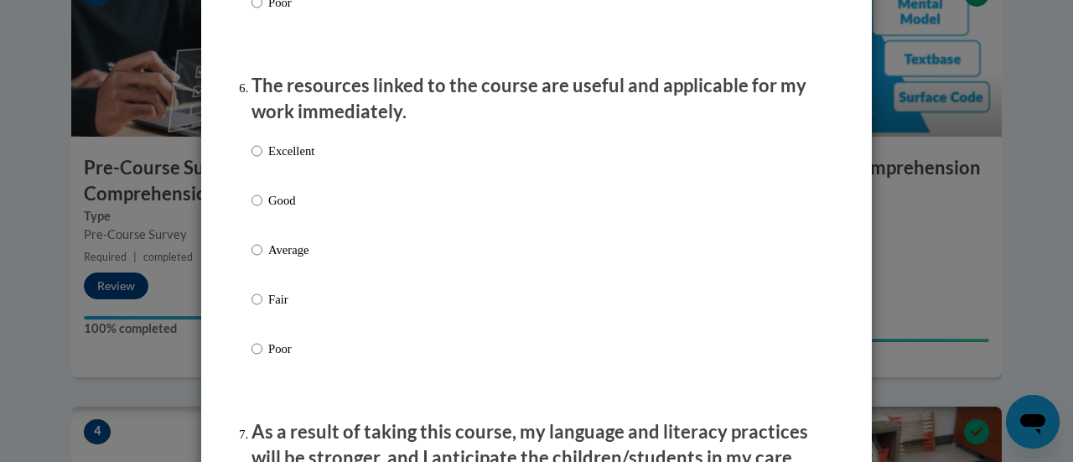
scroll to position [1844, 0]
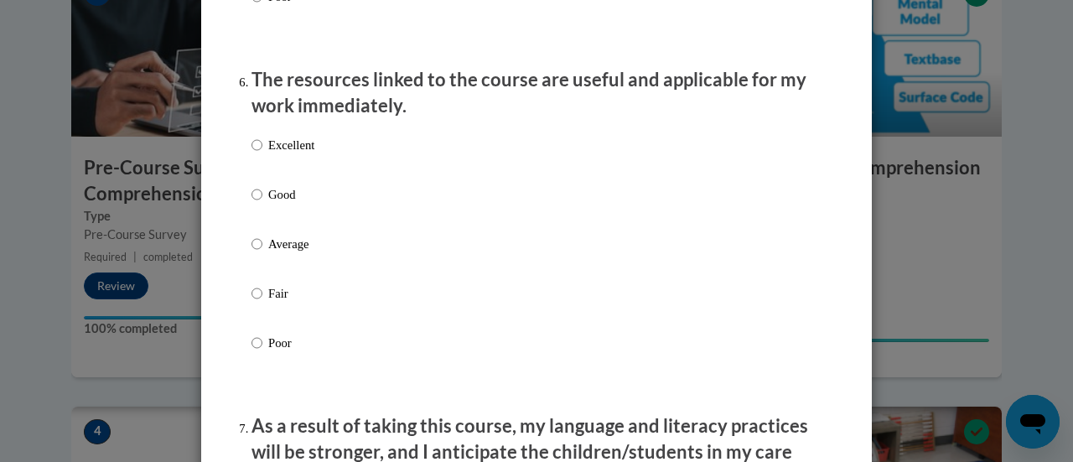
click at [261, 205] on label "Good" at bounding box center [282, 207] width 63 height 45
click at [261, 204] on input "Good" at bounding box center [256, 194] width 11 height 18
radio input "true"
click at [290, 154] on p "Excellent" at bounding box center [291, 145] width 46 height 18
click at [262, 154] on input "Excellent" at bounding box center [256, 145] width 11 height 18
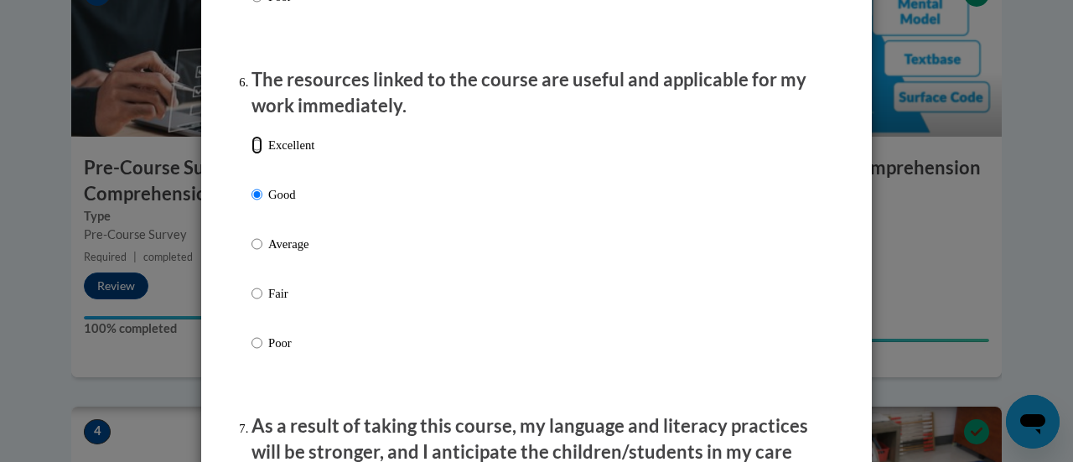
radio input "true"
click at [424, 313] on div "Excellent Good Average Fair Poor" at bounding box center [536, 263] width 570 height 273
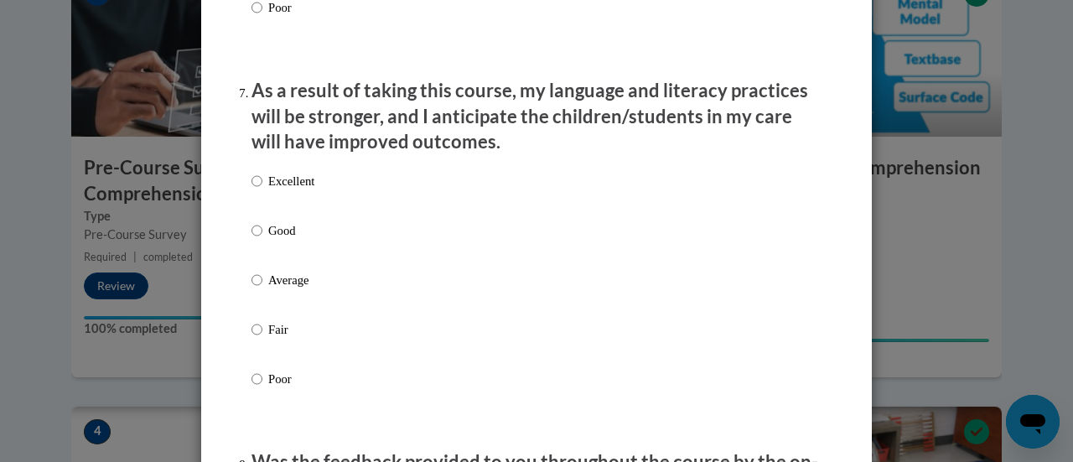
scroll to position [2212, 0]
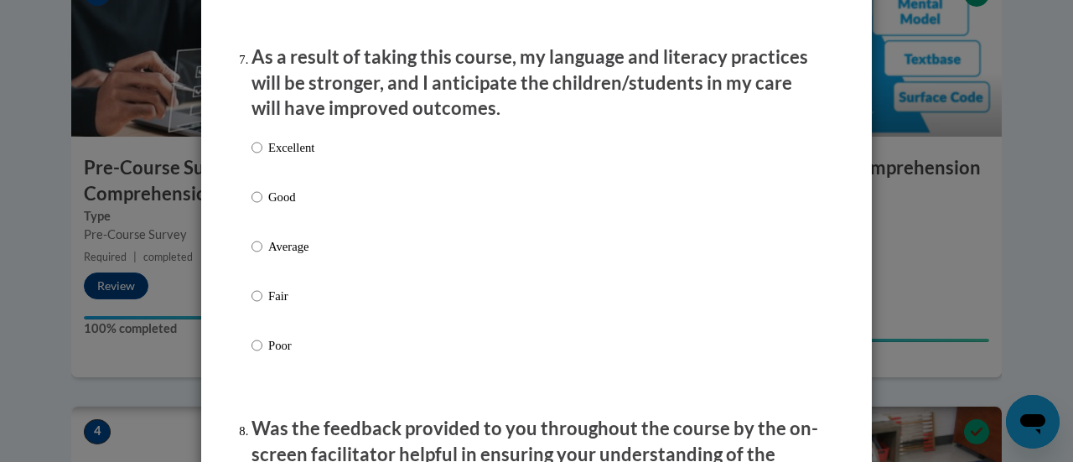
click at [290, 157] on p "Excellent" at bounding box center [291, 147] width 46 height 18
click at [262, 157] on input "Excellent" at bounding box center [256, 147] width 11 height 18
radio input "true"
click at [459, 386] on div "Excellent Good Average Fair Poor" at bounding box center [536, 266] width 570 height 273
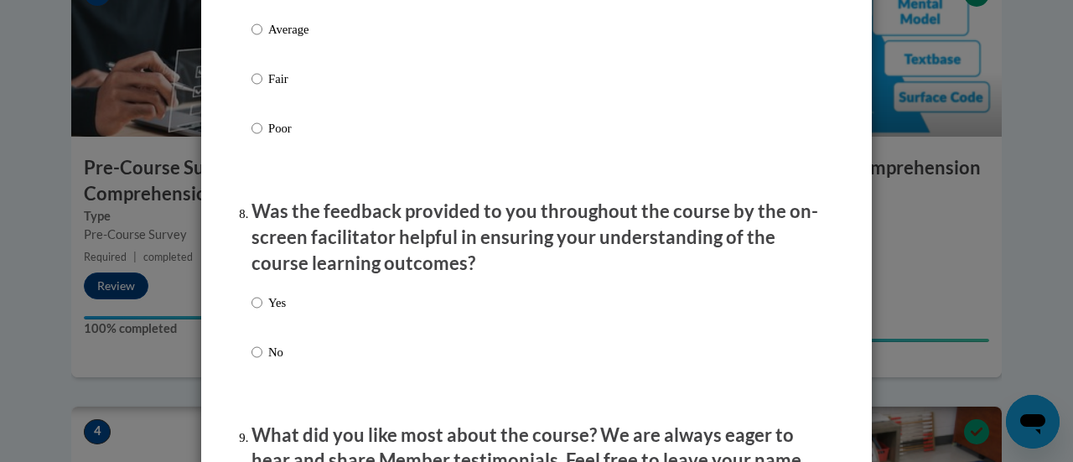
scroll to position [2547, 0]
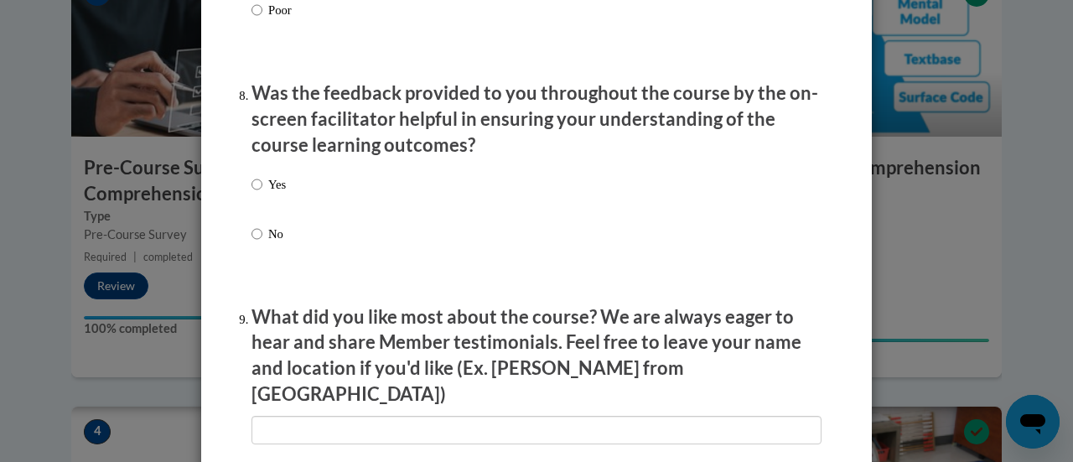
click at [258, 204] on label "Yes" at bounding box center [268, 197] width 34 height 45
click at [258, 194] on input "Yes" at bounding box center [256, 184] width 11 height 18
radio input "true"
click at [251, 225] on input "No" at bounding box center [256, 234] width 11 height 18
radio input "true"
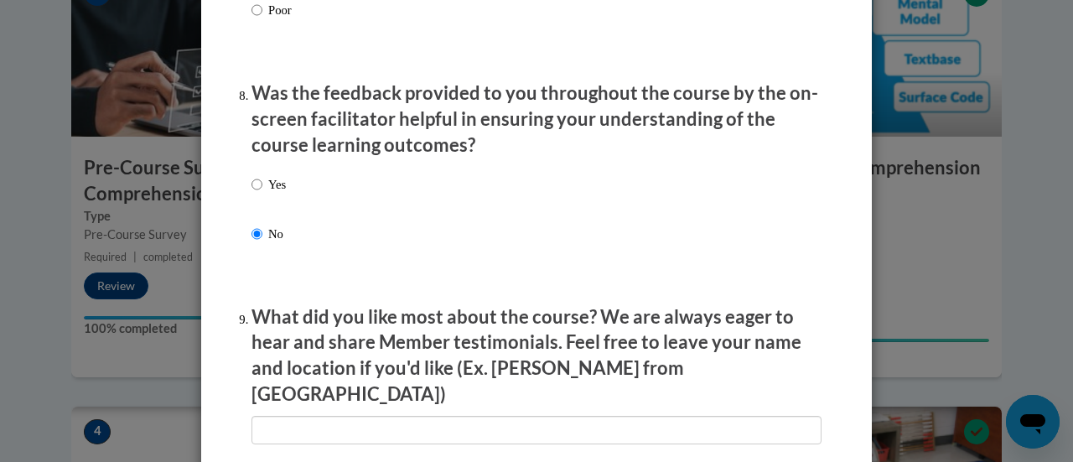
click at [487, 282] on div "Yes No" at bounding box center [536, 229] width 570 height 125
click at [277, 187] on div "Yes No" at bounding box center [268, 222] width 34 height 111
click at [272, 192] on p "Yes" at bounding box center [277, 184] width 18 height 18
click at [262, 192] on input "Yes" at bounding box center [256, 184] width 11 height 18
radio input "true"
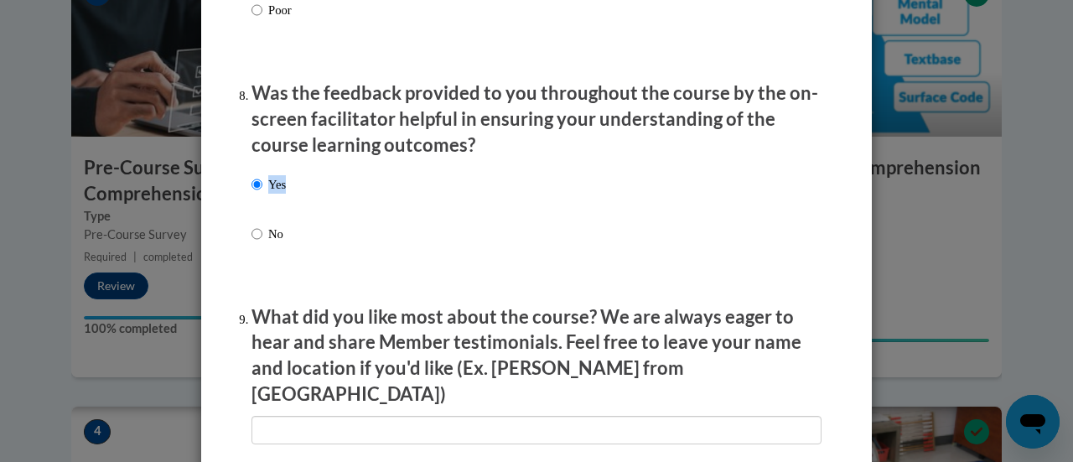
click at [272, 192] on p "Yes" at bounding box center [277, 184] width 18 height 18
click at [262, 192] on input "Yes" at bounding box center [256, 184] width 11 height 18
click at [449, 342] on p "What did you like most about the course? We are always eager to hear and share …" at bounding box center [536, 355] width 570 height 103
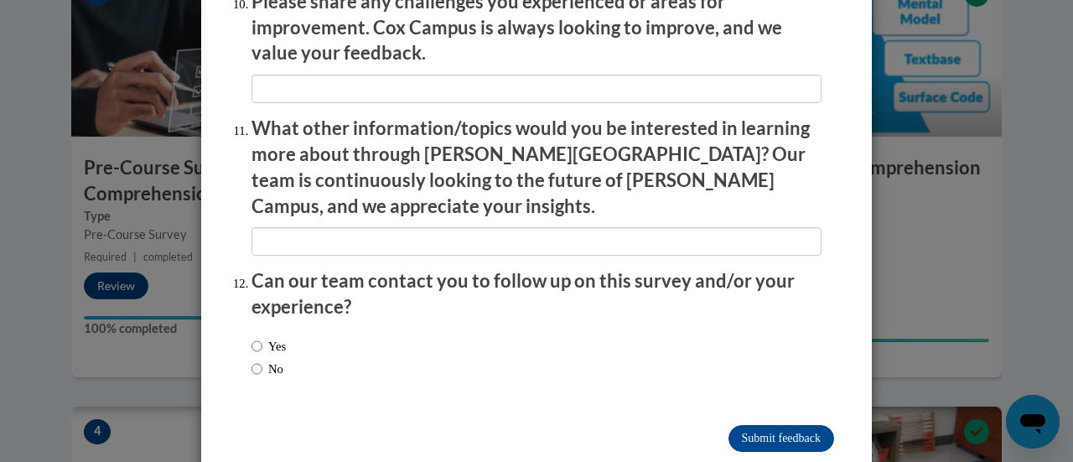
scroll to position [3017, 0]
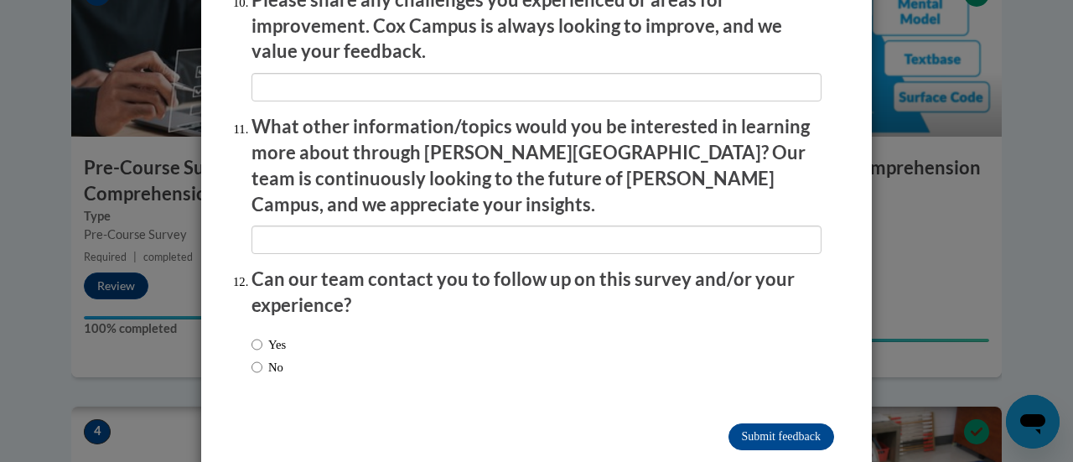
click at [282, 358] on label "No" at bounding box center [267, 367] width 32 height 18
click at [262, 358] on input "No" at bounding box center [256, 367] width 11 height 18
radio input "true"
click at [770, 423] on input "Submit feedback" at bounding box center [781, 436] width 106 height 27
